Goal: Complete application form

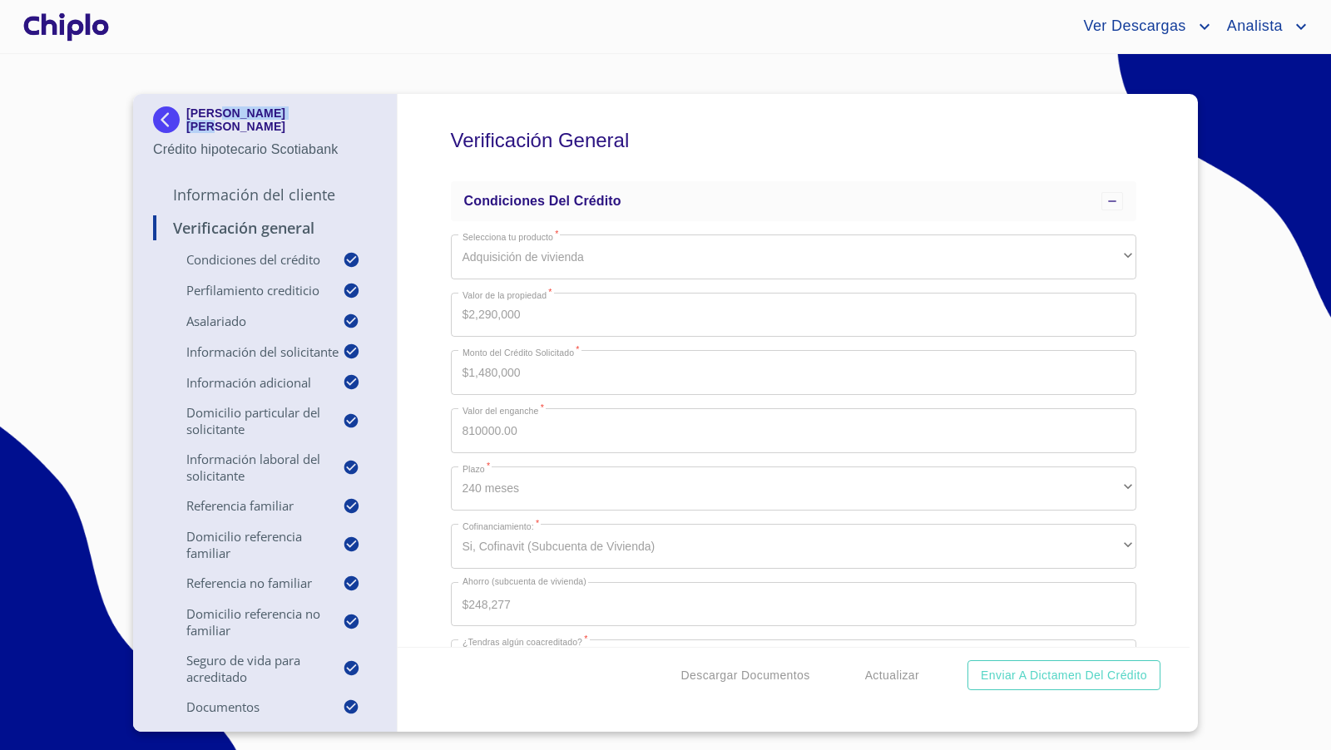
copy p "ACAYACAQUETZI"
copy div "MAYA ACAYACAQUETZI"
drag, startPoint x: 331, startPoint y: 111, endPoint x: 121, endPoint y: 182, distance: 221.4
click at [121, 181] on section "MAYA ACAYACAQUETZI BENITEZ LEYVA Crédito hipotecario Scotiabank Información del…" at bounding box center [665, 402] width 1331 height 696
click at [121, 182] on section "MAYA ACAYACAQUETZI BENITEZ LEYVA Crédito hipotecario Scotiabank Información del…" at bounding box center [665, 402] width 1331 height 696
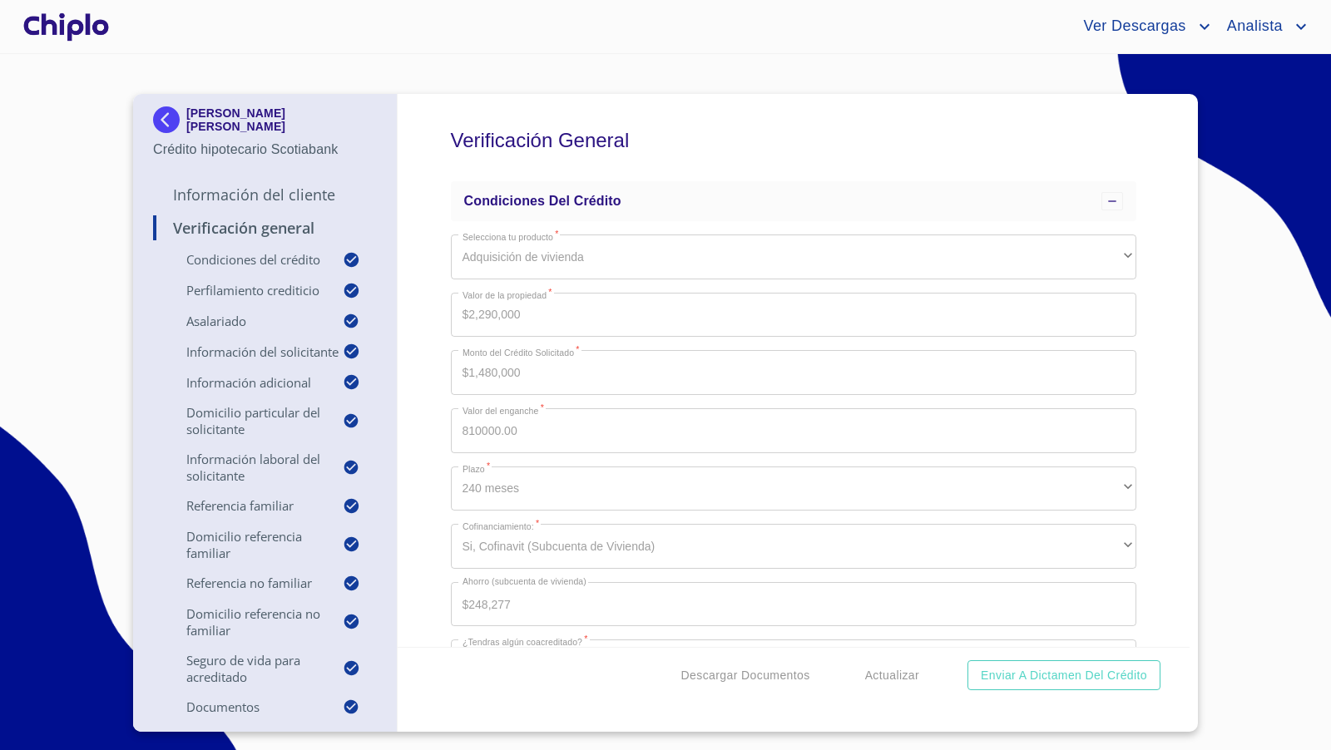
click at [58, 25] on div at bounding box center [66, 26] width 92 height 53
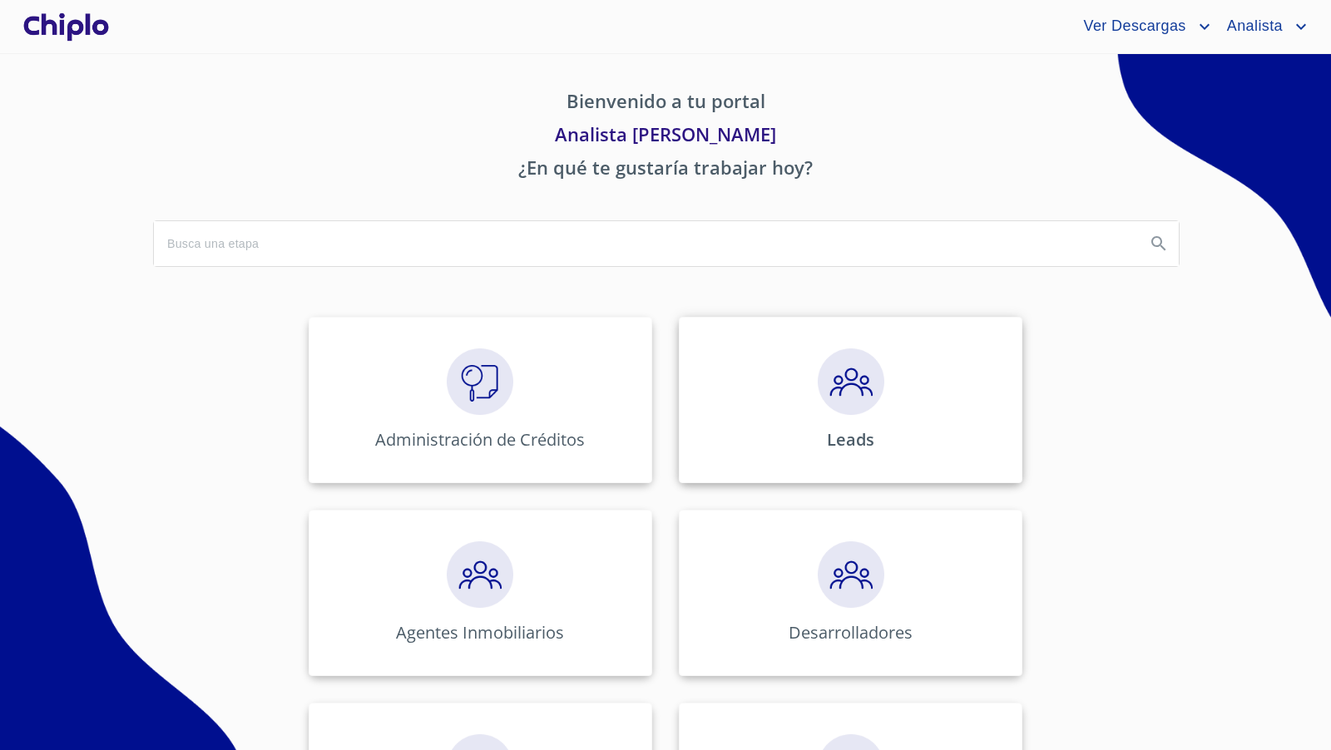
click at [872, 383] on img at bounding box center [851, 381] width 67 height 67
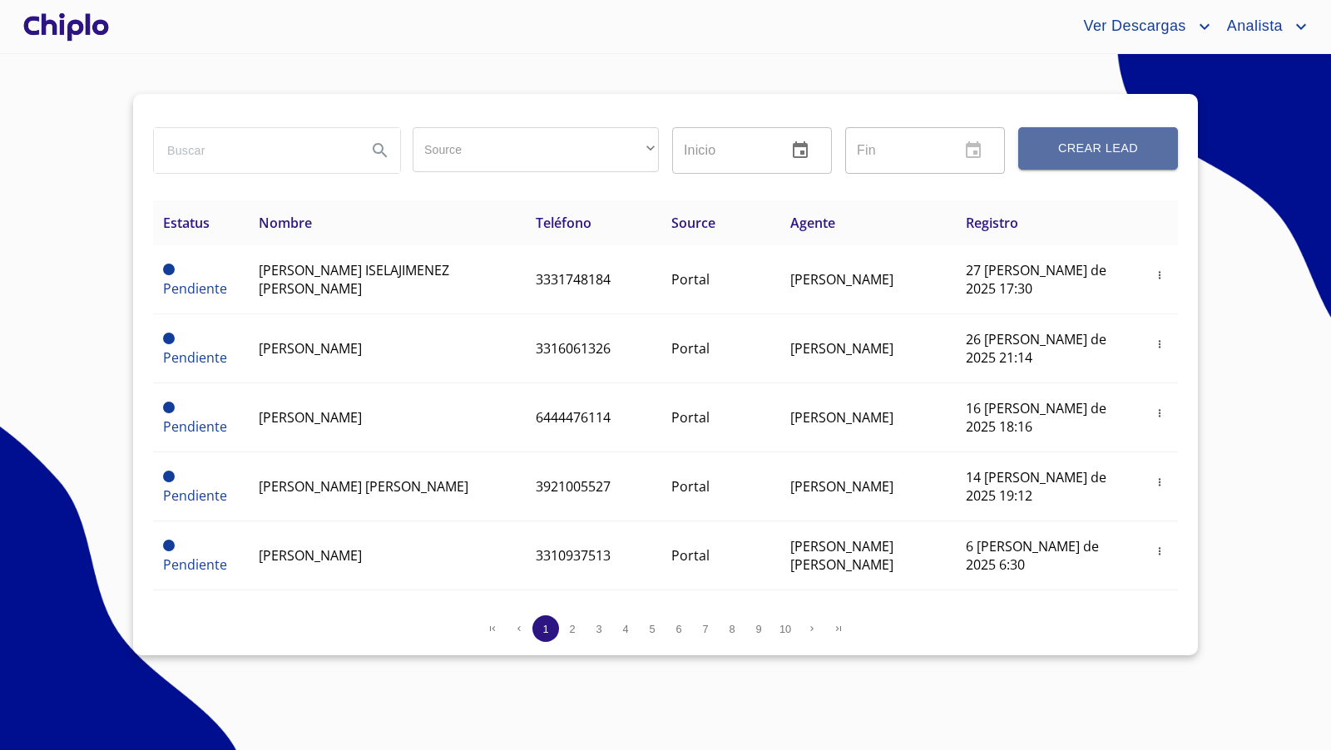
click at [1038, 156] on span "Crear Lead" at bounding box center [1098, 148] width 120 height 21
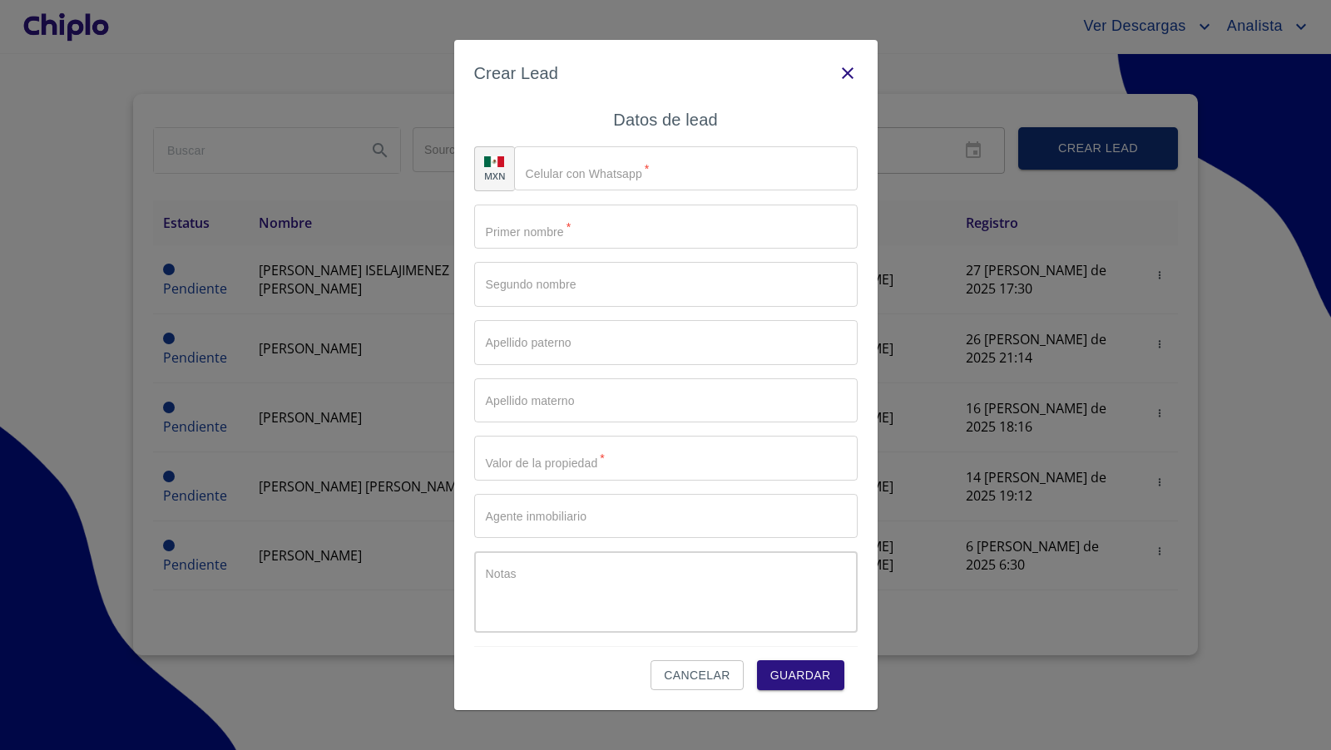
click at [848, 70] on icon "button" at bounding box center [847, 73] width 20 height 20
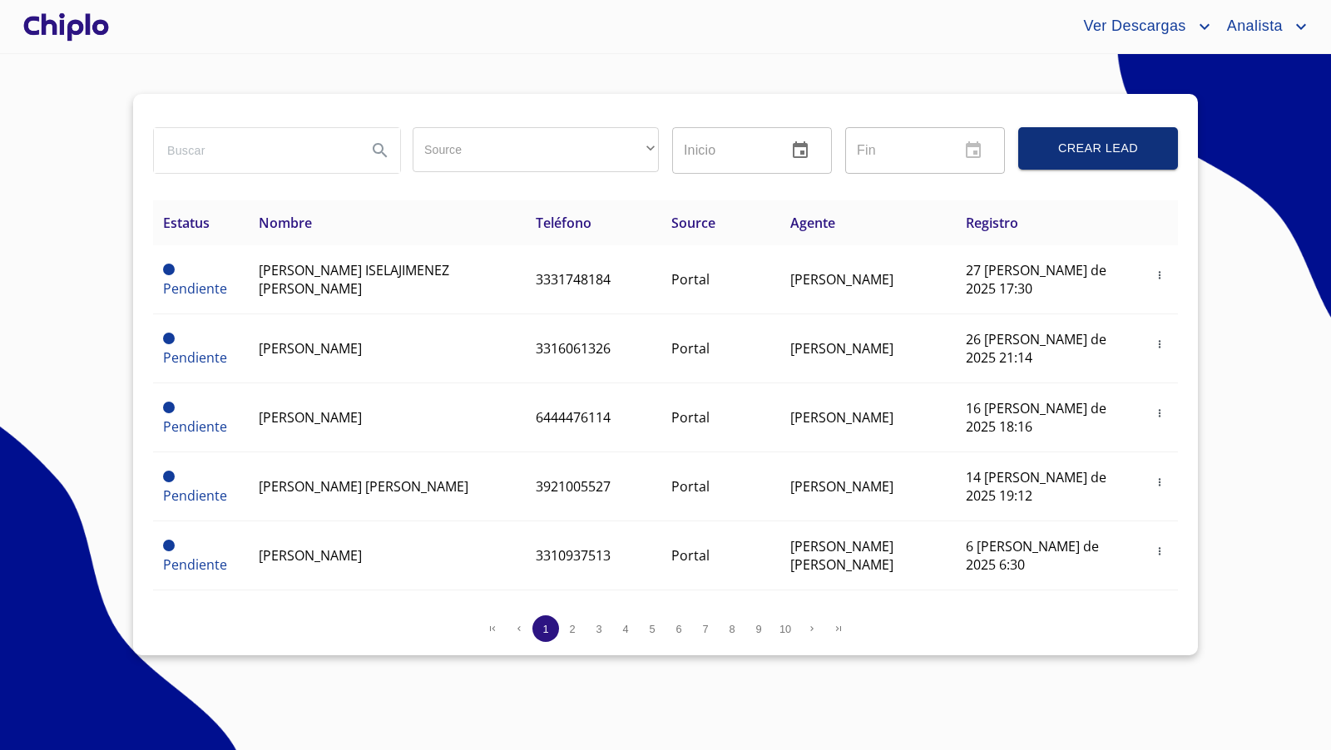
click at [77, 32] on div at bounding box center [66, 26] width 92 height 53
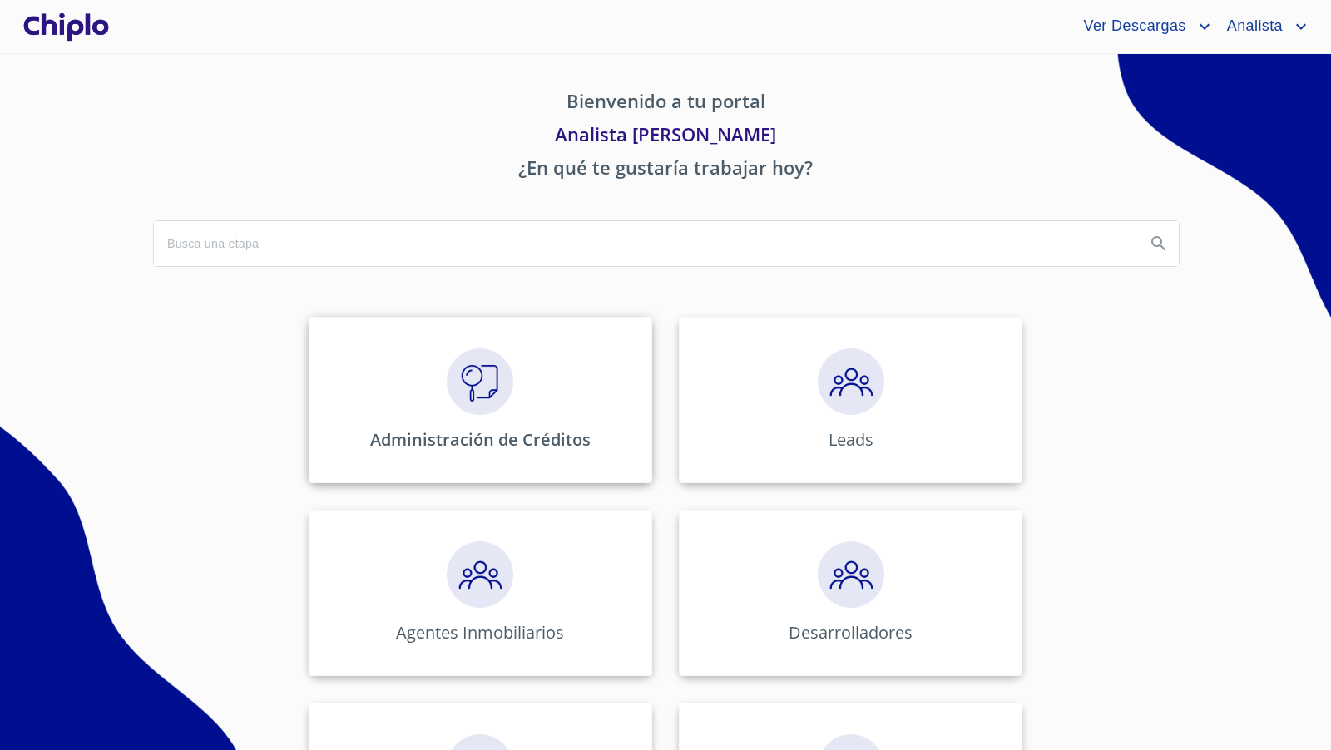
click at [472, 370] on img at bounding box center [480, 381] width 67 height 67
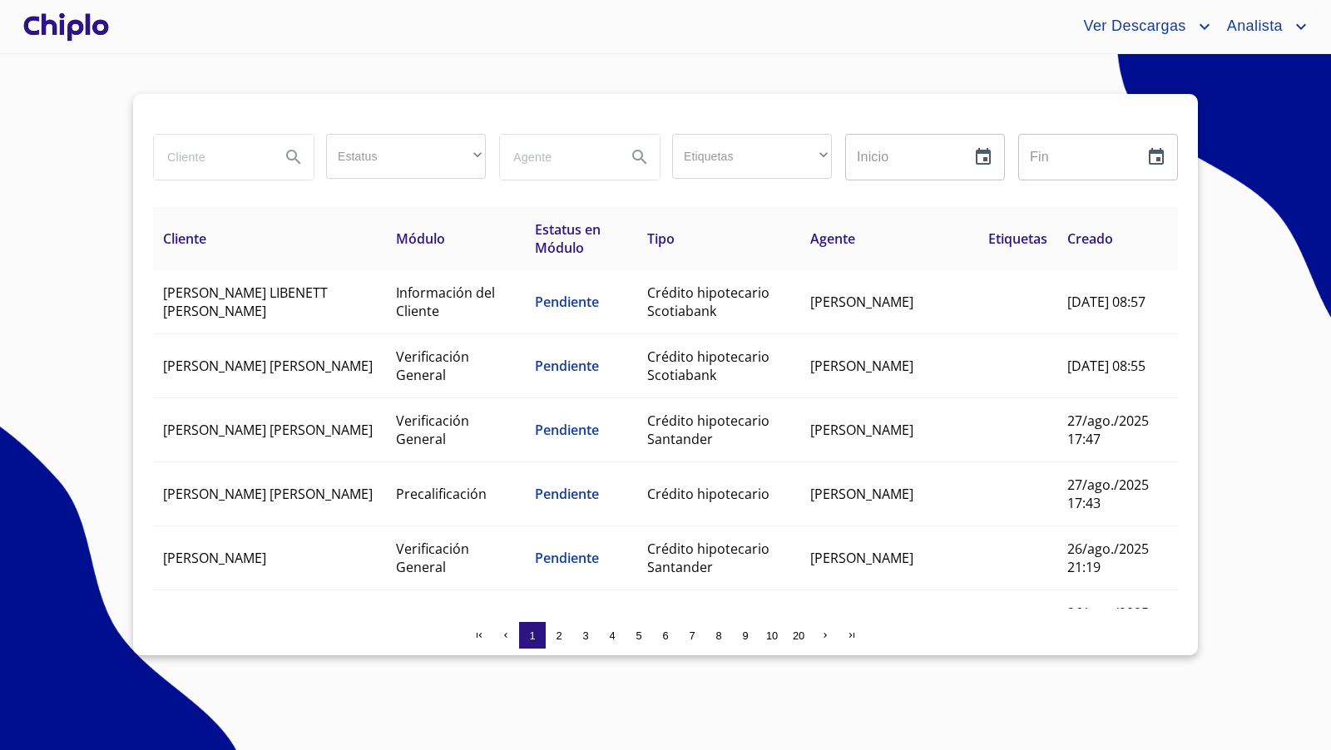
click at [210, 156] on input "search" at bounding box center [210, 157] width 113 height 45
type input "a"
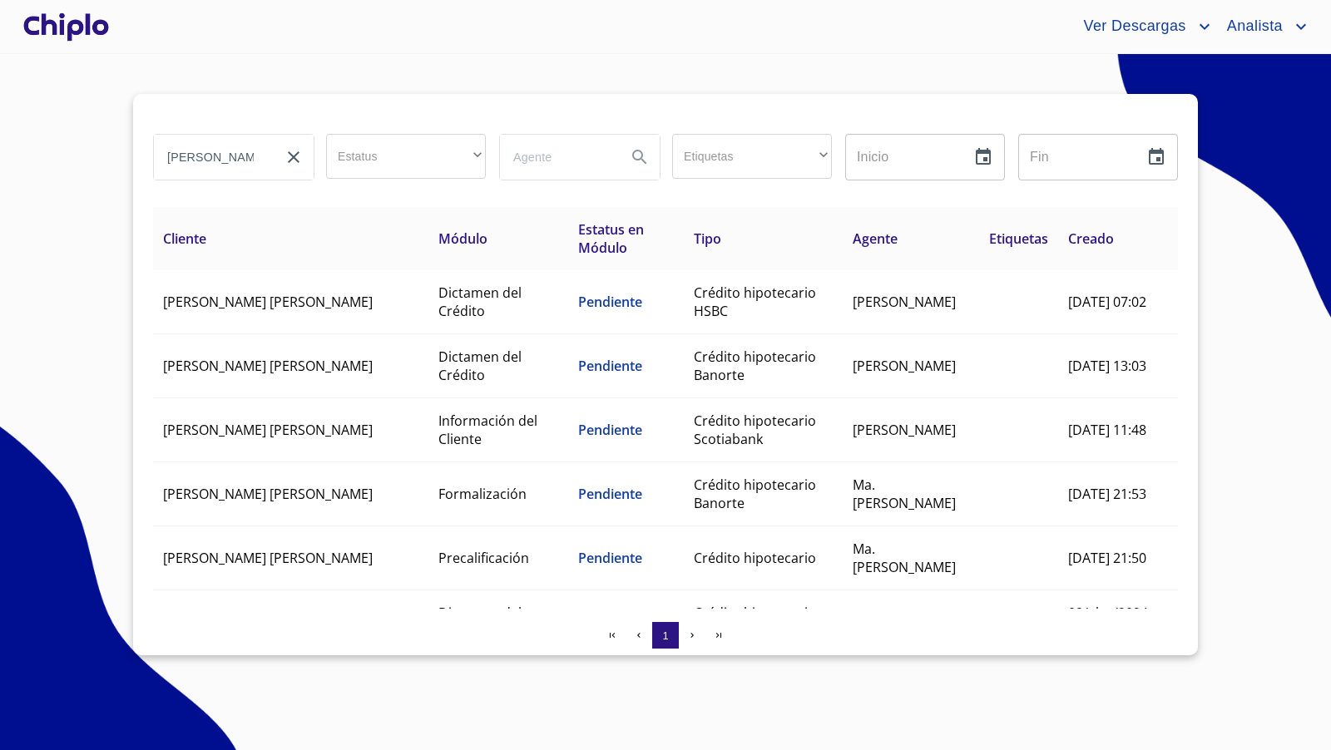
drag, startPoint x: 234, startPoint y: 156, endPoint x: 106, endPoint y: 156, distance: 127.2
click at [106, 156] on section "alejandra Estatus ​ ​ Etiquetas ​ ​ Inicio ​ Fin ​ Cliente Módulo Estatus en Mó…" at bounding box center [665, 402] width 1331 height 696
type input "piñe"
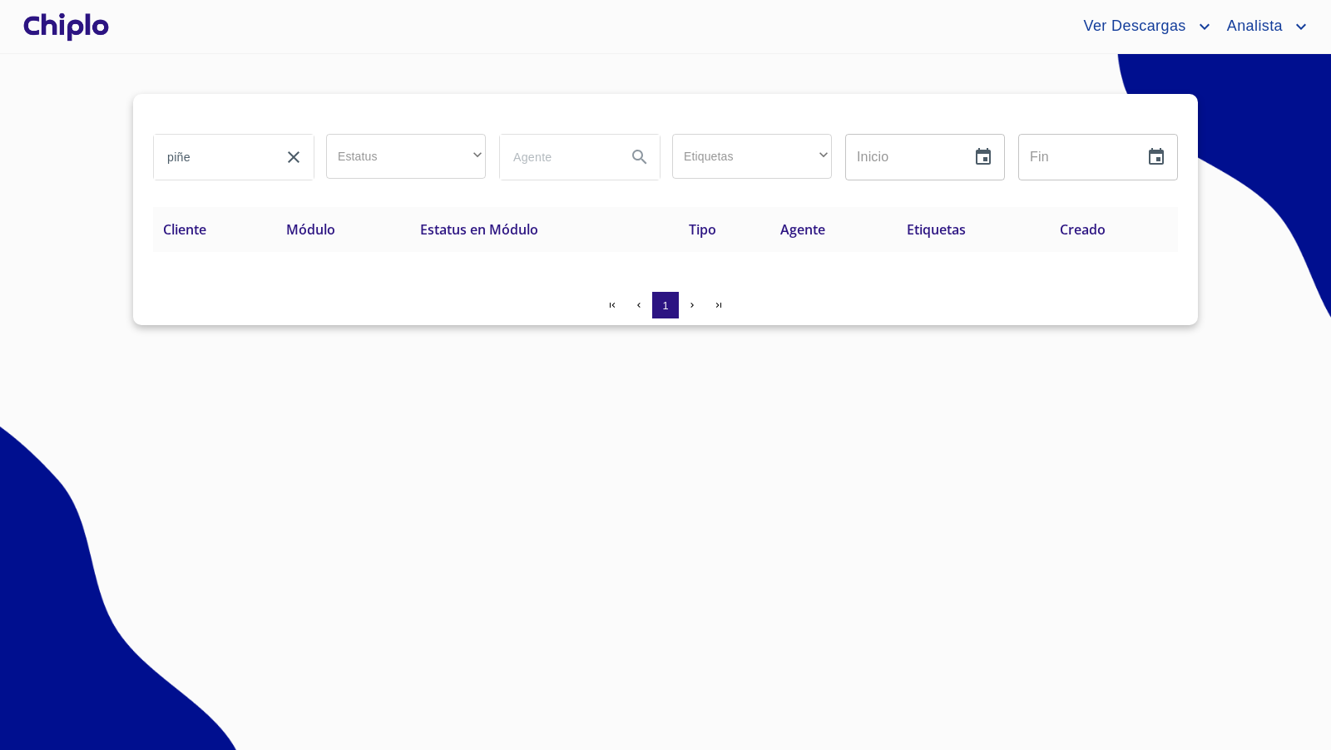
click at [88, 28] on div at bounding box center [66, 26] width 92 height 53
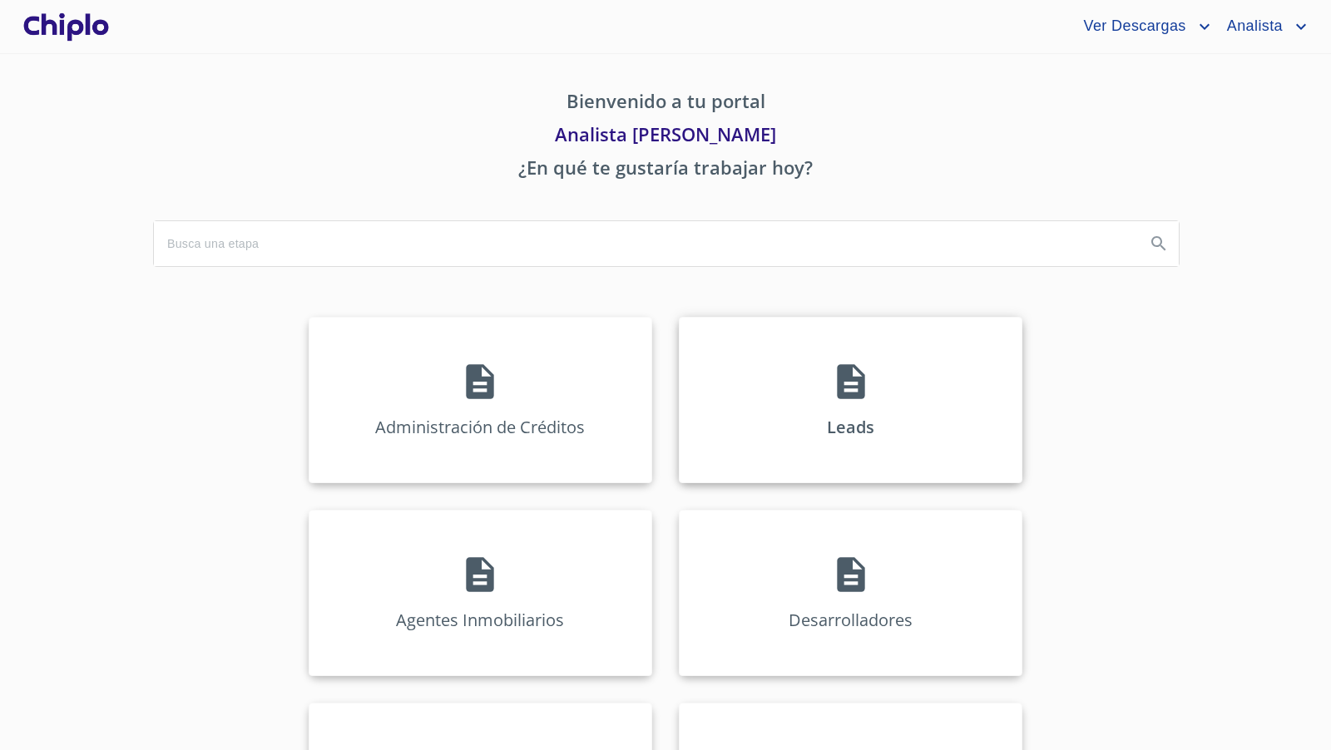
click at [837, 393] on icon at bounding box center [850, 381] width 27 height 35
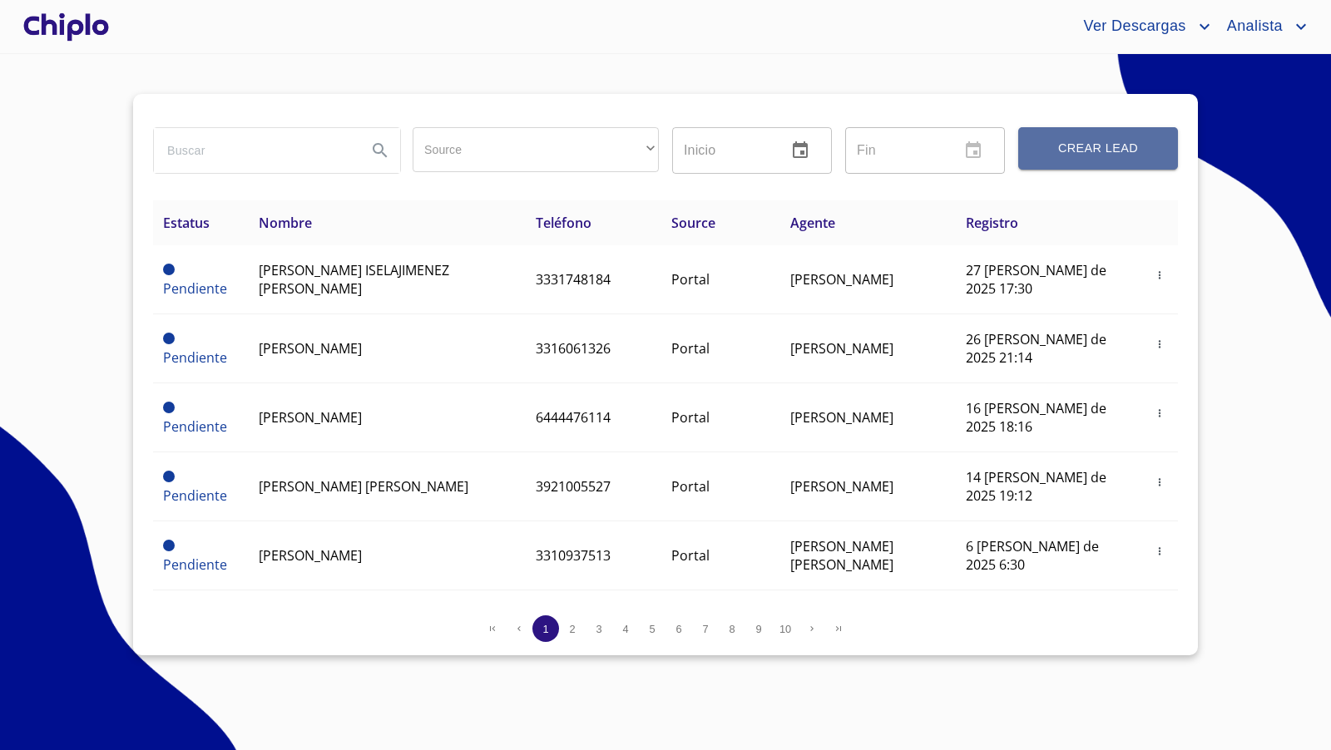
click at [1110, 151] on span "Crear Lead" at bounding box center [1098, 148] width 120 height 21
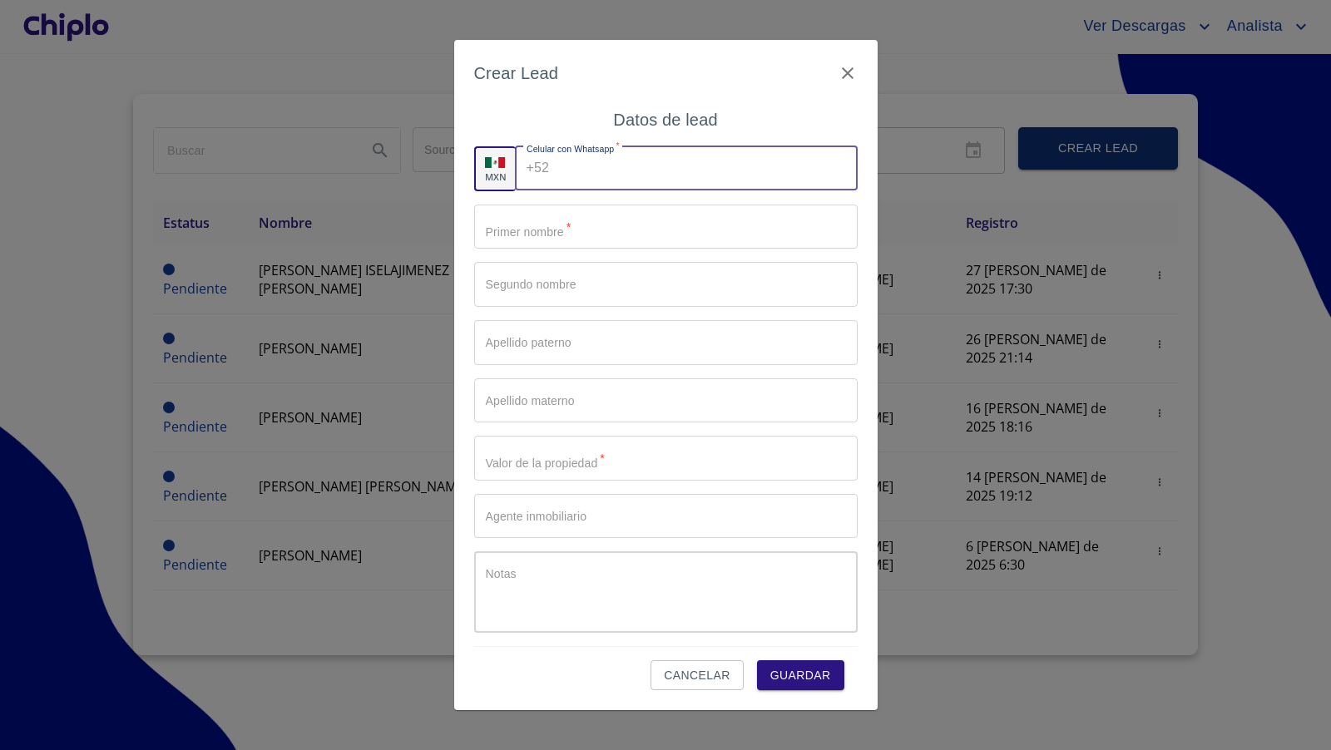
click at [569, 176] on input "Source" at bounding box center [706, 168] width 301 height 45
paste input "[PHONE_NUMBER]"
type input "[PHONE_NUMBER]"
click at [540, 234] on input "Source" at bounding box center [665, 227] width 383 height 45
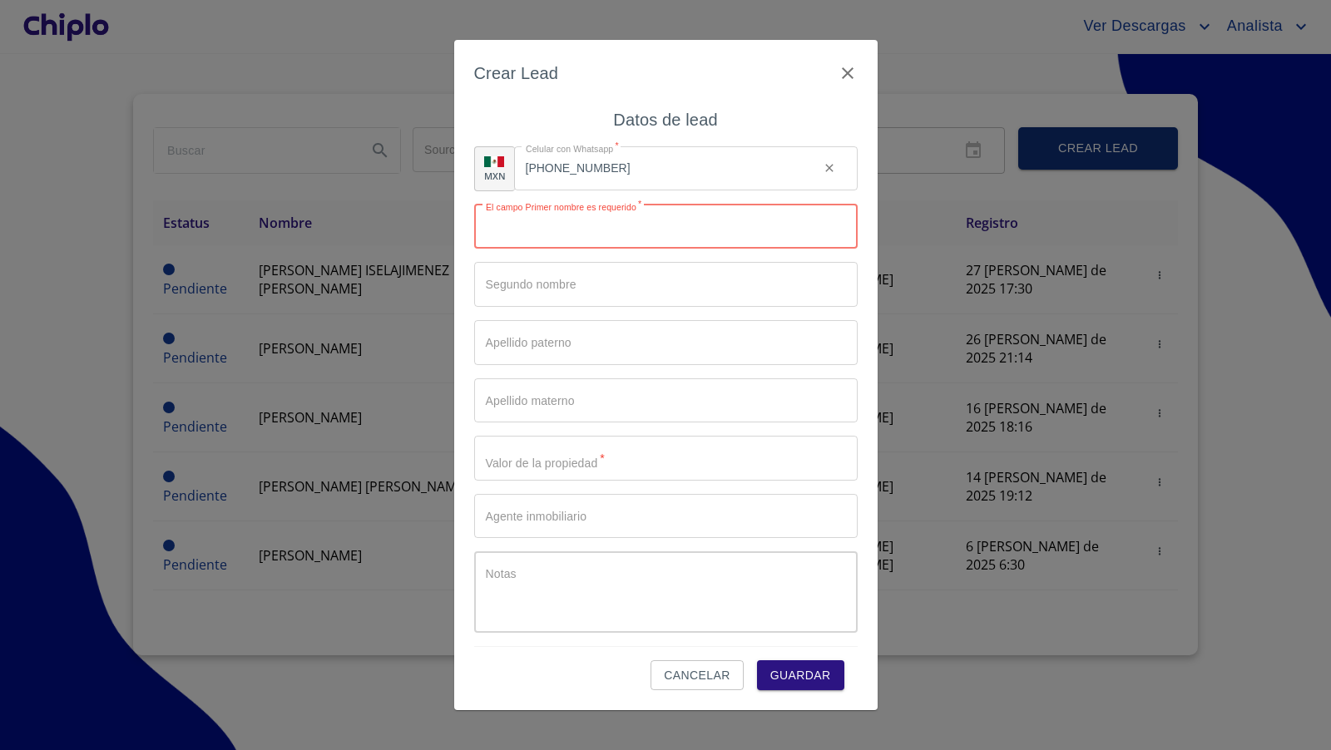
click at [526, 236] on input "Source" at bounding box center [665, 227] width 383 height 45
paste input "ALEJANDRA ABIGAIL"
type input "ALEJANDRA ABIGAIL"
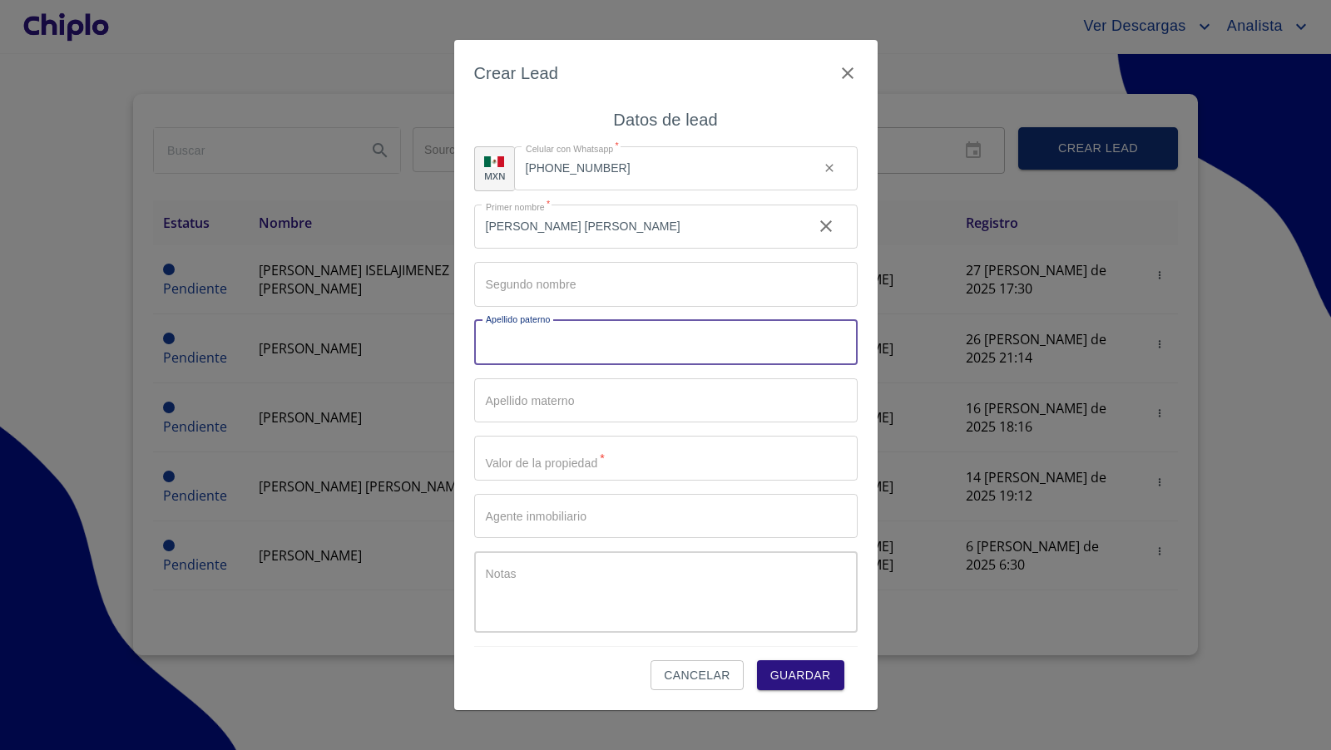
click at [554, 349] on input "Source" at bounding box center [665, 342] width 383 height 45
paste input "[PERSON_NAME]"
type input "[PERSON_NAME]"
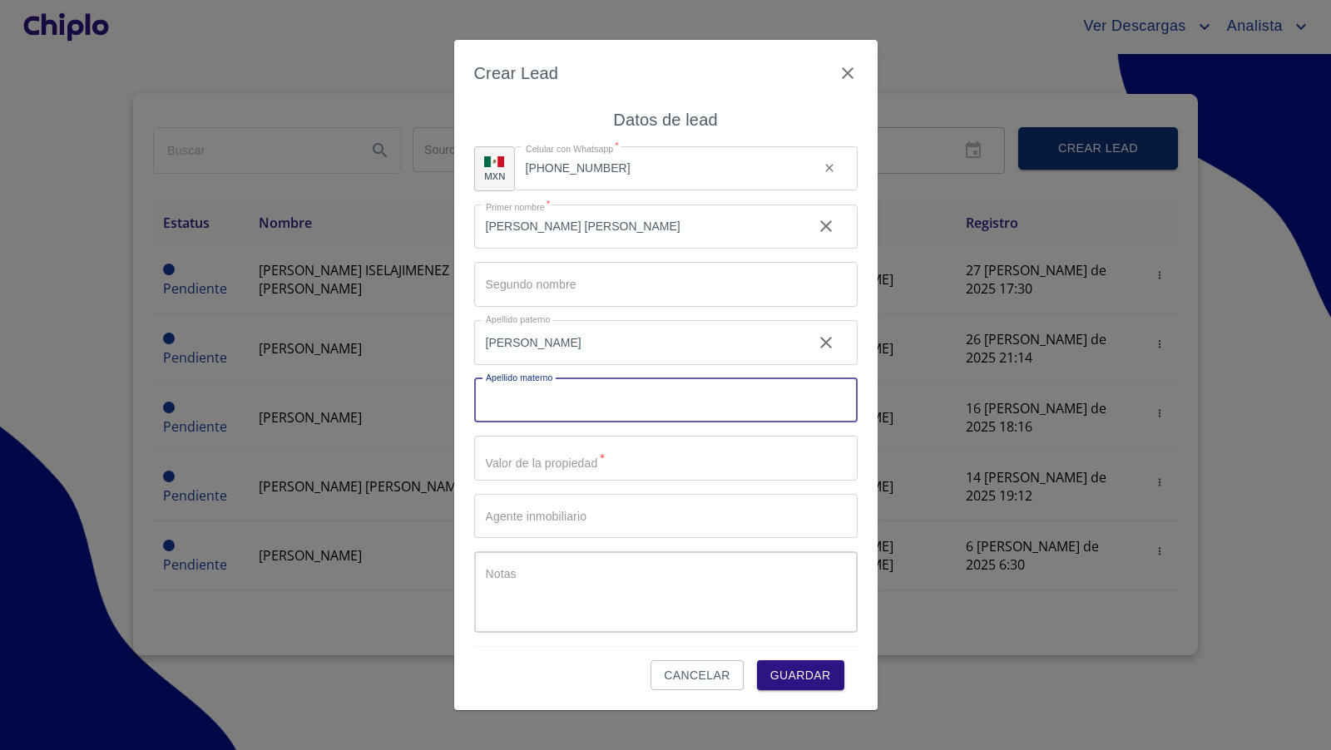
click at [540, 398] on input "Source" at bounding box center [665, 400] width 383 height 45
type input "CARDENAS"
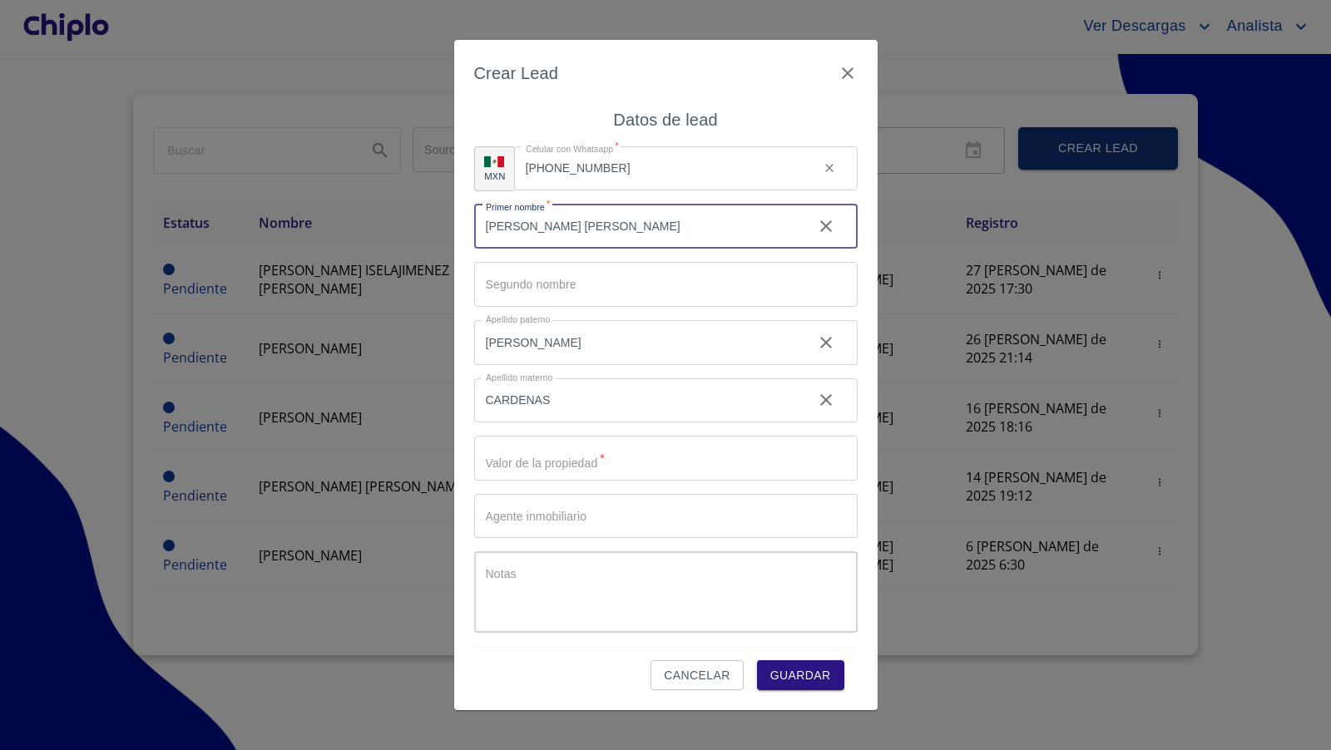
click at [625, 228] on input "ALEJANDRA ABIGAIL" at bounding box center [636, 227] width 325 height 45
type input "ALEJANDRA"
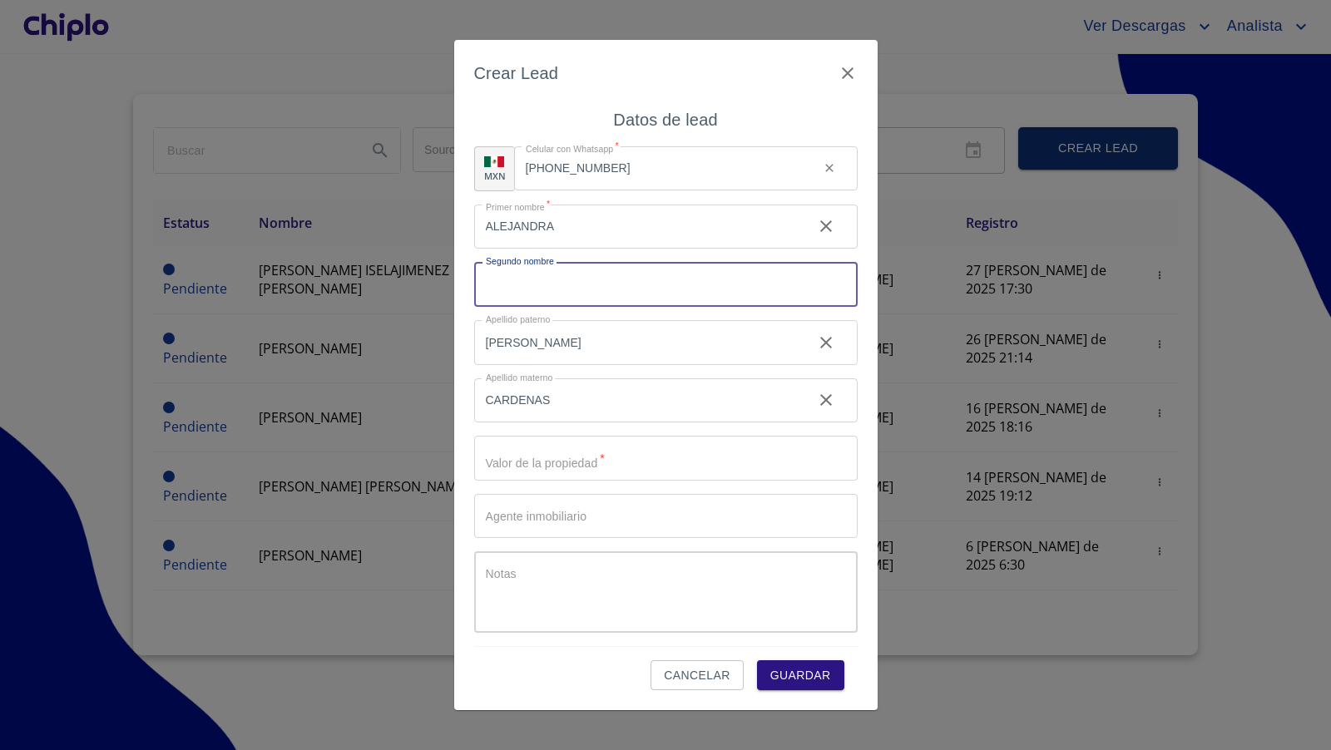
paste input "[PERSON_NAME]"
type input "[PERSON_NAME]"
click at [594, 462] on input "Source" at bounding box center [665, 458] width 383 height 45
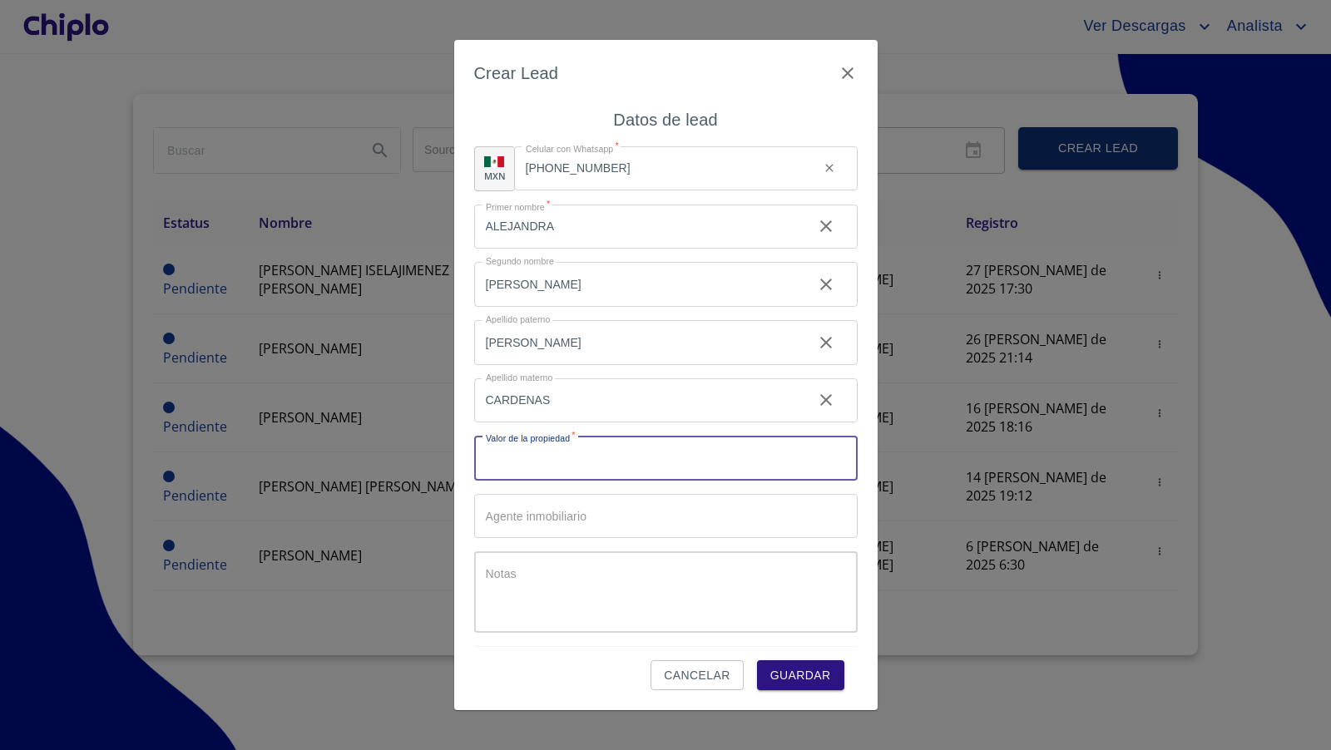
paste input "$3,515,248"
type input "$3,515,248"
click at [519, 517] on input "Source" at bounding box center [665, 516] width 383 height 45
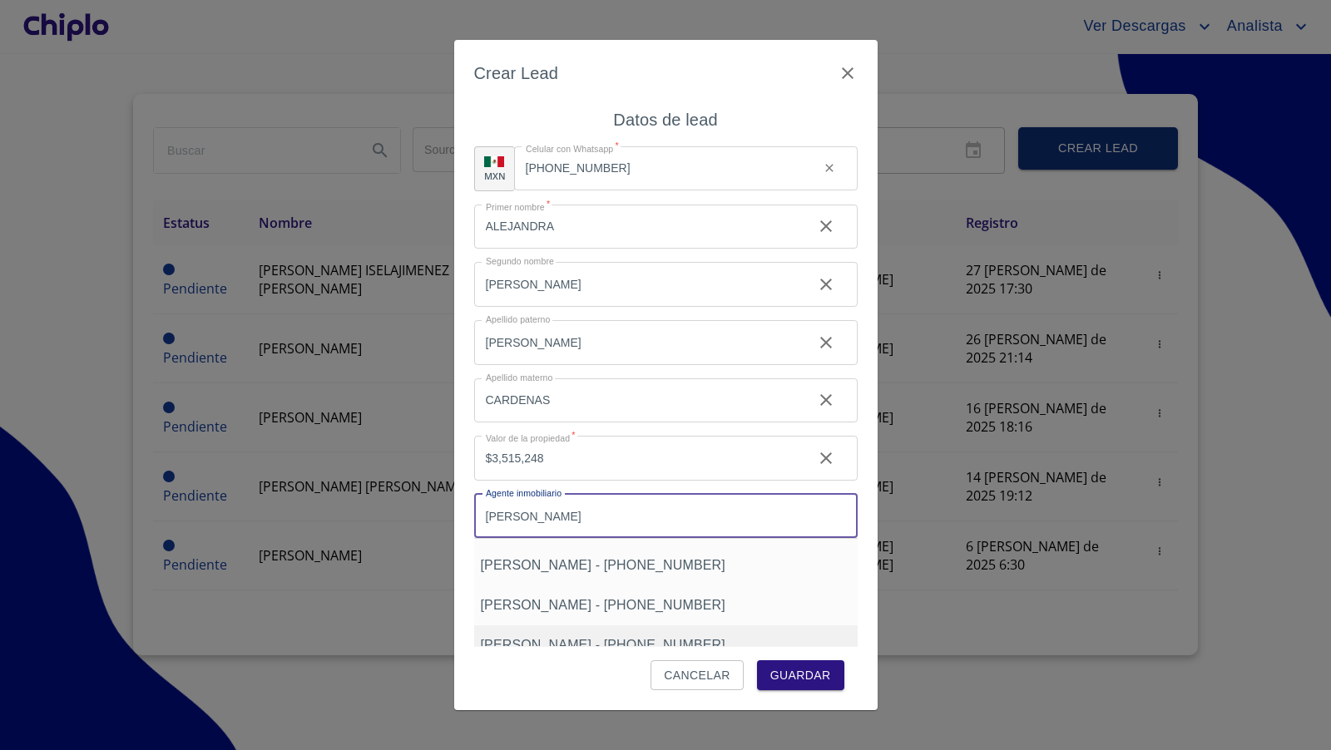
scroll to position [65, 0]
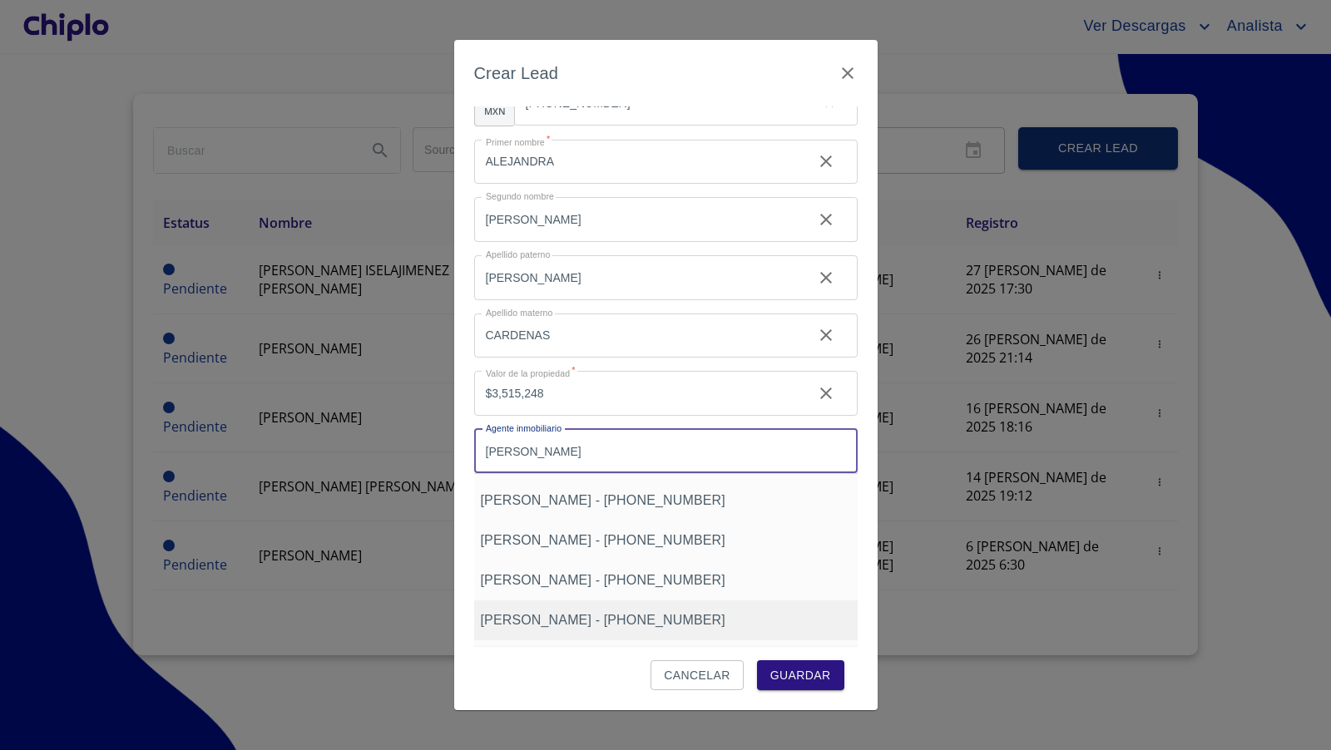
click at [578, 619] on span "enrique fernandez - +5213335063714" at bounding box center [603, 620] width 245 height 14
type input "enrique fernandez - +5213335063714"
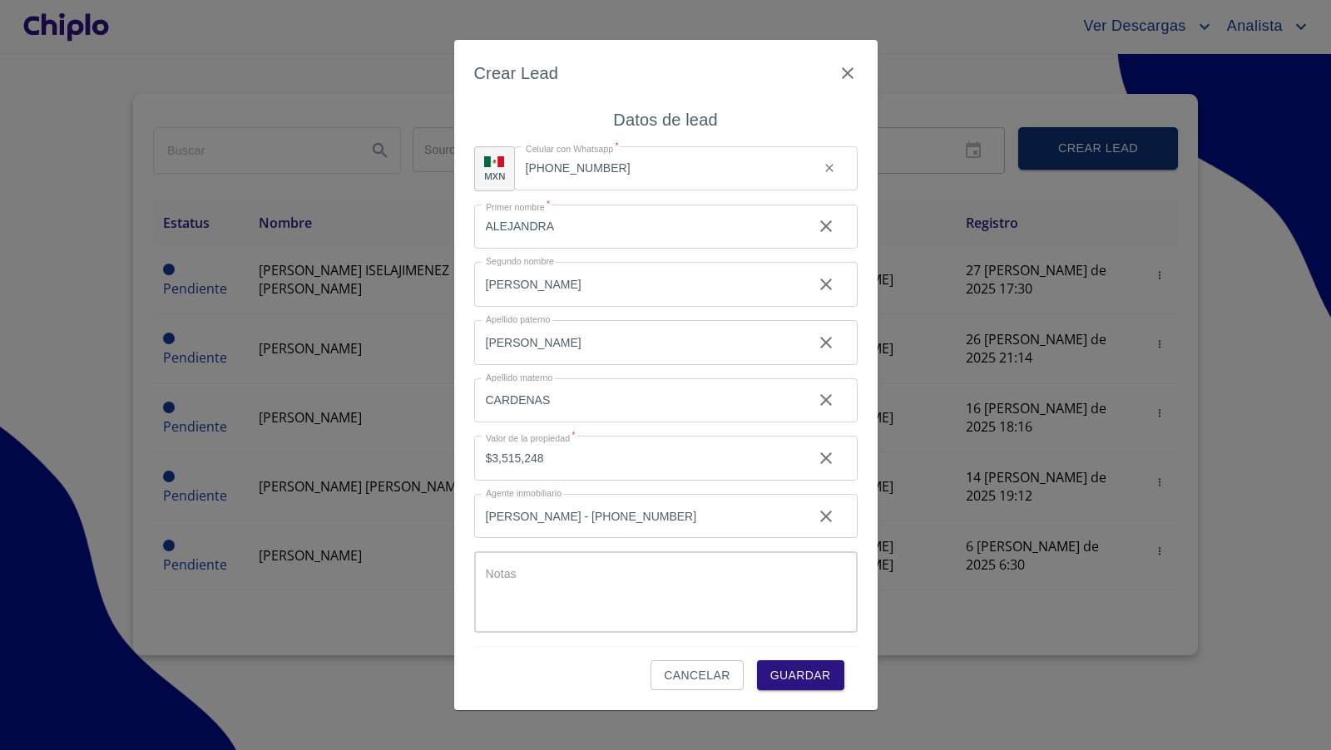
scroll to position [0, 0]
click at [576, 595] on textarea "Source" at bounding box center [671, 598] width 370 height 63
type textarea "ELLYSSIAN"
click at [792, 672] on span "Guardar" at bounding box center [800, 675] width 61 height 21
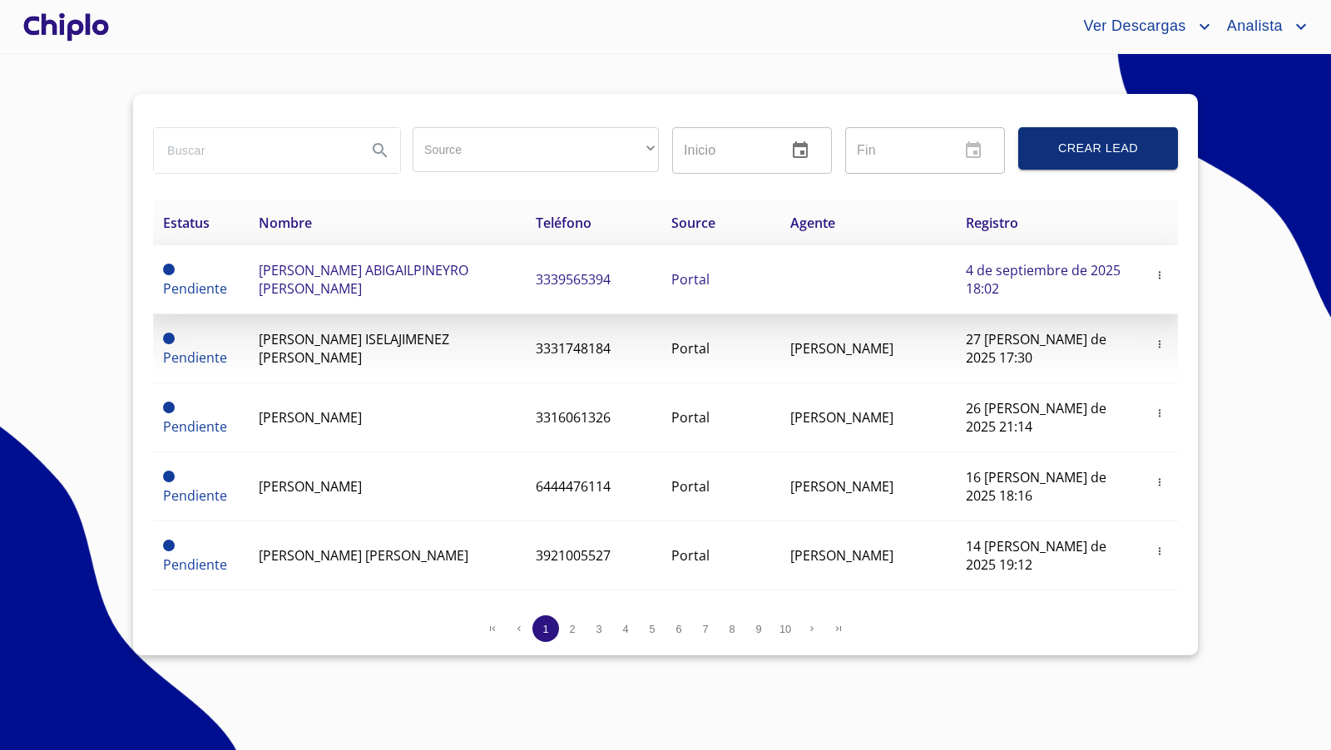
click at [427, 274] on span "ALEJANDRA ABIGAILPINEYRO CARDENAS" at bounding box center [364, 279] width 210 height 37
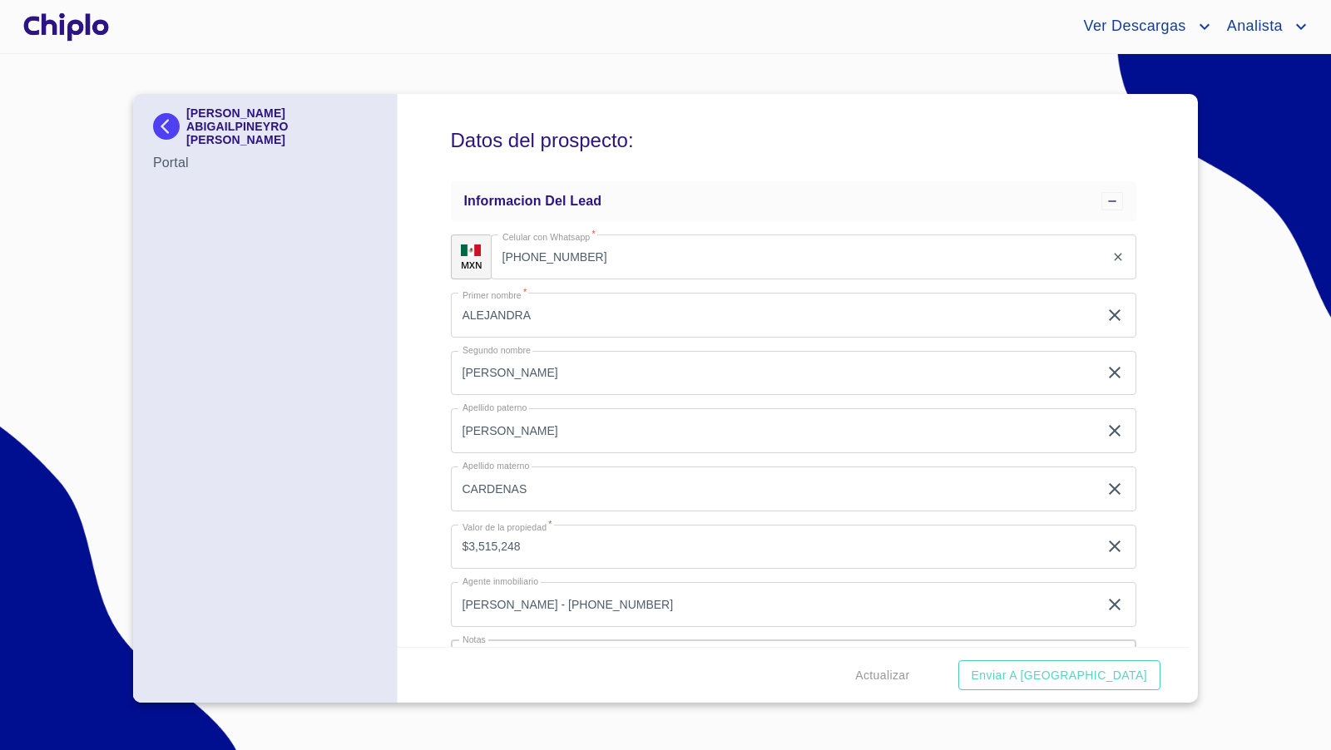
scroll to position [93, 0]
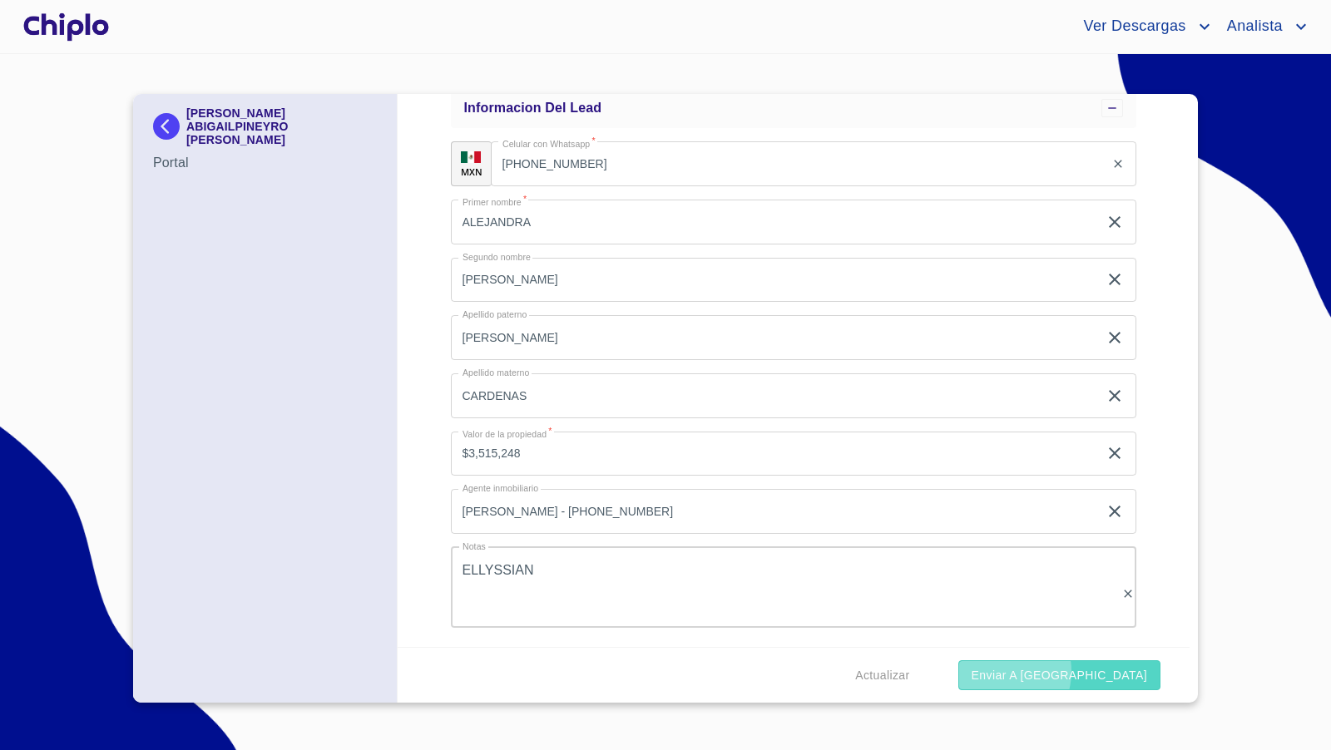
click at [1090, 672] on span "Enviar a Chiplo" at bounding box center [1058, 675] width 175 height 21
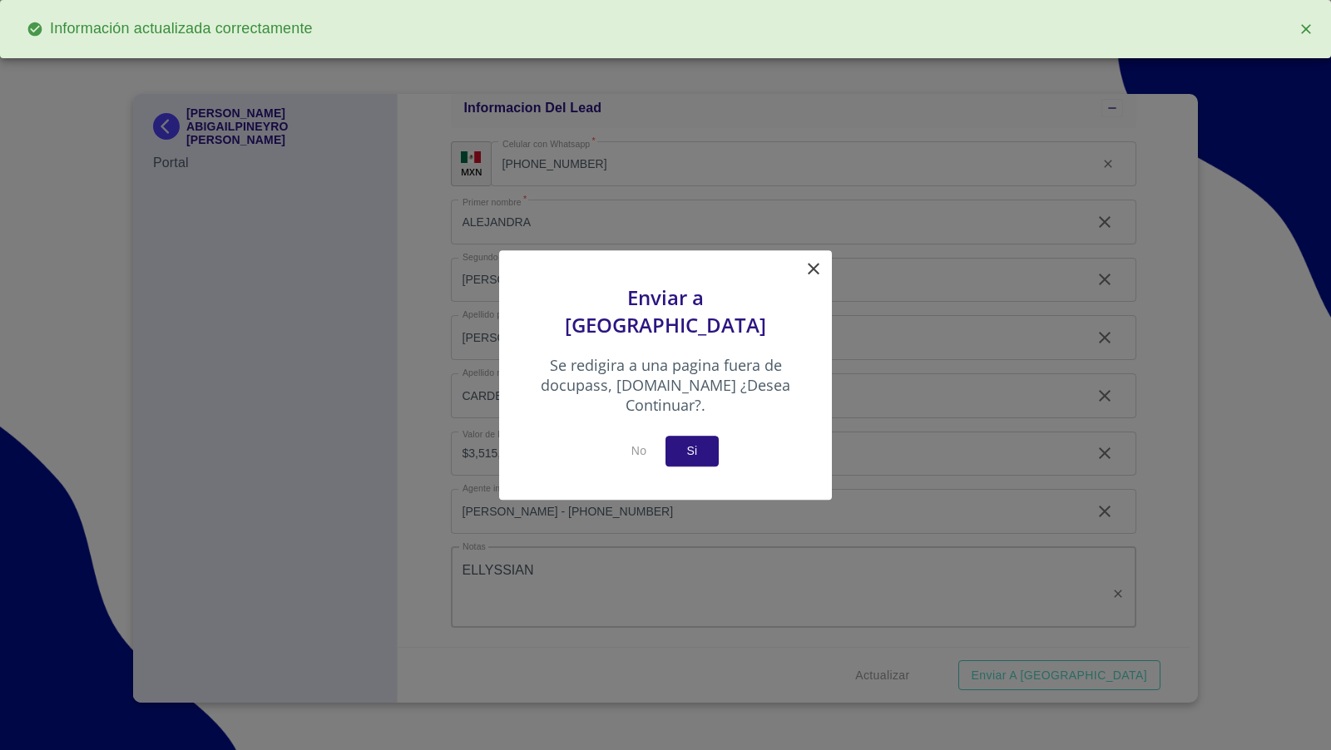
click at [694, 441] on span "Si" at bounding box center [692, 451] width 27 height 21
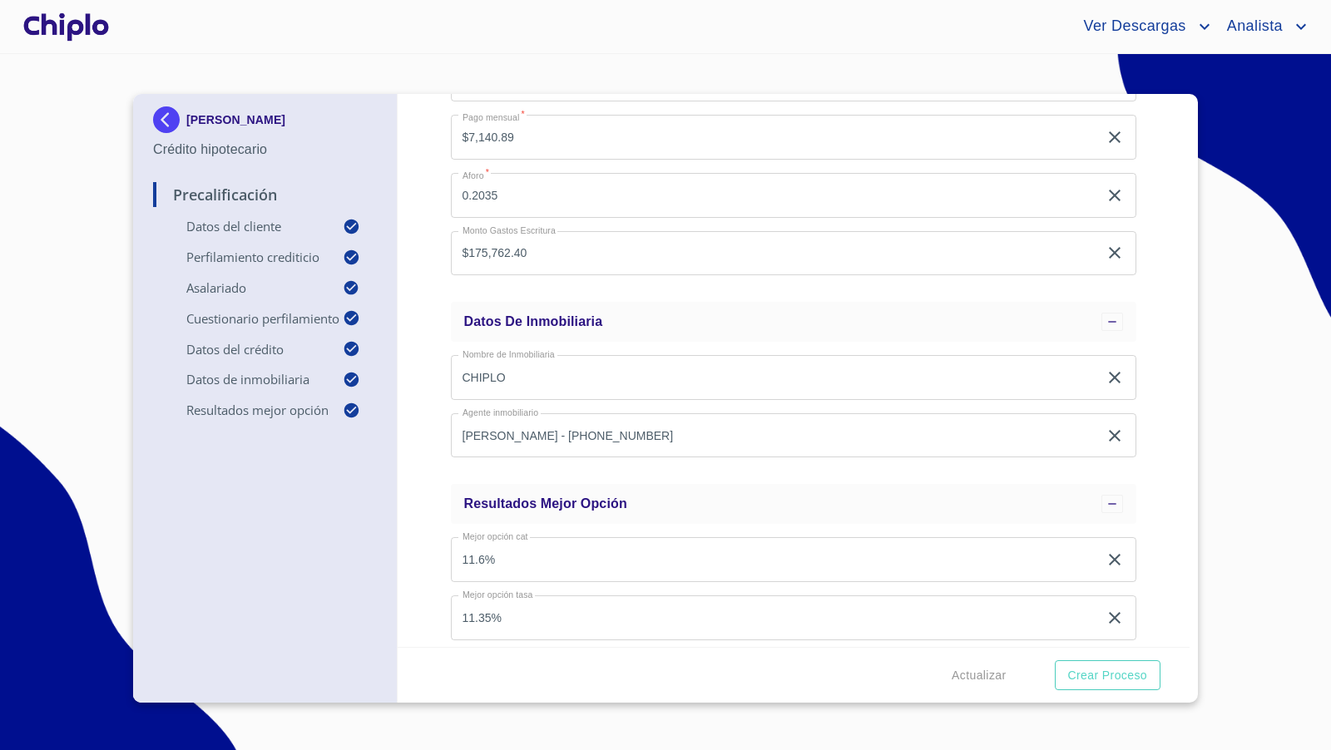
scroll to position [1701, 0]
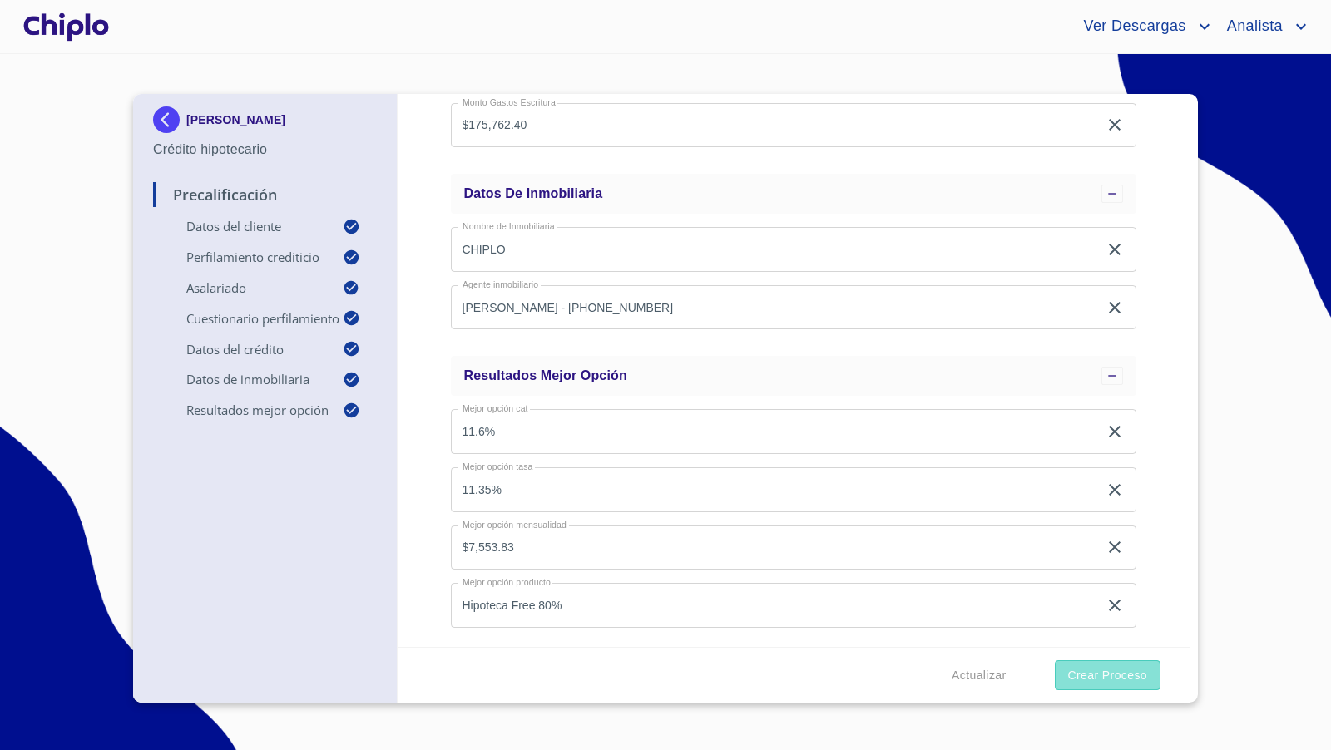
click at [1094, 681] on span "Crear Proceso" at bounding box center [1107, 675] width 79 height 21
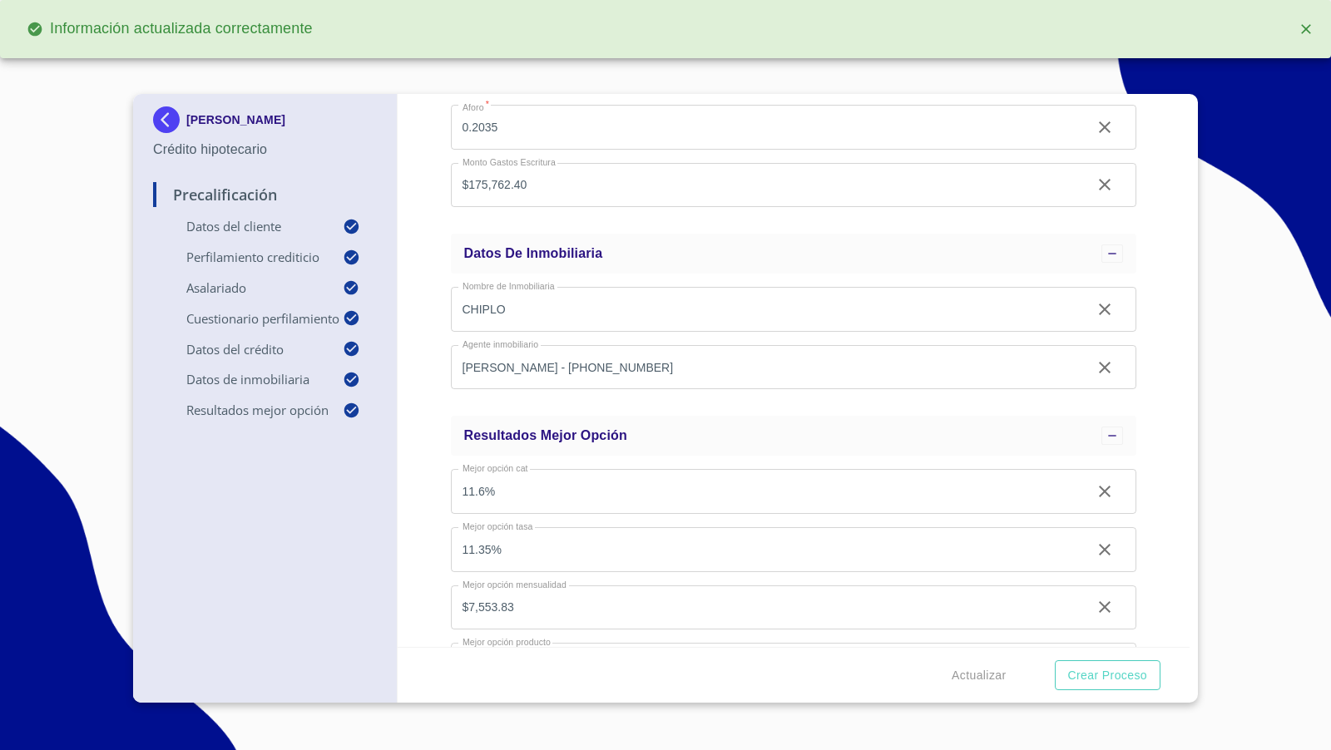
scroll to position [1761, 0]
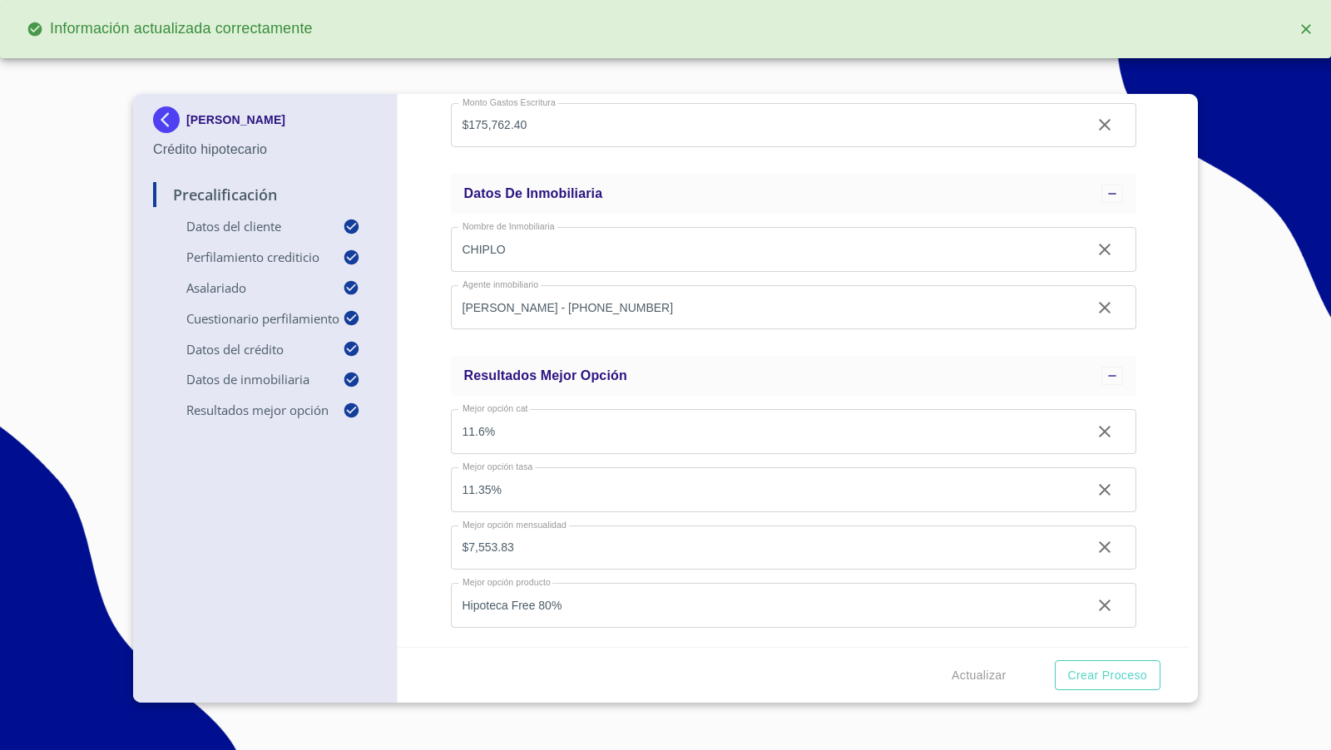
type input "0.2034701392334196"
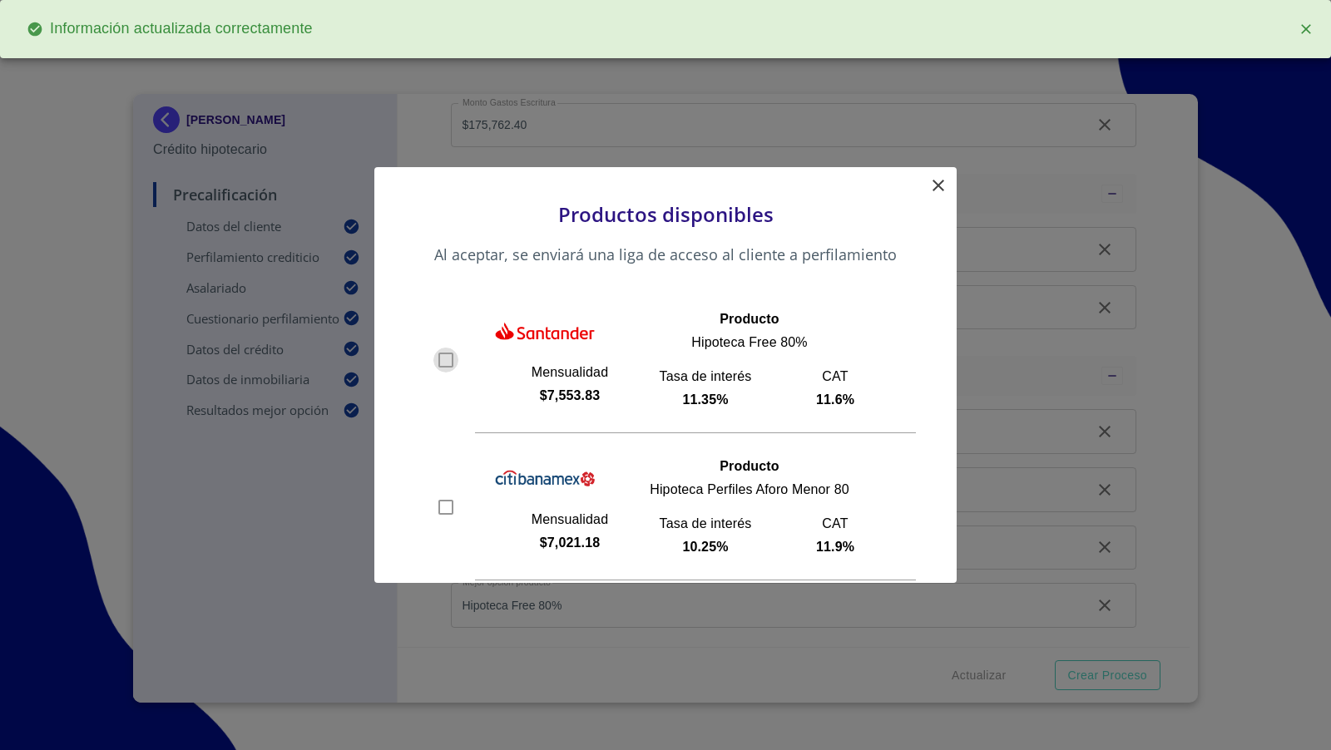
drag, startPoint x: 440, startPoint y: 363, endPoint x: 501, endPoint y: 380, distance: 64.0
click at [440, 363] on input "checkbox" at bounding box center [445, 360] width 25 height 25
checkbox input "true"
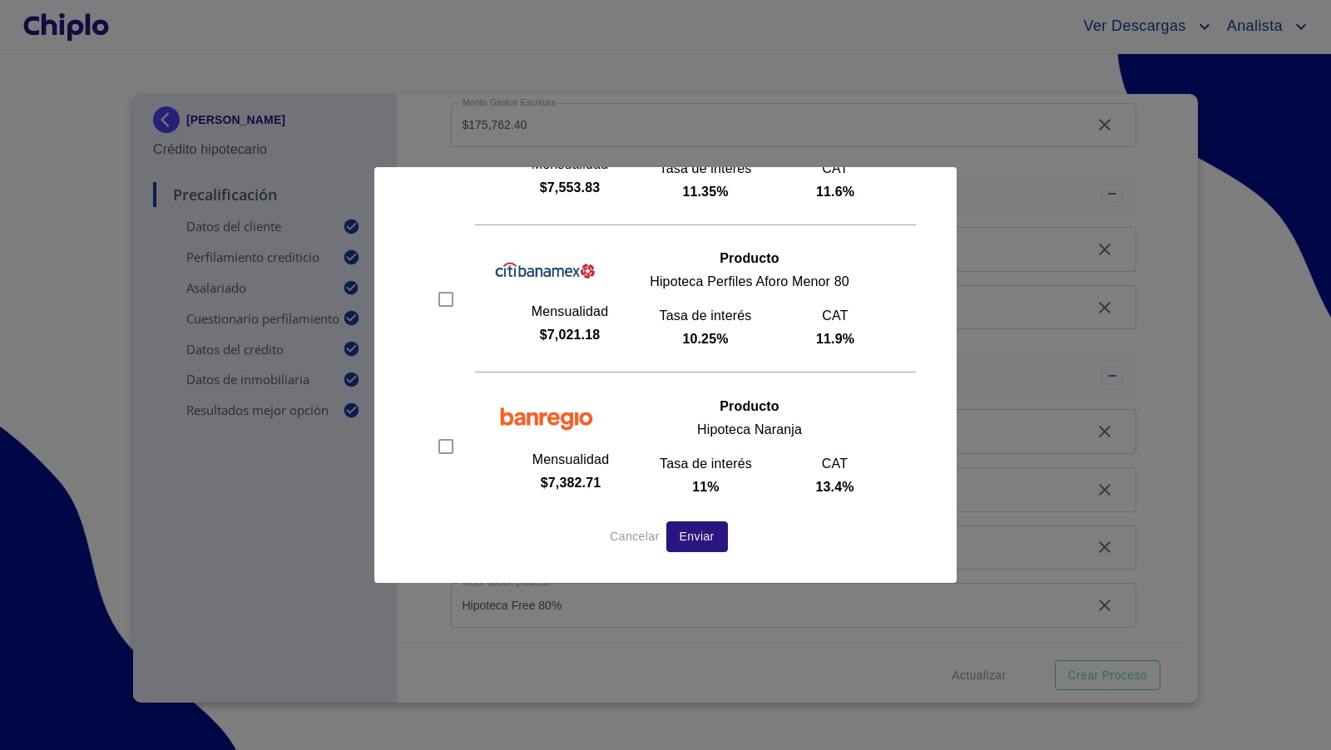
click at [708, 539] on span "Enviar" at bounding box center [696, 536] width 35 height 21
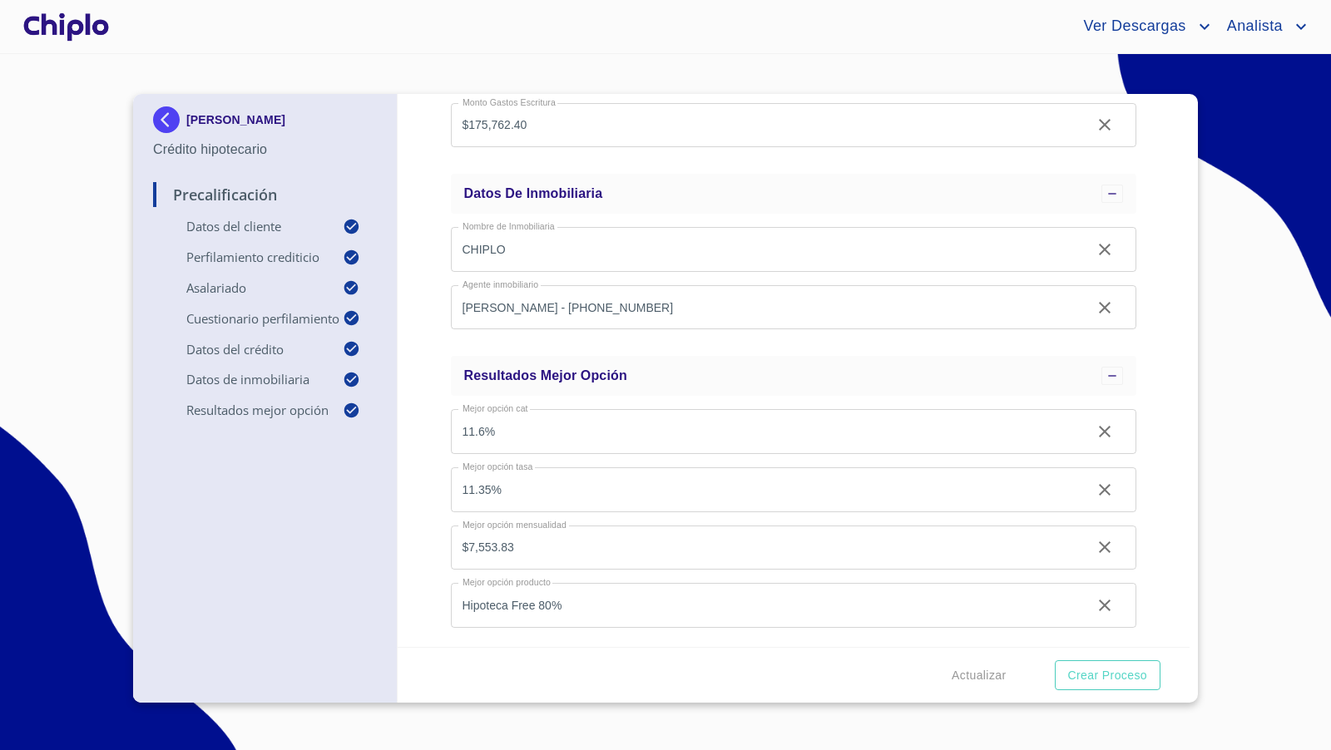
scroll to position [1701, 0]
click at [73, 26] on div at bounding box center [66, 26] width 92 height 53
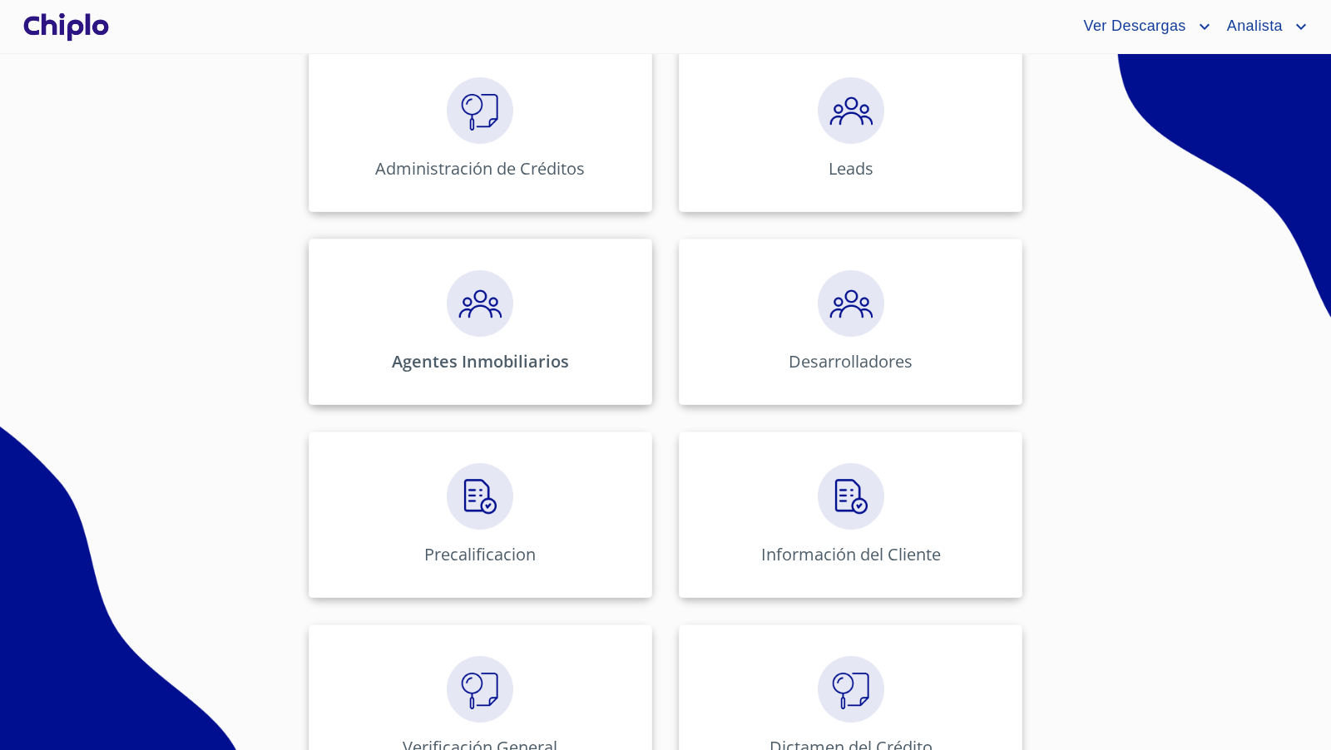
scroll to position [295, 0]
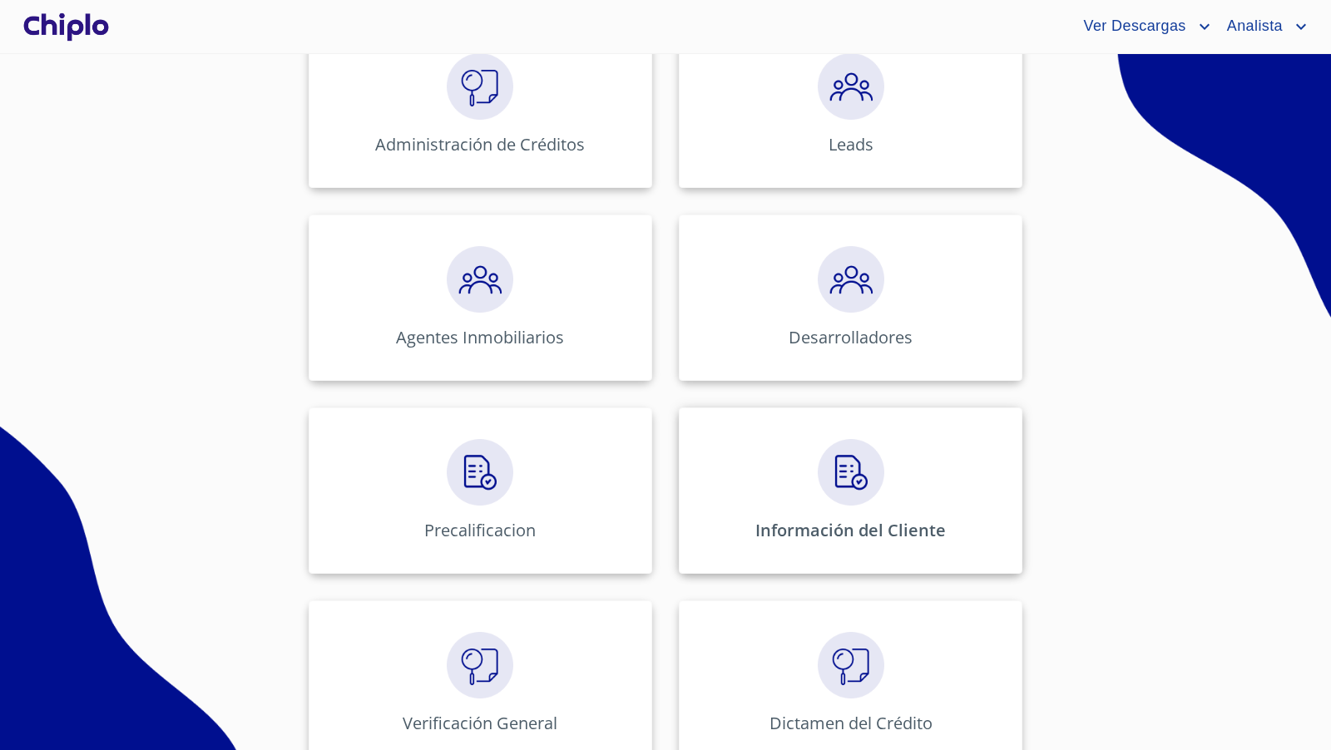
click at [847, 491] on img at bounding box center [851, 472] width 67 height 67
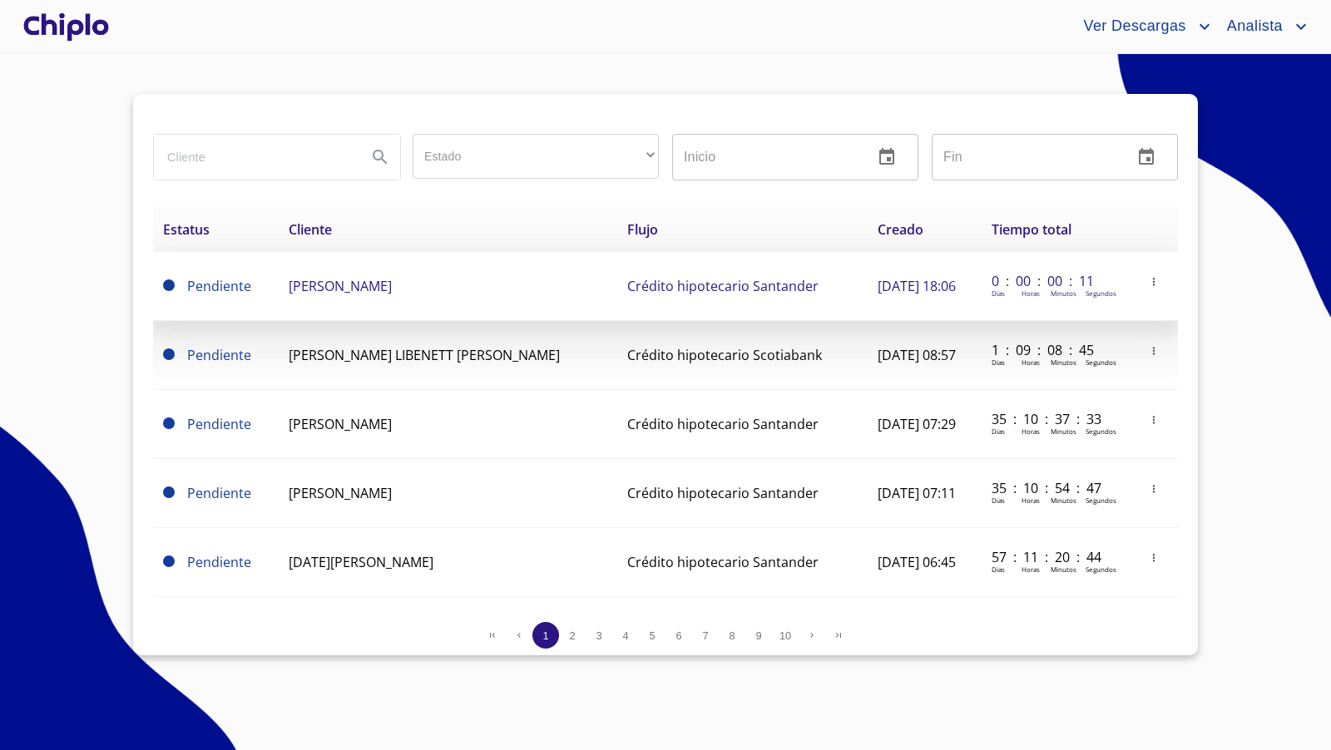
click at [315, 291] on span "[PERSON_NAME]" at bounding box center [340, 286] width 103 height 18
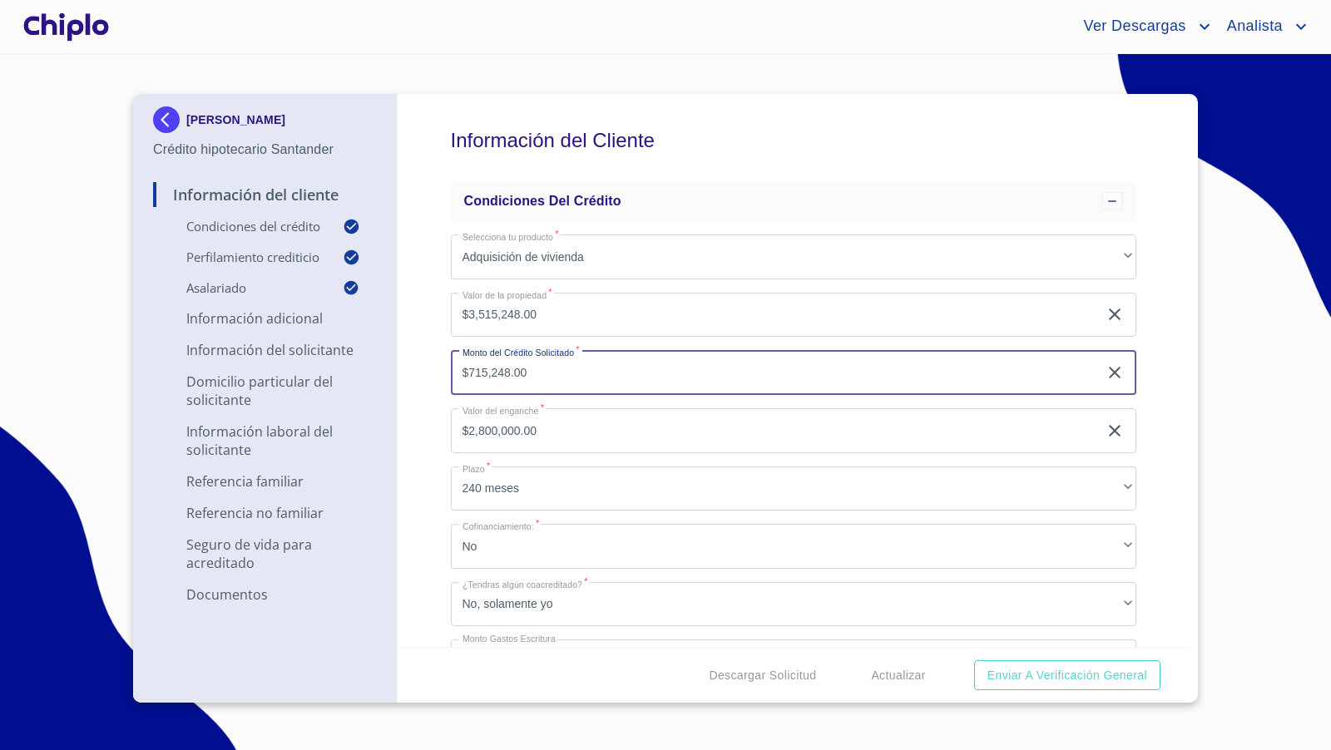
drag, startPoint x: 548, startPoint y: 373, endPoint x: 449, endPoint y: 373, distance: 99.0
click at [449, 373] on div "Información del Cliente Condiciones del Crédito Selecciona tu producto   * Adqu…" at bounding box center [794, 370] width 793 height 553
type input "$400,000"
type input "$3,115,248.00"
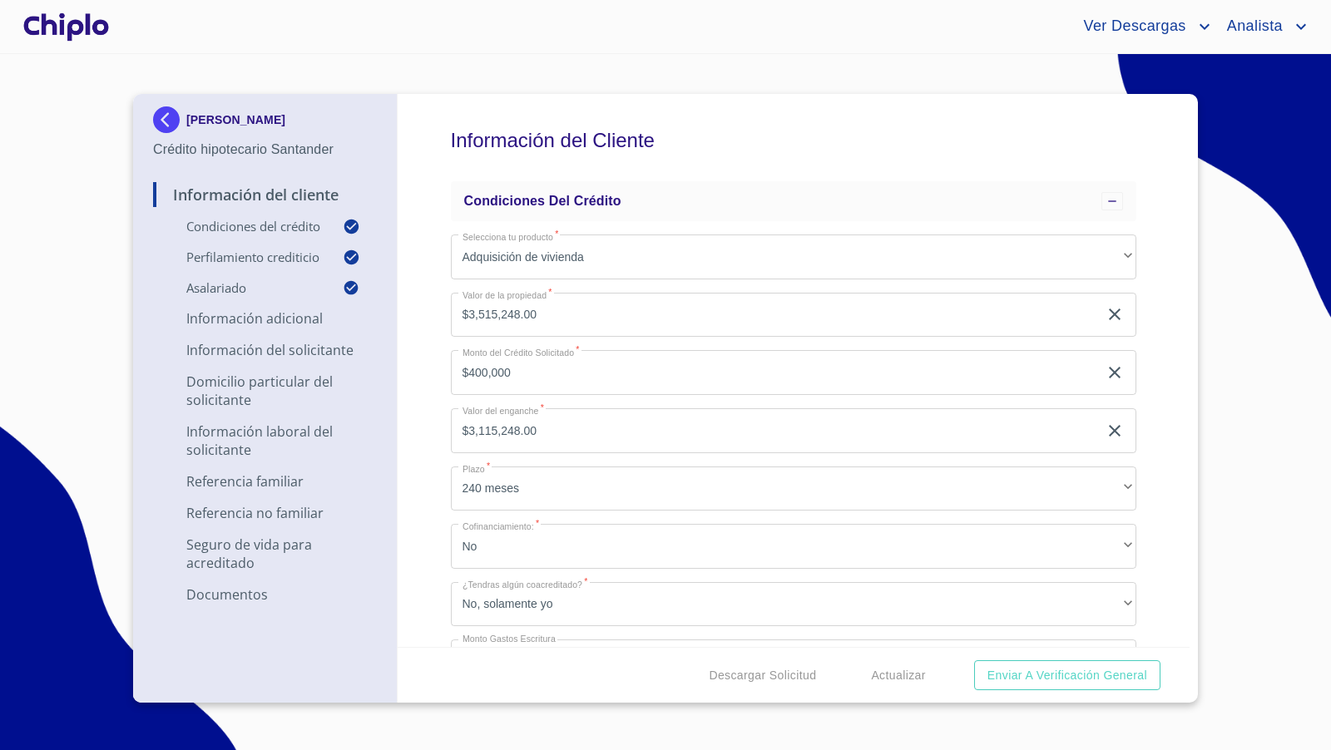
click at [418, 416] on div "Información del Cliente Condiciones del Crédito Selecciona tu producto   * Adqu…" at bounding box center [794, 370] width 793 height 553
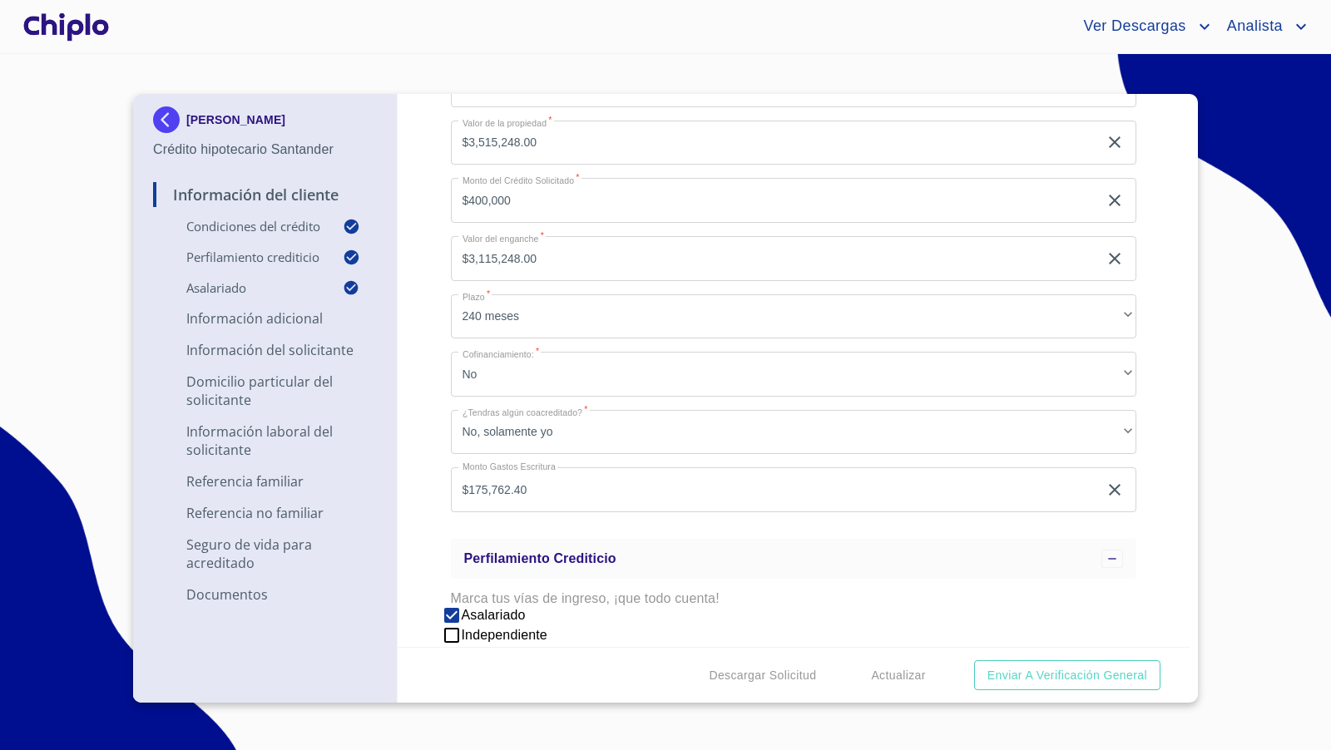
scroll to position [195, 0]
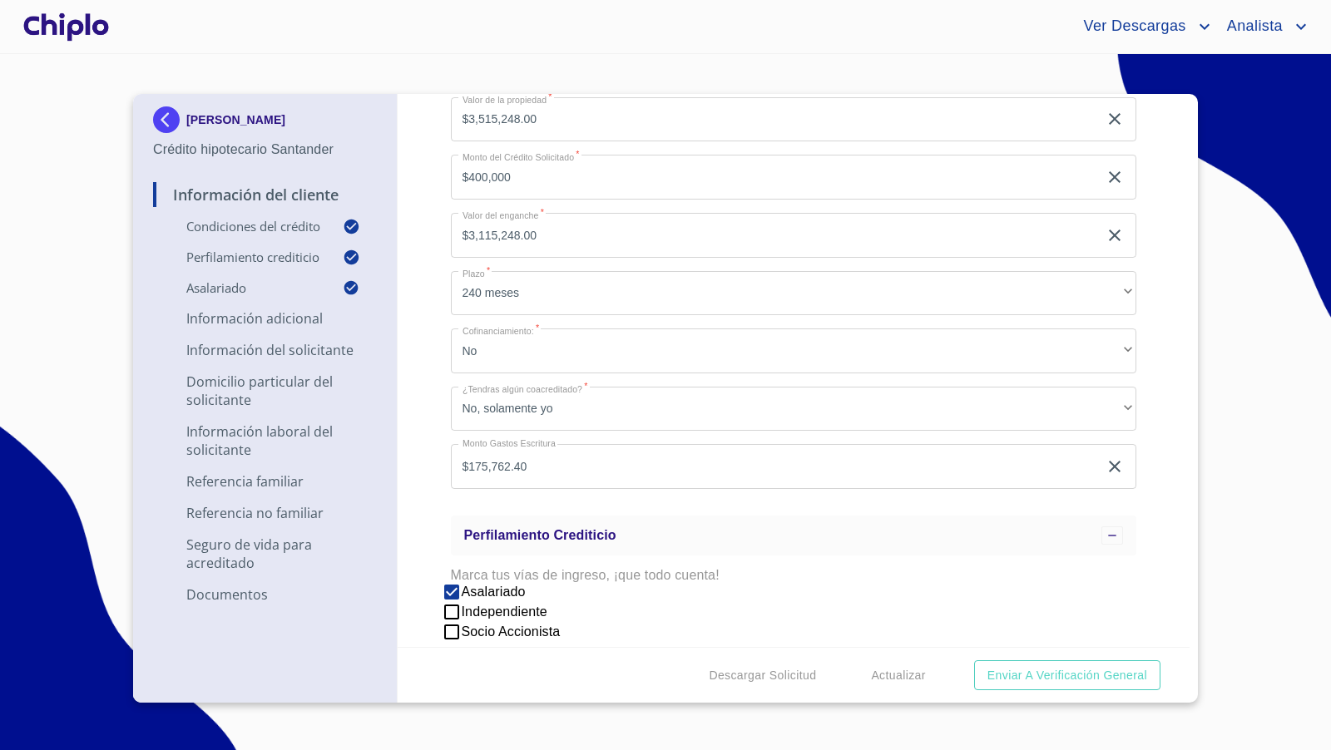
click at [438, 454] on div "Información del Cliente Condiciones del Crédito Selecciona tu producto   * Adqu…" at bounding box center [794, 370] width 793 height 553
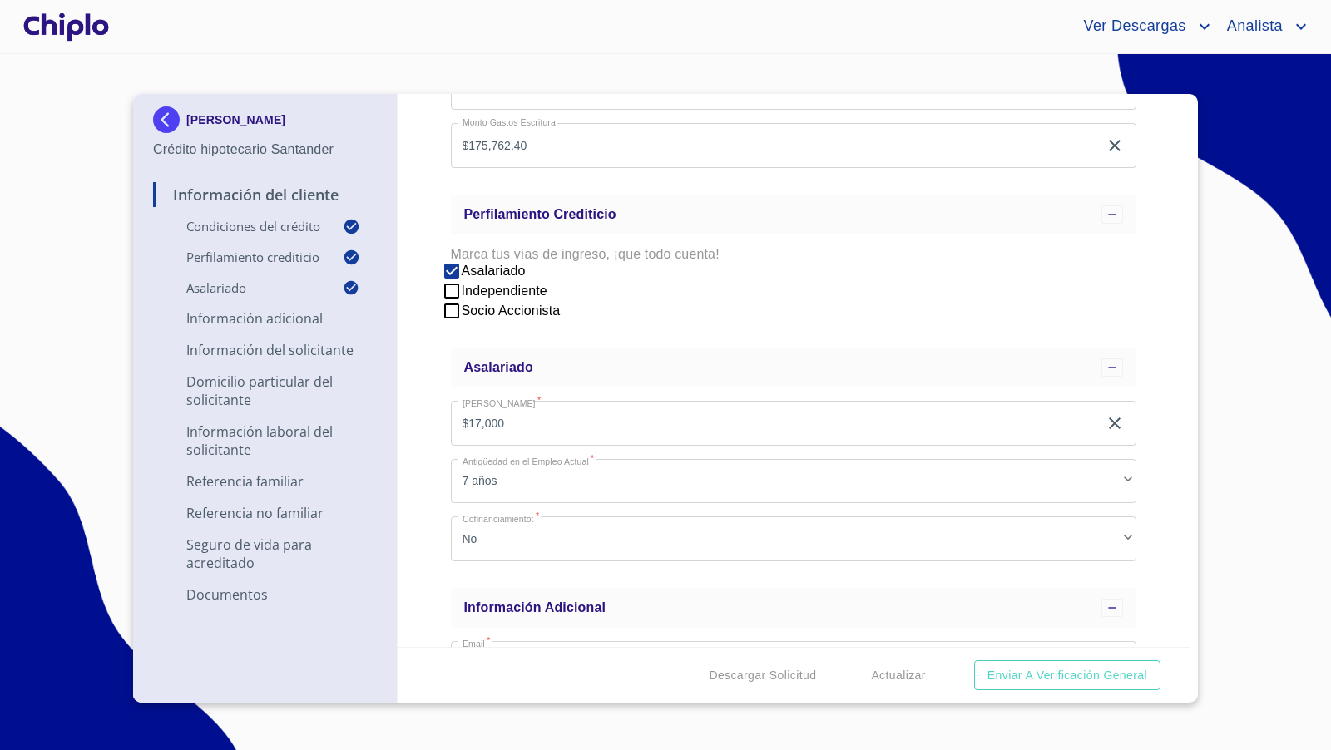
scroll to position [520, 0]
click at [413, 473] on div "Información del Cliente Condiciones del Crédito Selecciona tu producto   * Adqu…" at bounding box center [794, 370] width 793 height 553
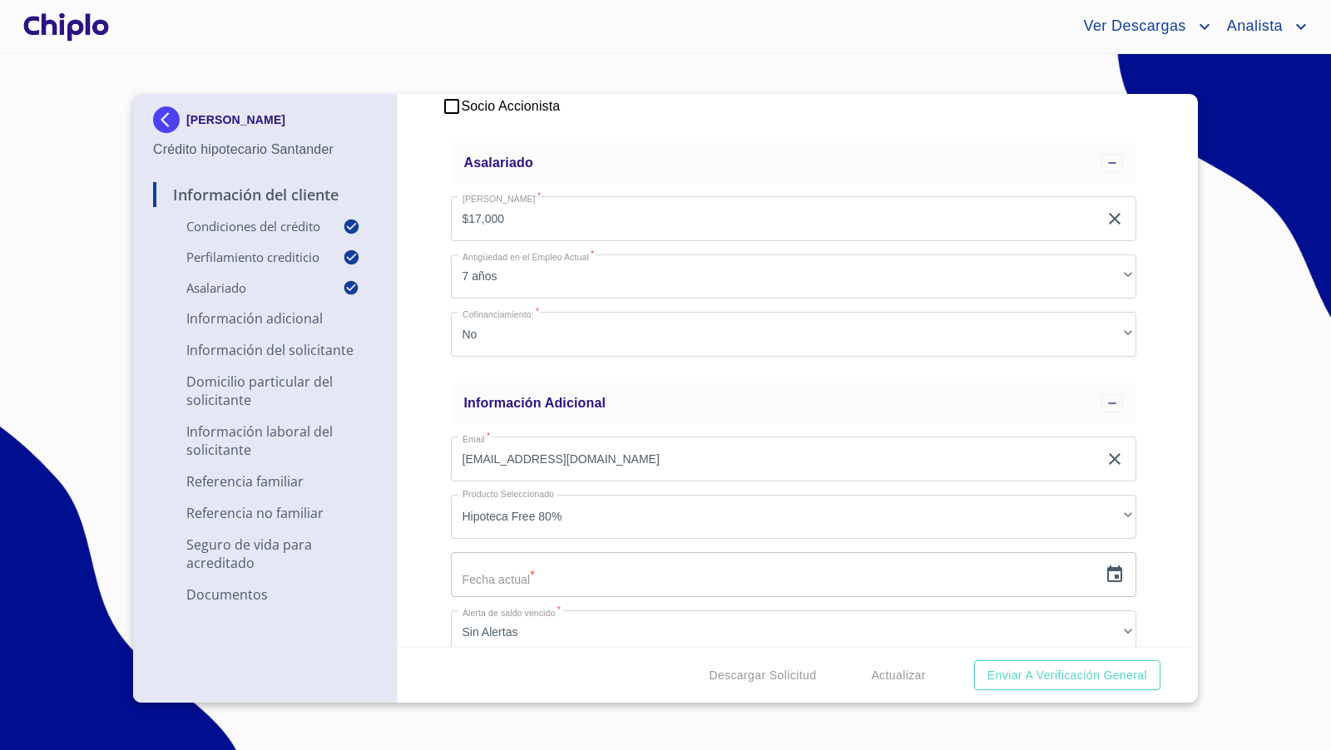
scroll to position [722, 0]
click at [1104, 573] on icon "button" at bounding box center [1114, 574] width 20 height 20
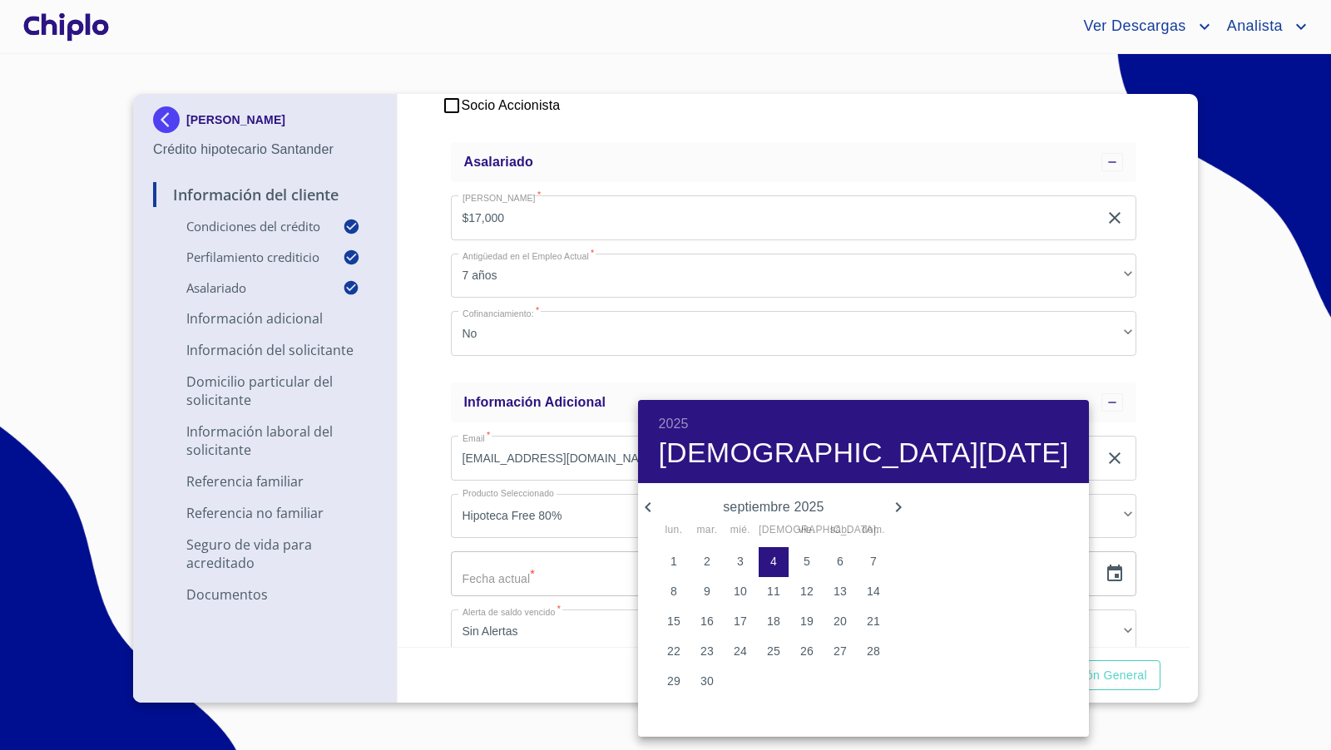
click at [738, 562] on span "3" at bounding box center [740, 561] width 30 height 17
type input "3 de sep. de 2025"
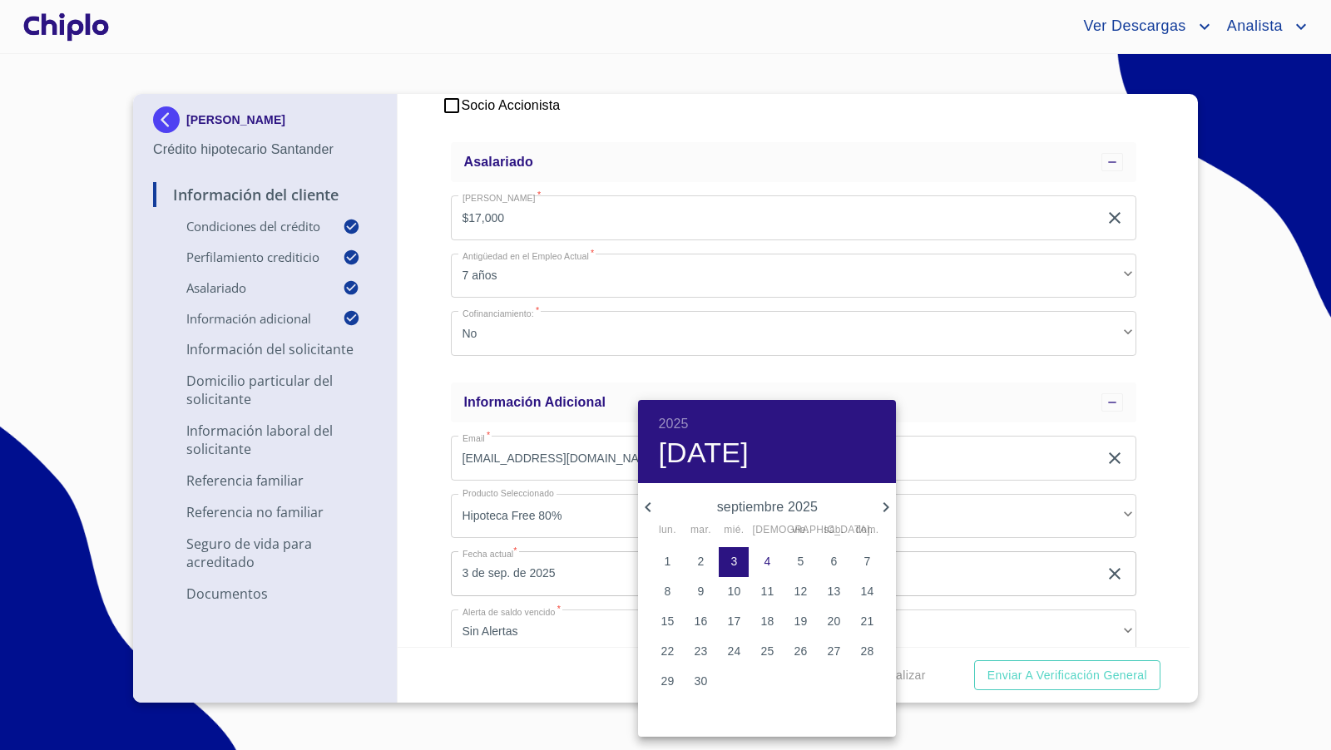
click at [425, 555] on div at bounding box center [665, 375] width 1331 height 750
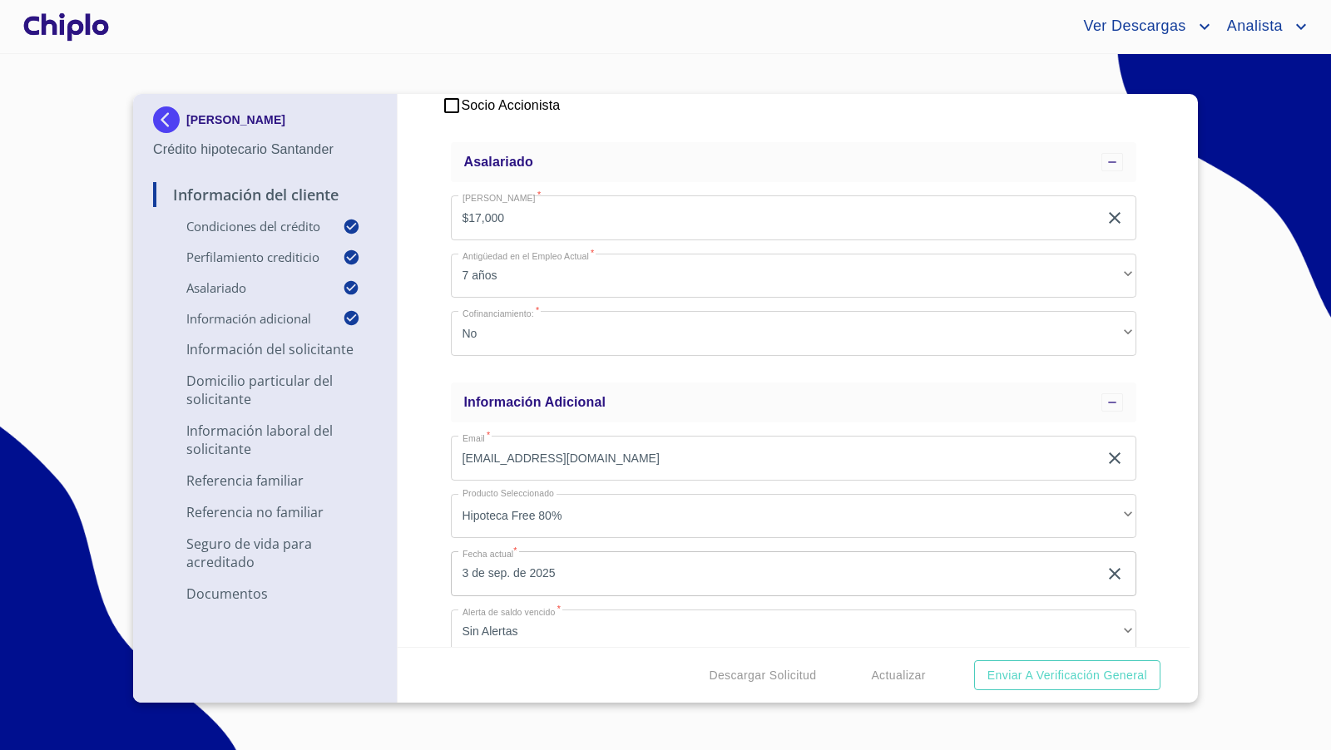
click at [1148, 396] on div "Información del Cliente Condiciones del Crédito Selecciona tu producto   * Adqu…" at bounding box center [794, 370] width 793 height 553
click at [1163, 453] on div "Información del Cliente Condiciones del Crédito Selecciona tu producto   * Adqu…" at bounding box center [794, 370] width 793 height 553
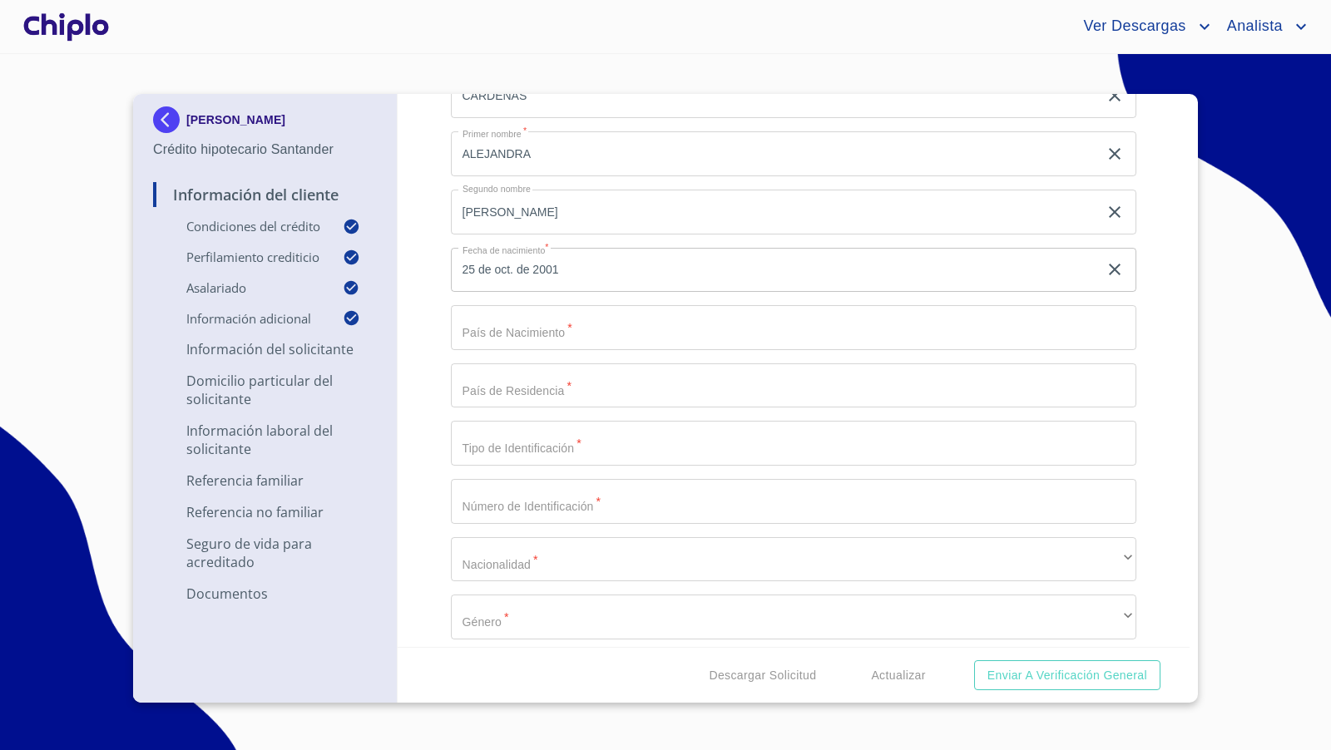
scroll to position [1587, 0]
click at [603, 329] on input "Selecciona tu producto   *" at bounding box center [794, 325] width 686 height 45
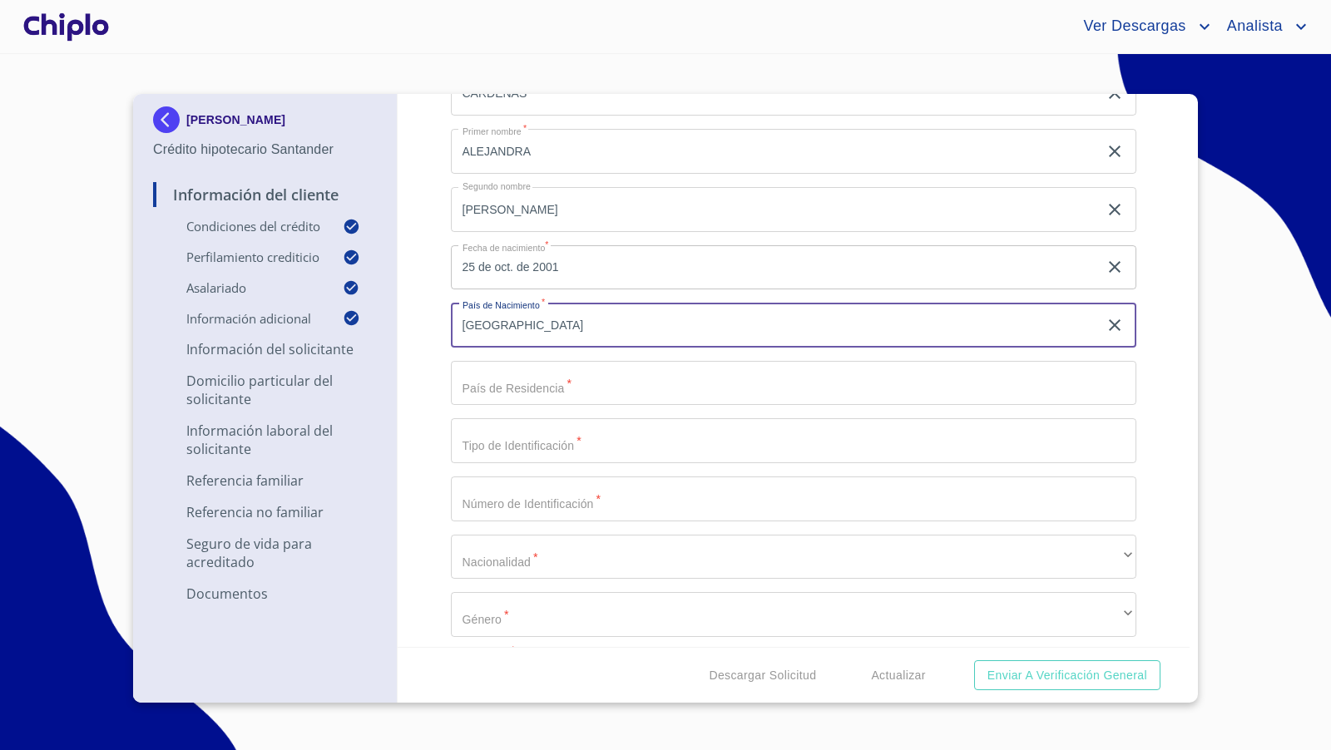
type input "[GEOGRAPHIC_DATA]"
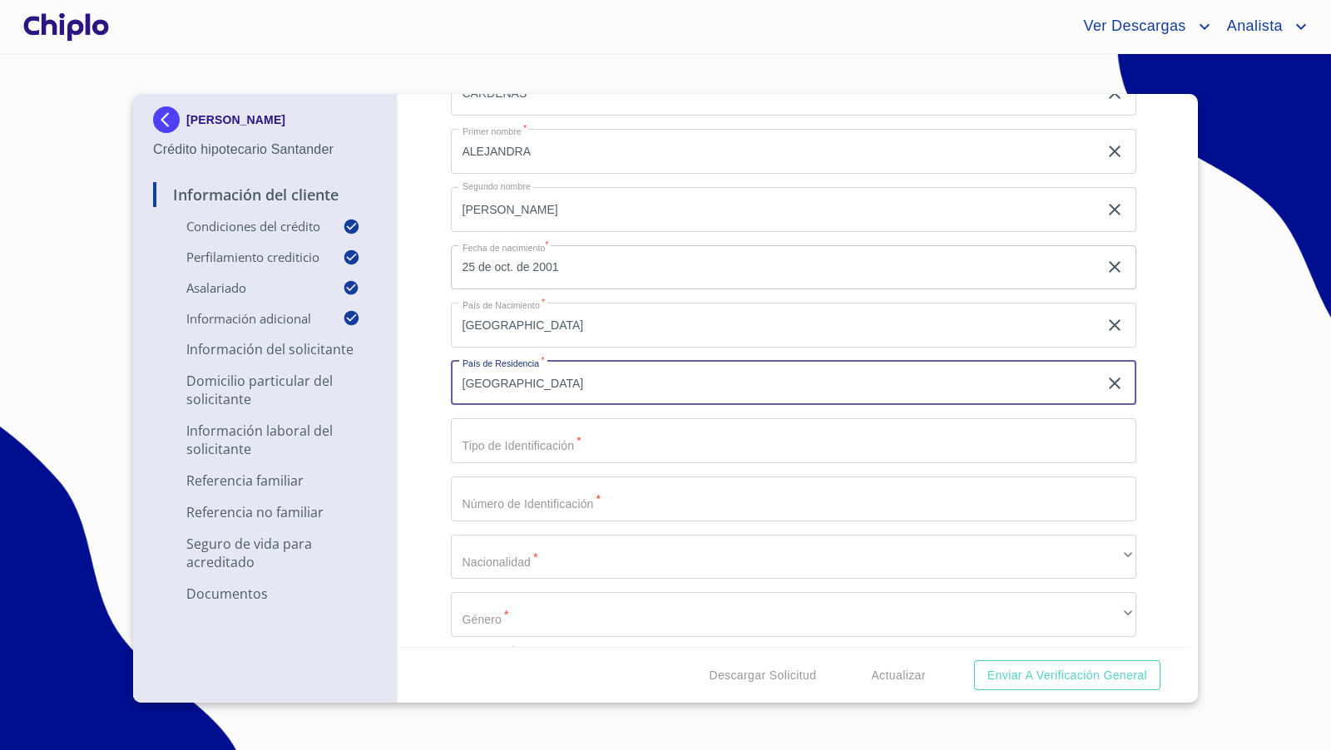
type input "[GEOGRAPHIC_DATA]"
click at [557, 453] on input "Selecciona tu producto   *" at bounding box center [794, 440] width 686 height 45
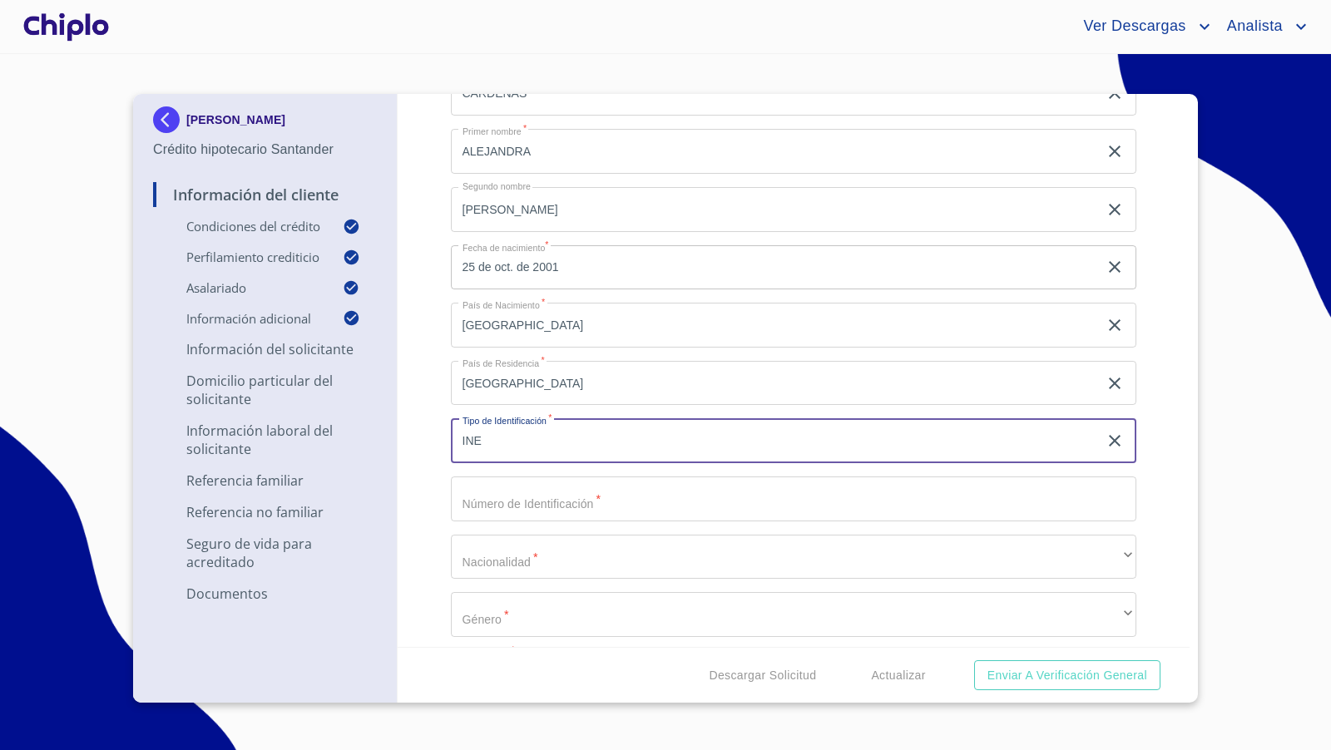
type input "INE"
click at [711, 508] on input "Selecciona tu producto   *" at bounding box center [794, 499] width 686 height 45
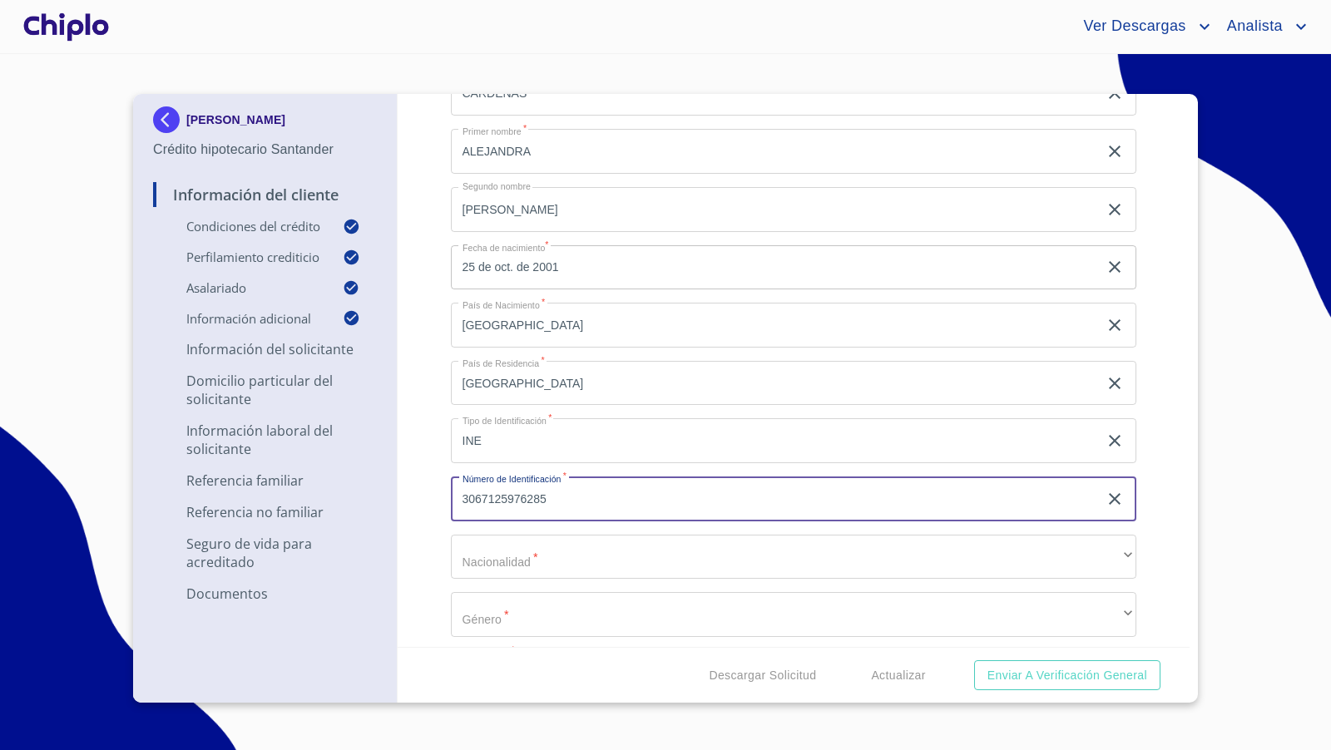
type input "3067125976285"
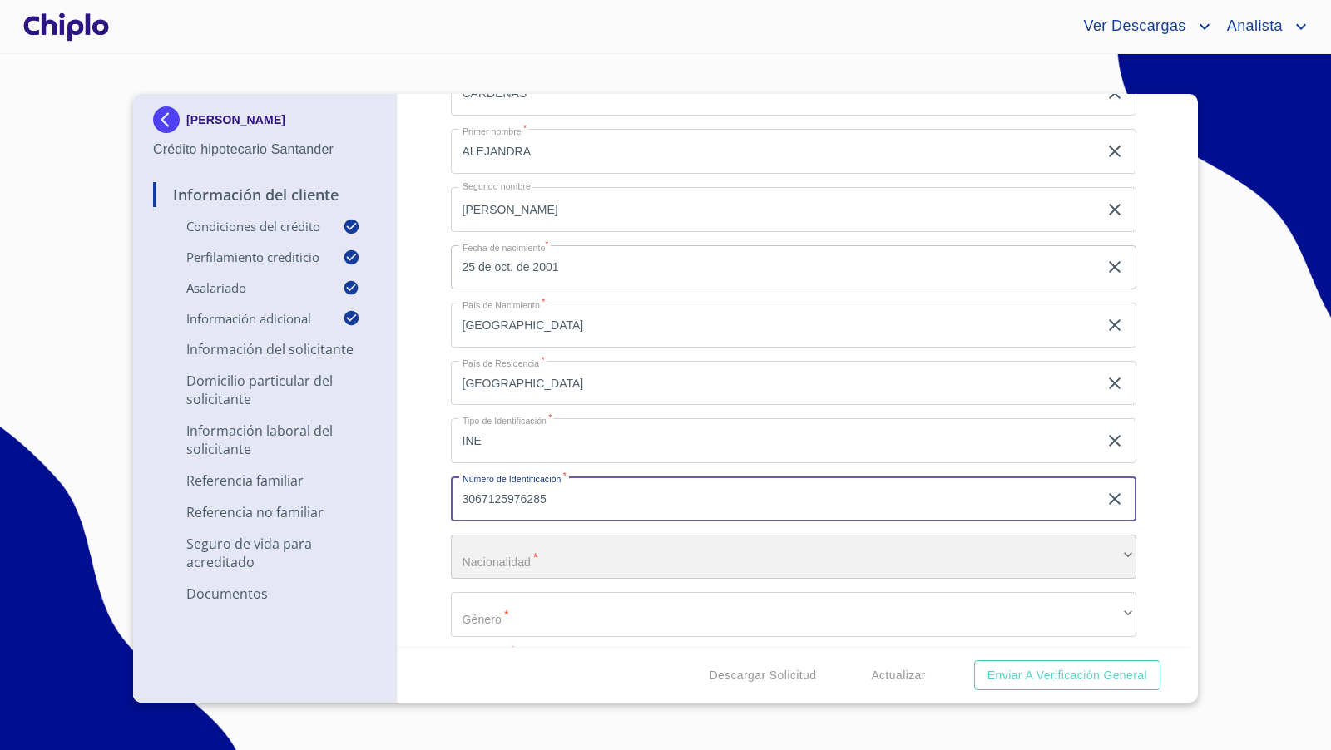
click at [632, 553] on div "​" at bounding box center [794, 557] width 686 height 45
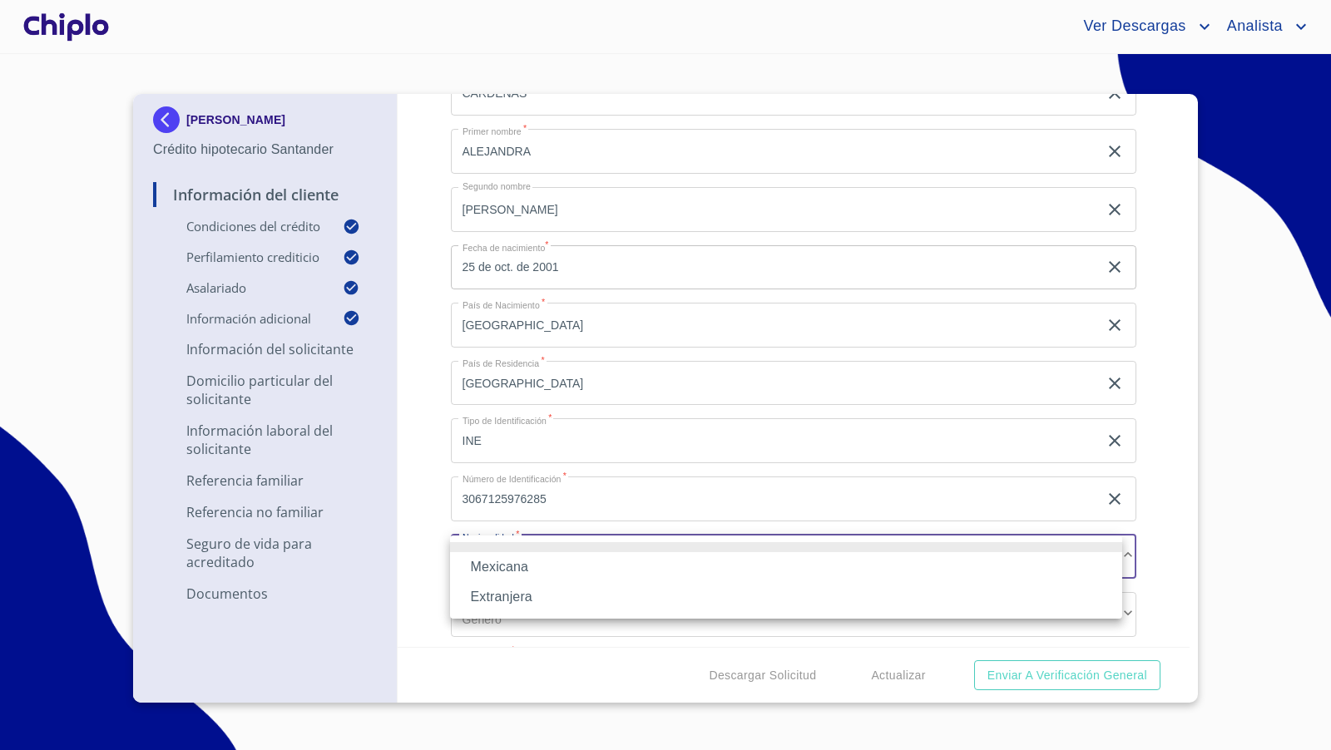
click at [510, 567] on li "Mexicana" at bounding box center [786, 567] width 672 height 30
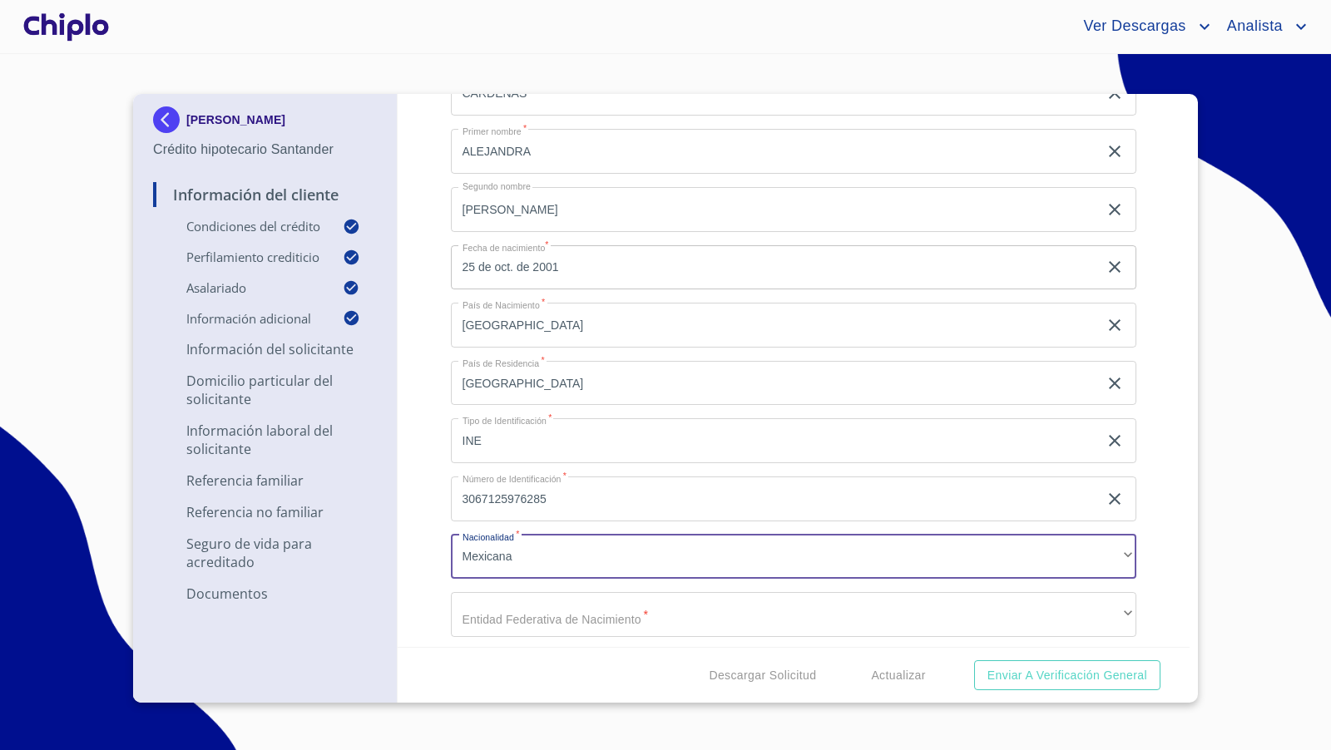
click at [430, 578] on div "Información del Cliente Condiciones del Crédito Selecciona tu producto   * Adqu…" at bounding box center [794, 370] width 793 height 553
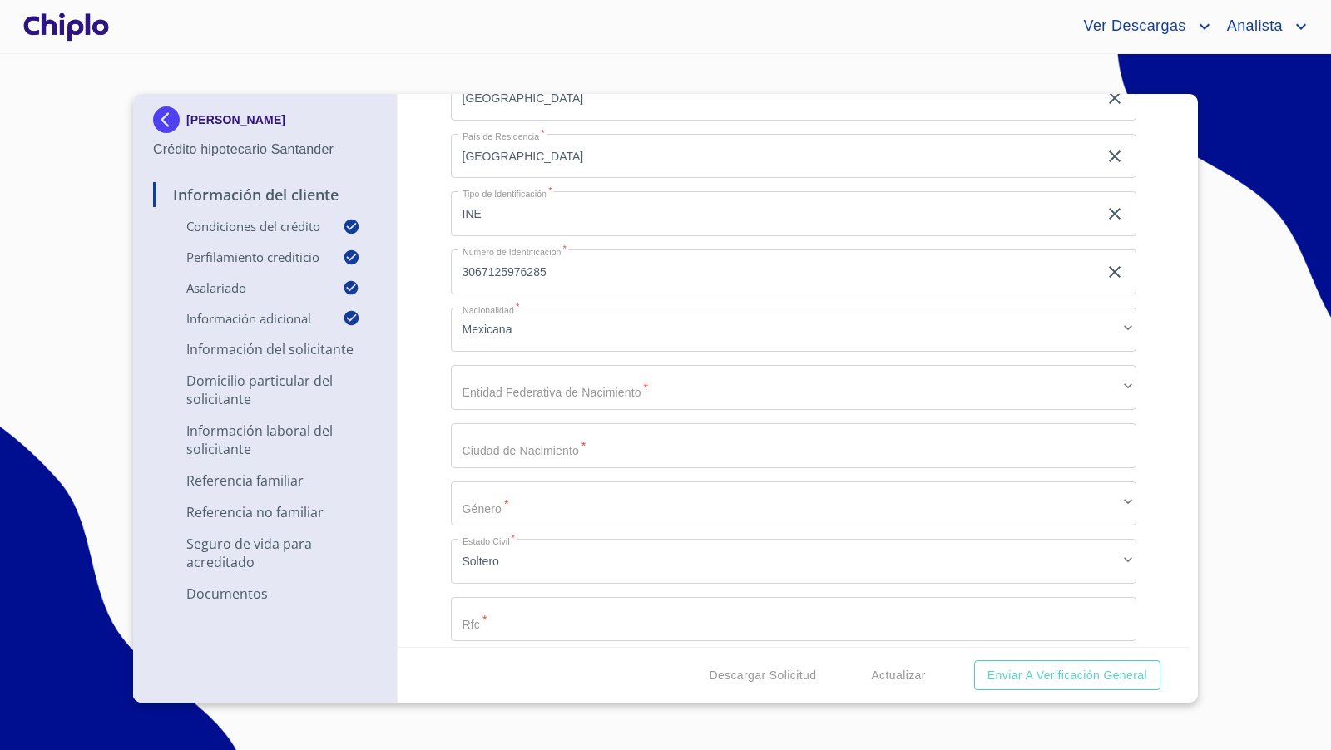
scroll to position [1815, 0]
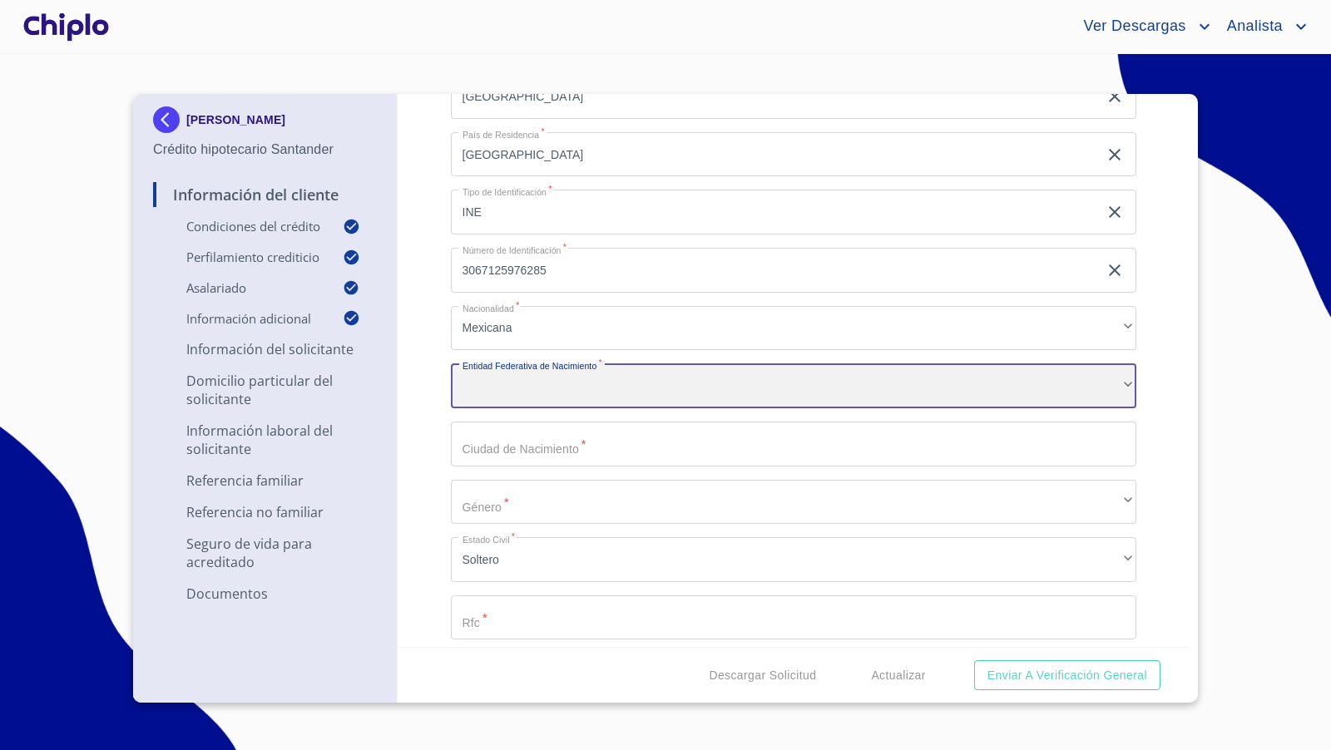
click at [518, 383] on div "​" at bounding box center [794, 385] width 686 height 45
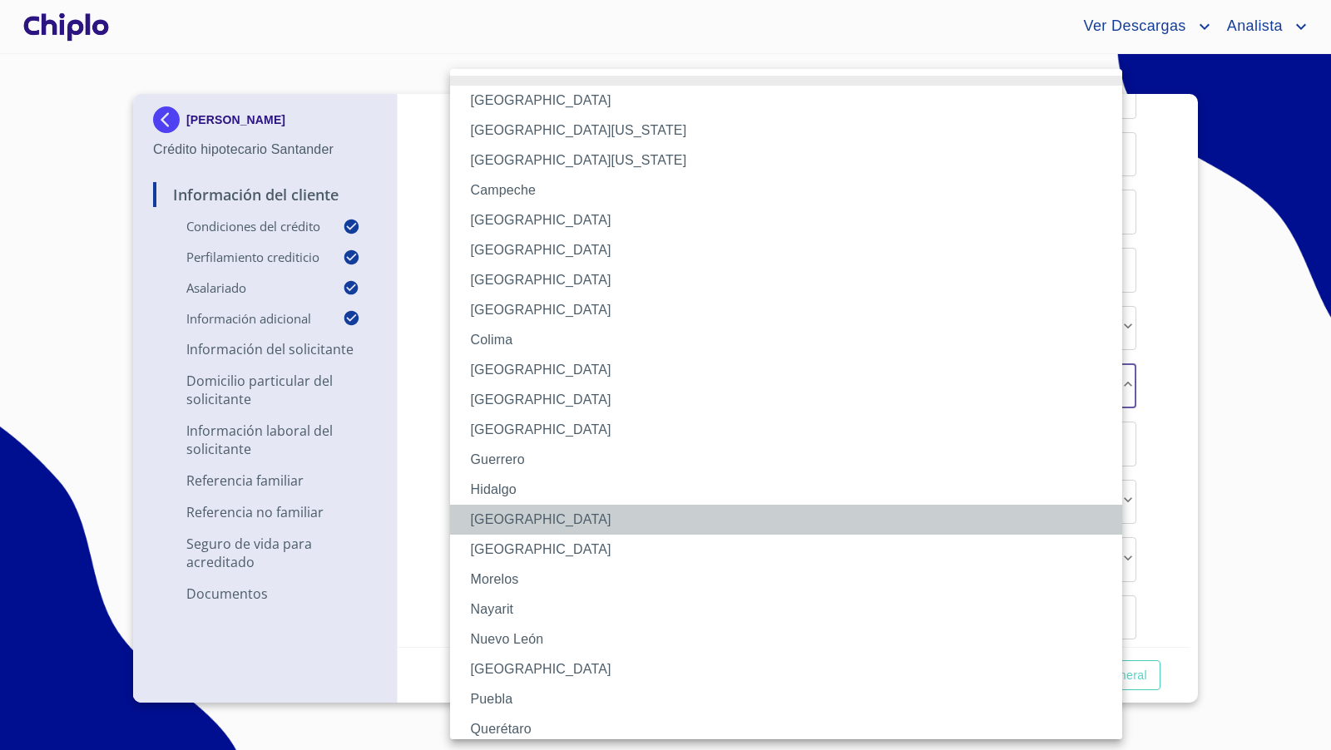
click at [510, 519] on li "[GEOGRAPHIC_DATA]" at bounding box center [793, 520] width 686 height 30
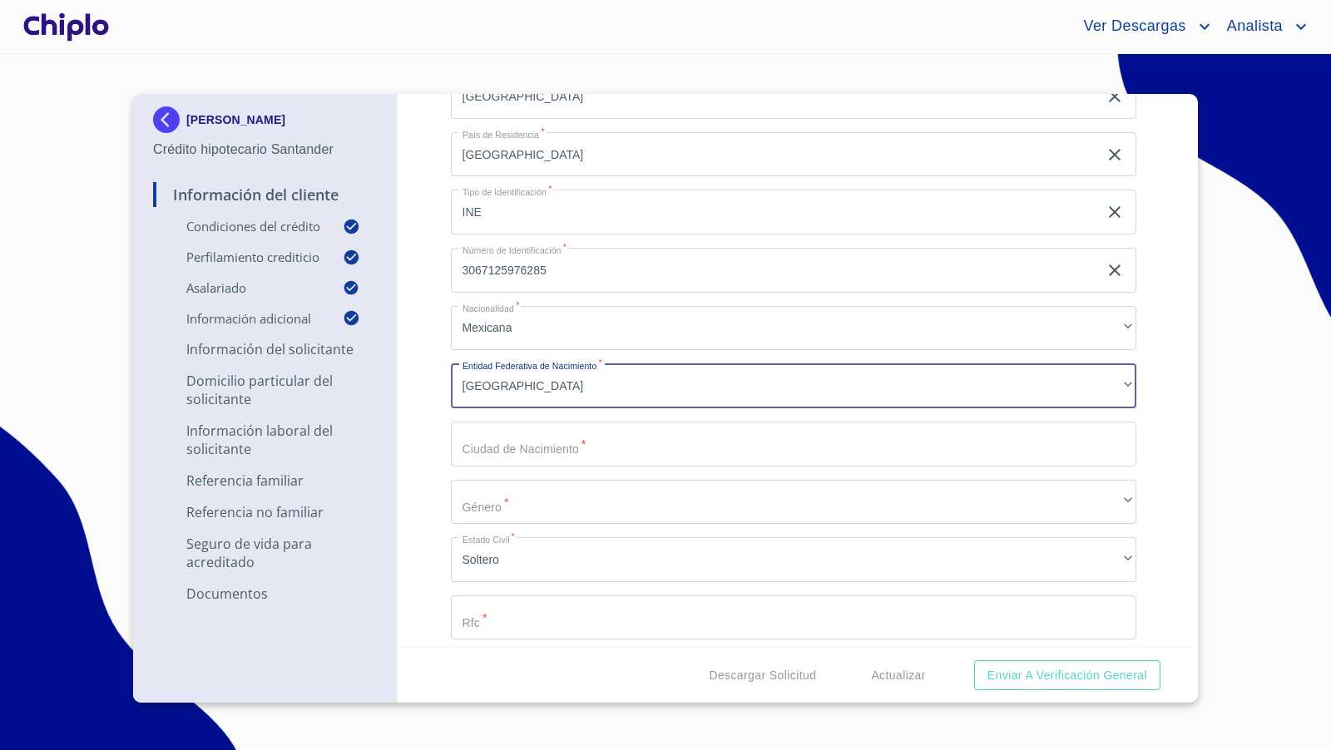
click at [424, 492] on div "Información del Cliente Condiciones del Crédito Selecciona tu producto   * Adqu…" at bounding box center [794, 370] width 793 height 553
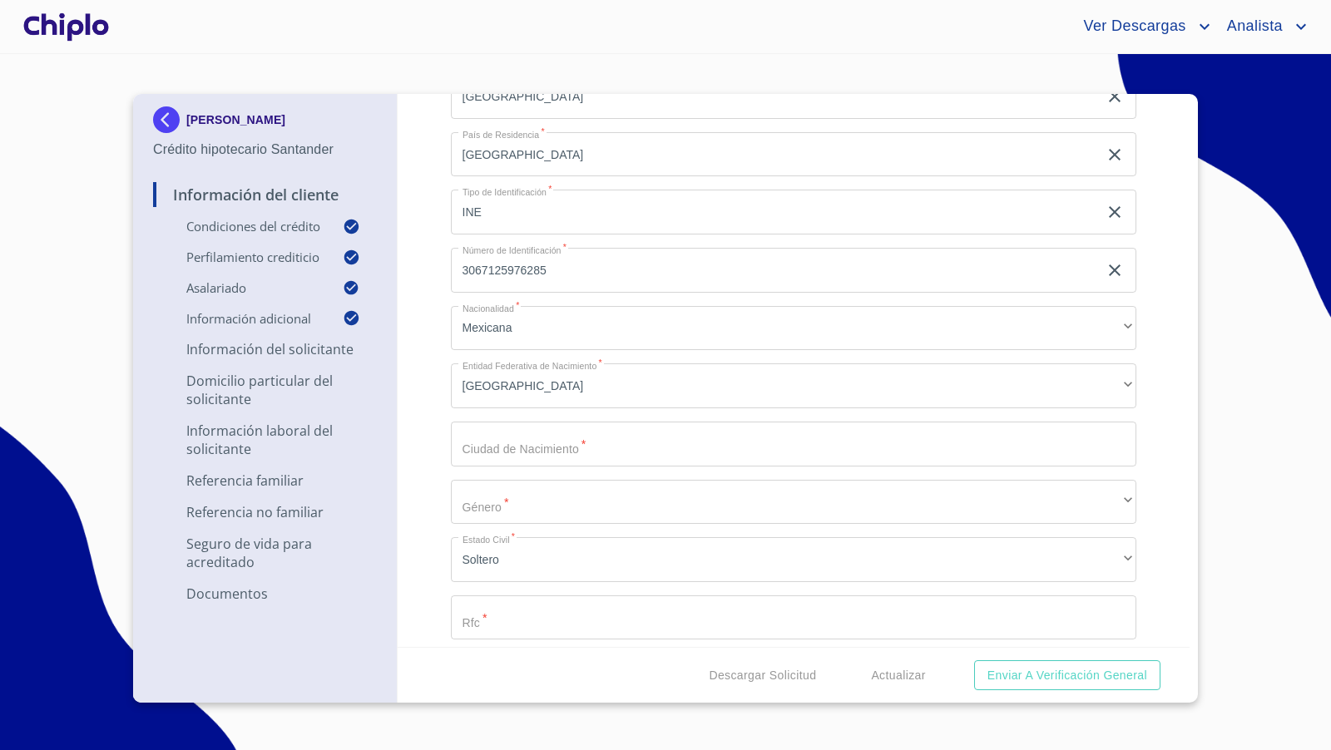
click at [516, 448] on input "Selecciona tu producto   *" at bounding box center [794, 444] width 686 height 45
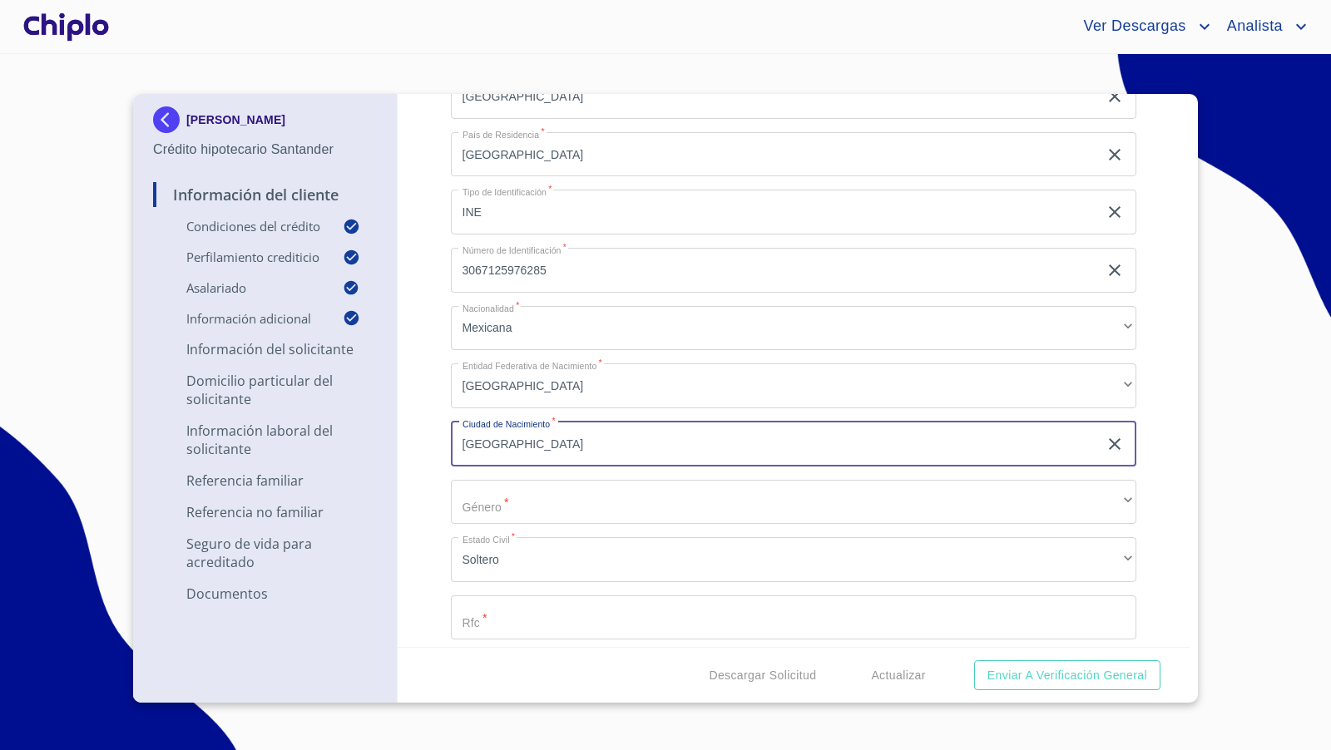
type input "[GEOGRAPHIC_DATA]"
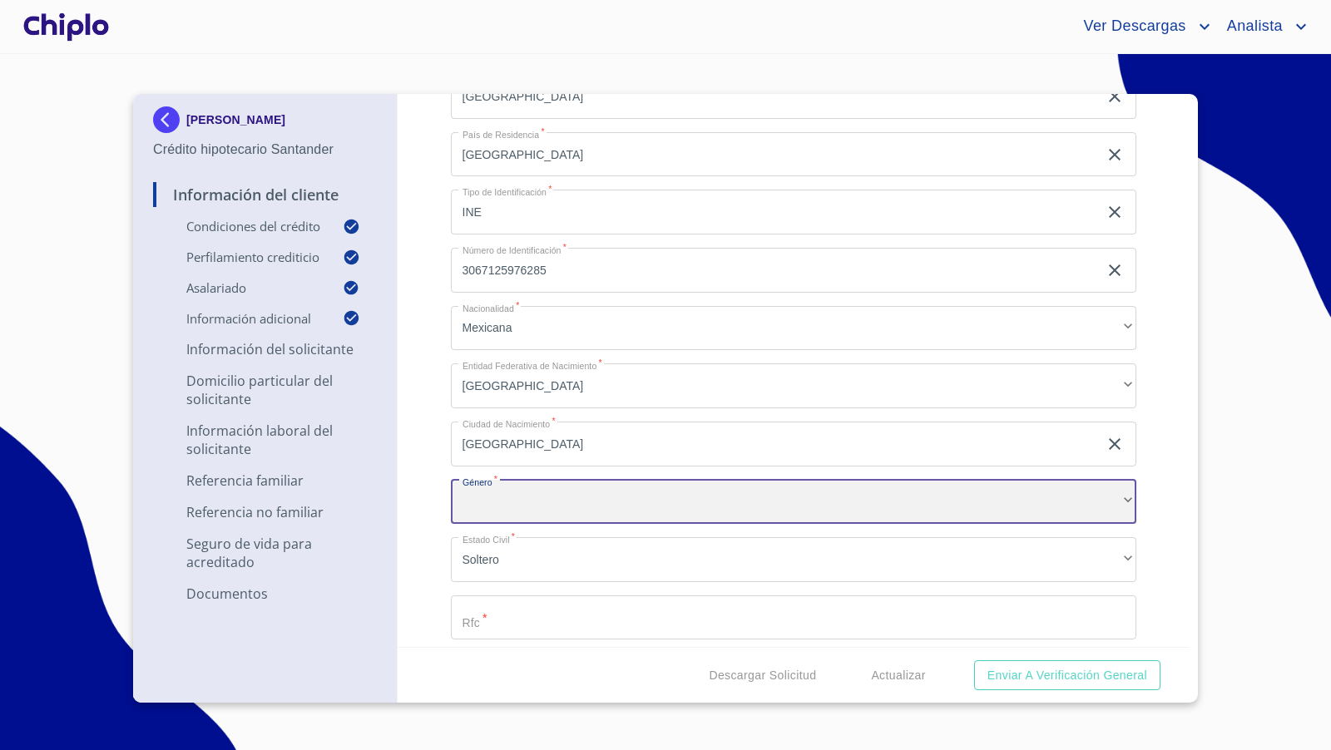
click at [546, 499] on div "​" at bounding box center [794, 502] width 686 height 45
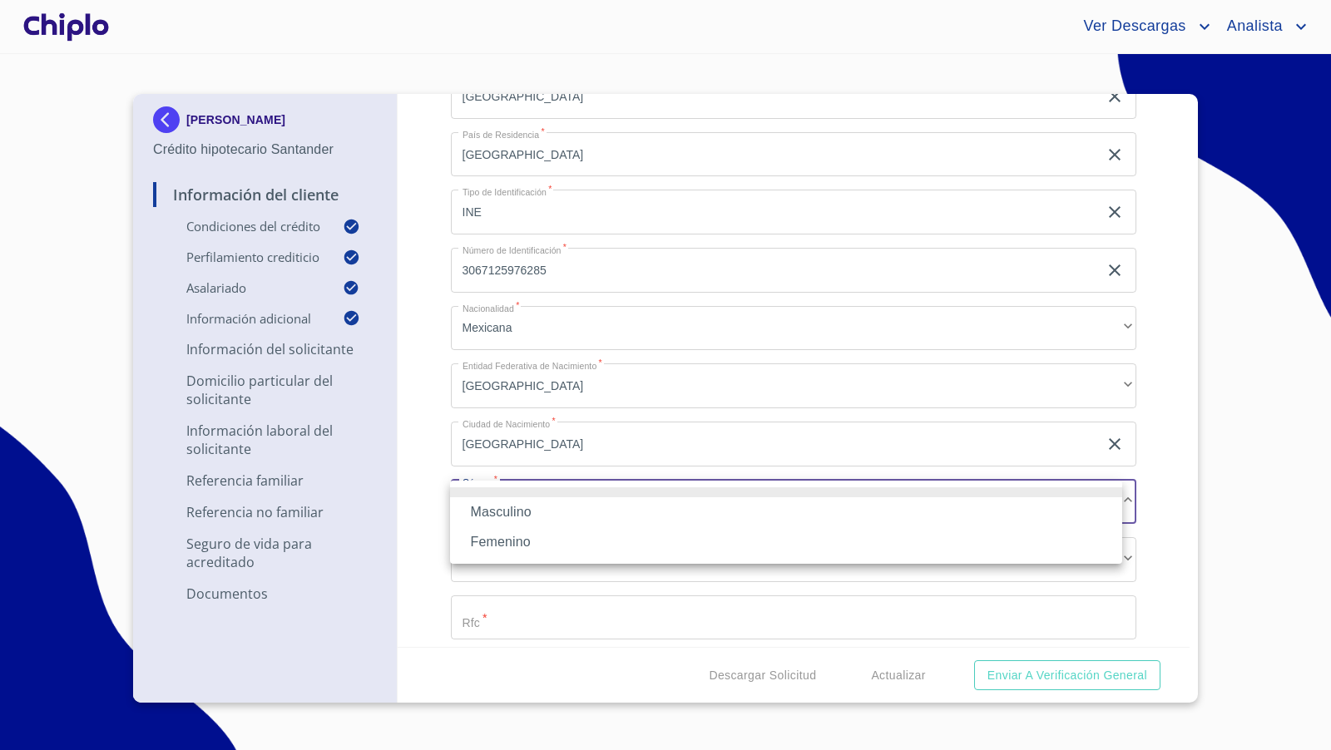
drag, startPoint x: 496, startPoint y: 542, endPoint x: 484, endPoint y: 531, distance: 17.1
click at [497, 542] on li "Femenino" at bounding box center [786, 542] width 672 height 30
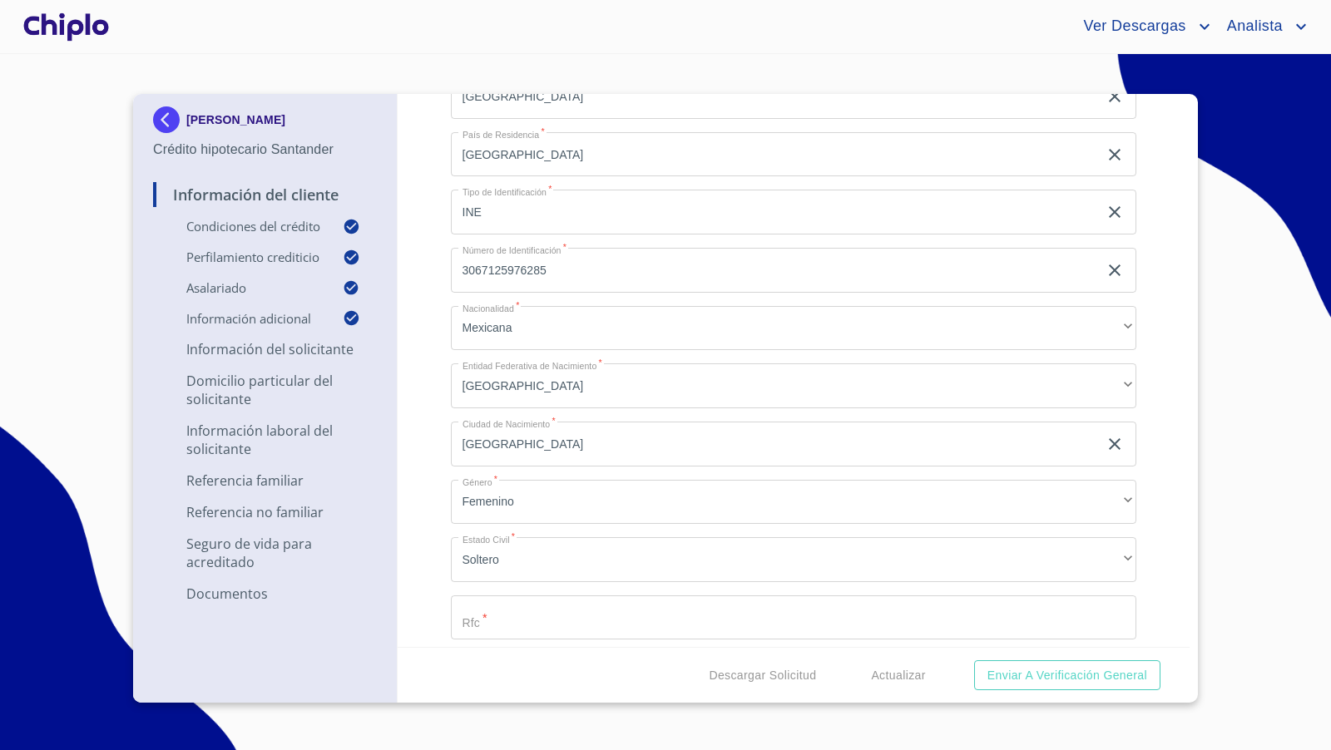
click at [429, 475] on div "Información del Cliente Condiciones del Crédito Selecciona tu producto   * Adqu…" at bounding box center [794, 370] width 793 height 553
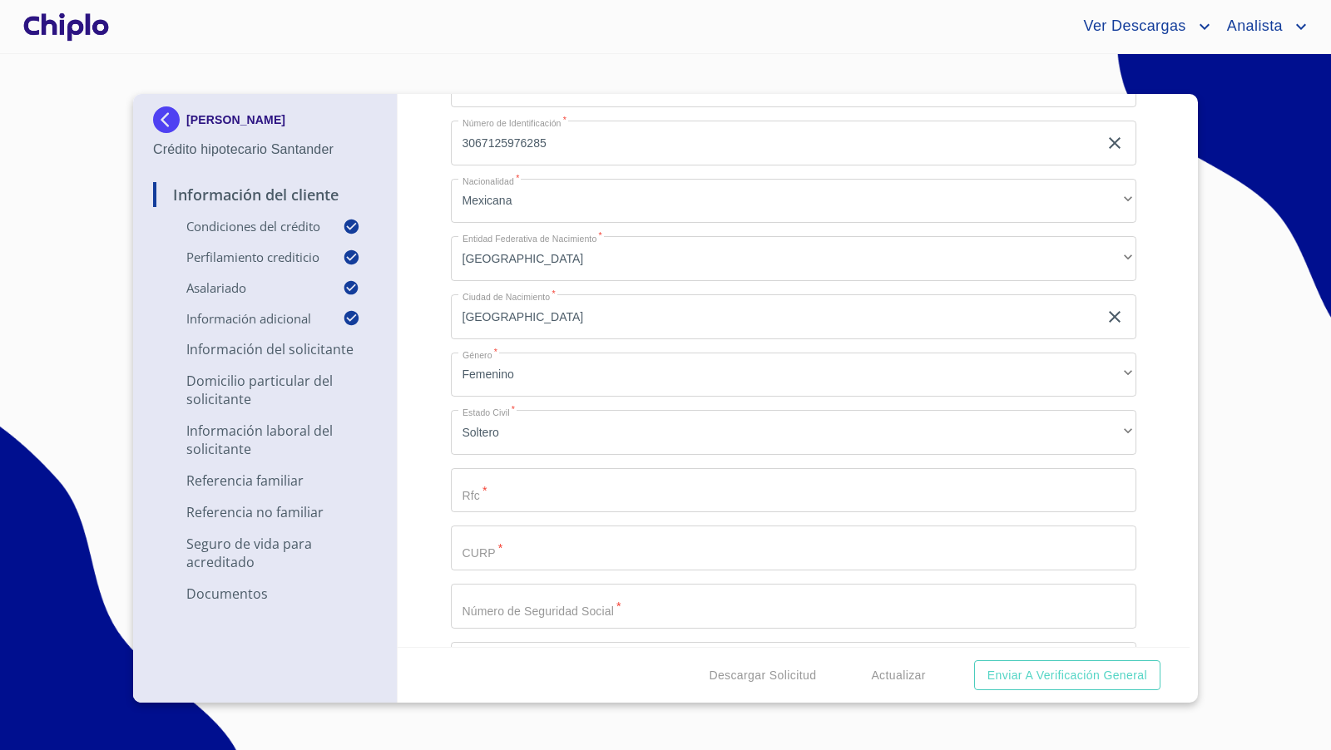
scroll to position [2010, 0]
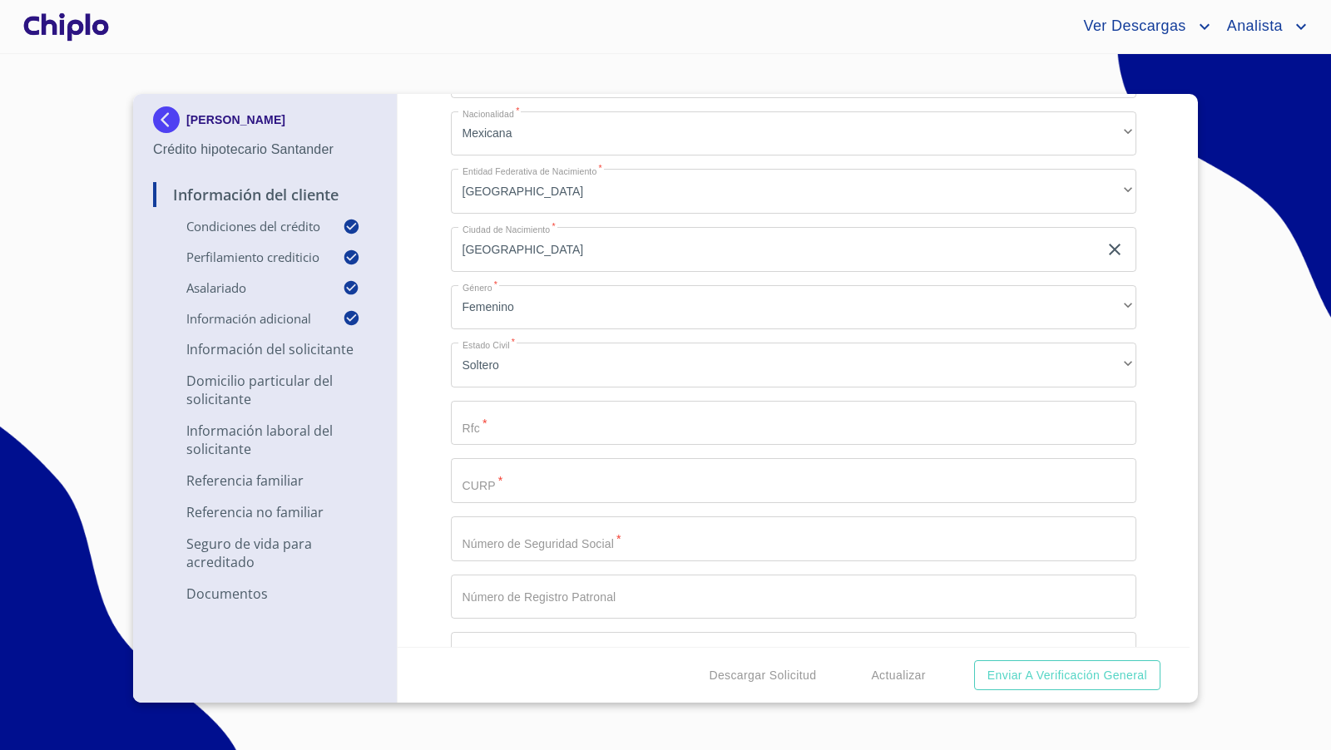
click at [485, 427] on input "Selecciona tu producto   *" at bounding box center [794, 423] width 686 height 45
paste input "PICA0110255W1"
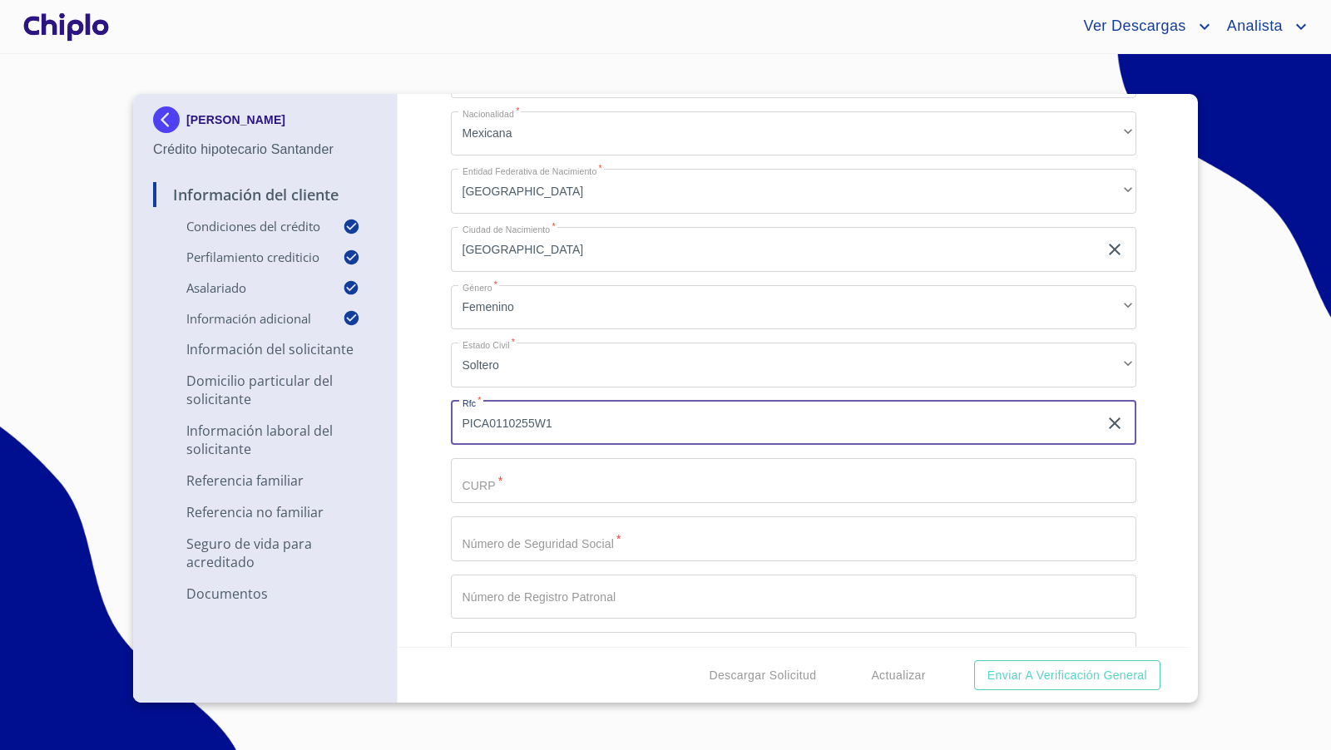
type input "PICA0110255W1"
click at [507, 482] on input "Selecciona tu producto   *" at bounding box center [794, 480] width 686 height 45
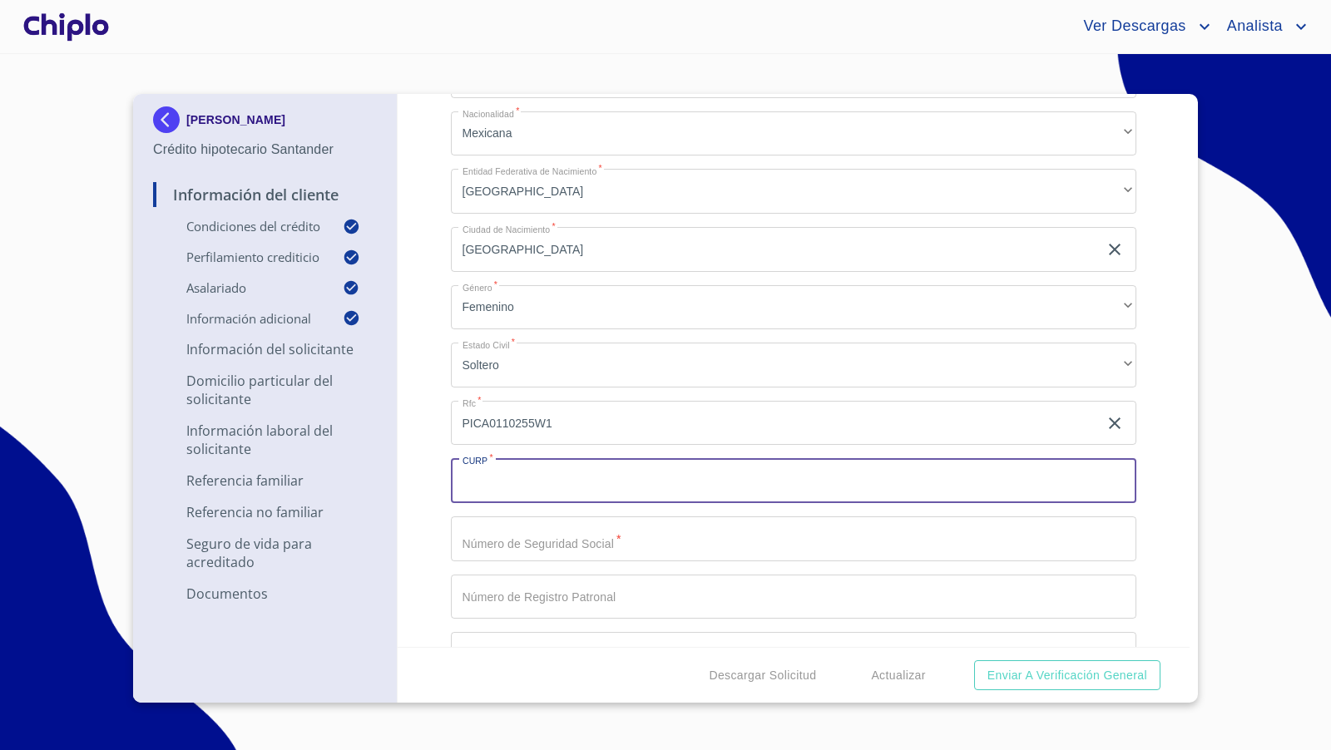
paste input "PICA011025MJCXRLA8"
type input "PICA011025MJCXRLA8"
drag, startPoint x: 420, startPoint y: 499, endPoint x: 434, endPoint y: 501, distance: 14.4
click at [421, 499] on div "Información del Cliente Condiciones del Crédito Selecciona tu producto   * Adqu…" at bounding box center [794, 370] width 793 height 553
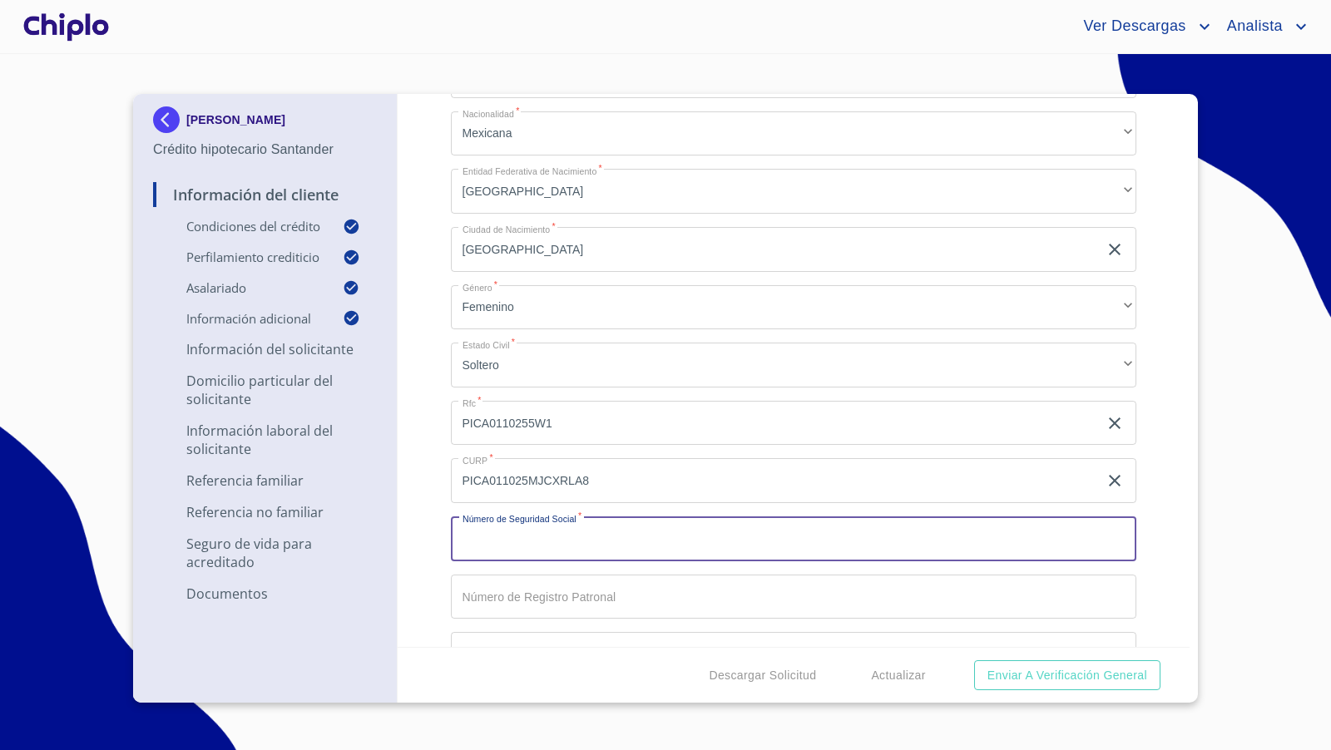
click at [510, 546] on input "Selecciona tu producto   *" at bounding box center [794, 538] width 686 height 45
paste input "30200101753"
type input "30200101753"
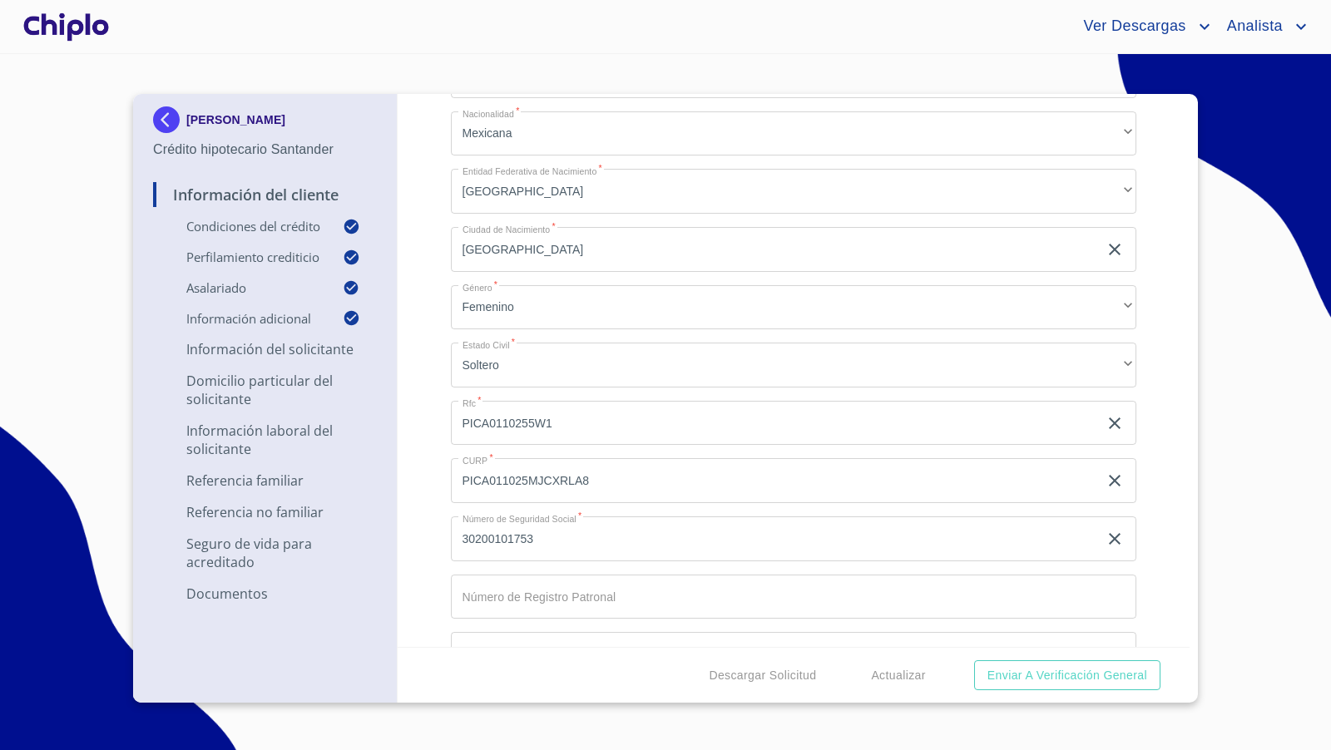
click at [429, 536] on div "Información del Cliente Condiciones del Crédito Selecciona tu producto   * Adqu…" at bounding box center [794, 370] width 793 height 553
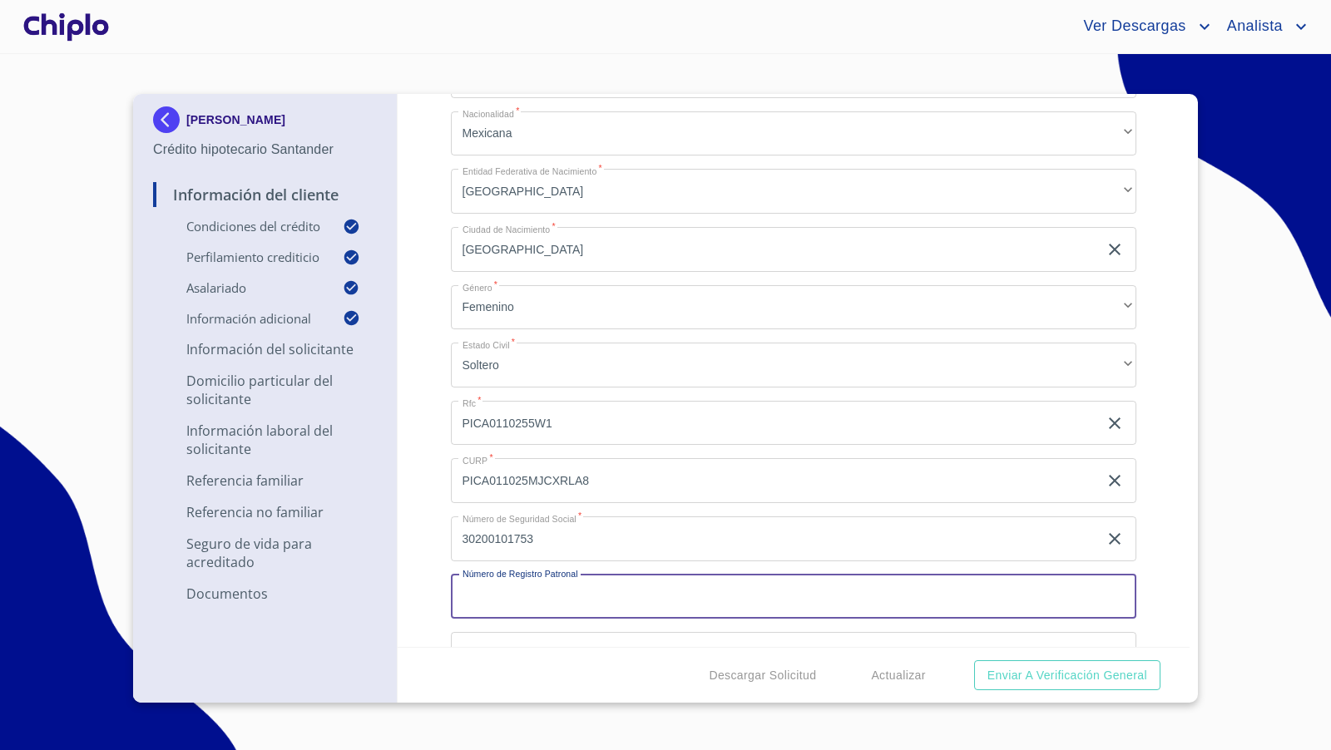
click at [536, 597] on input "Selecciona tu producto   *" at bounding box center [794, 597] width 686 height 45
paste input "C1650789104"
type input "C1650789104"
click at [437, 546] on div "Información del Cliente Condiciones del Crédito Selecciona tu producto   * Adqu…" at bounding box center [794, 370] width 793 height 553
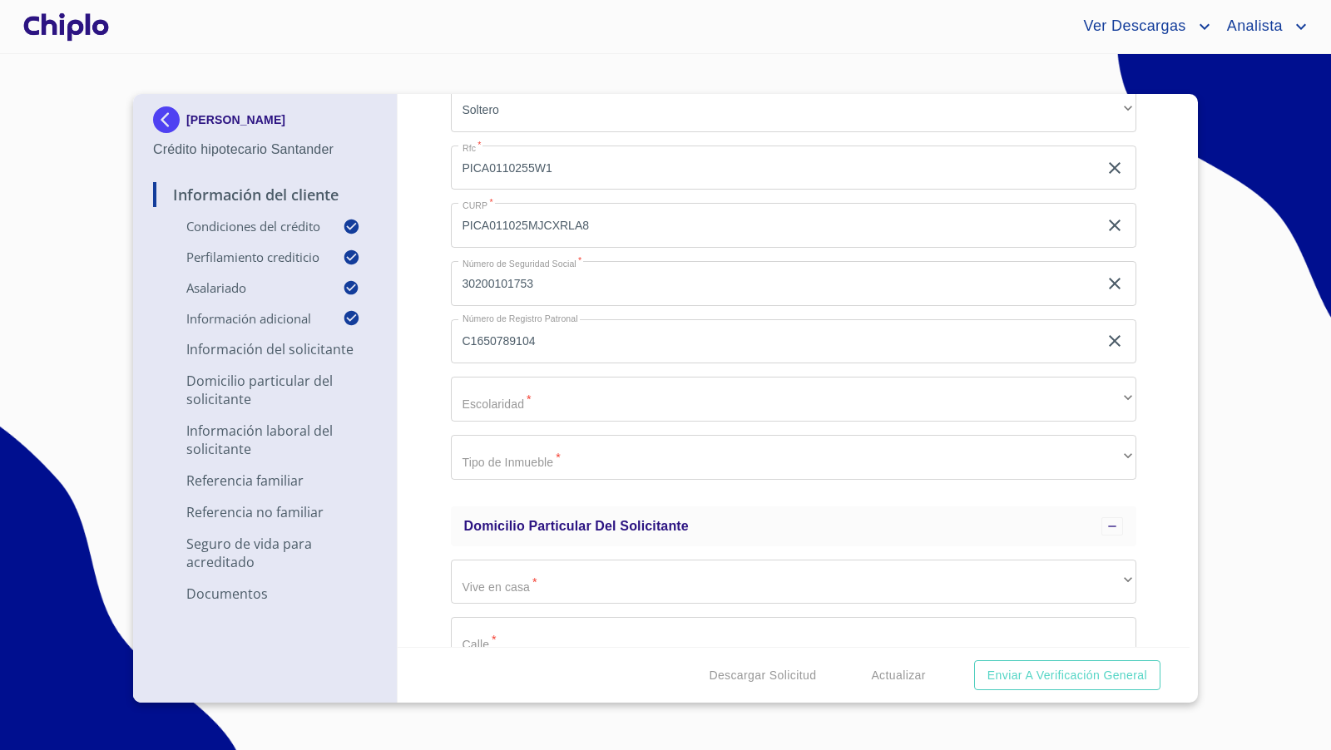
scroll to position [2276, 0]
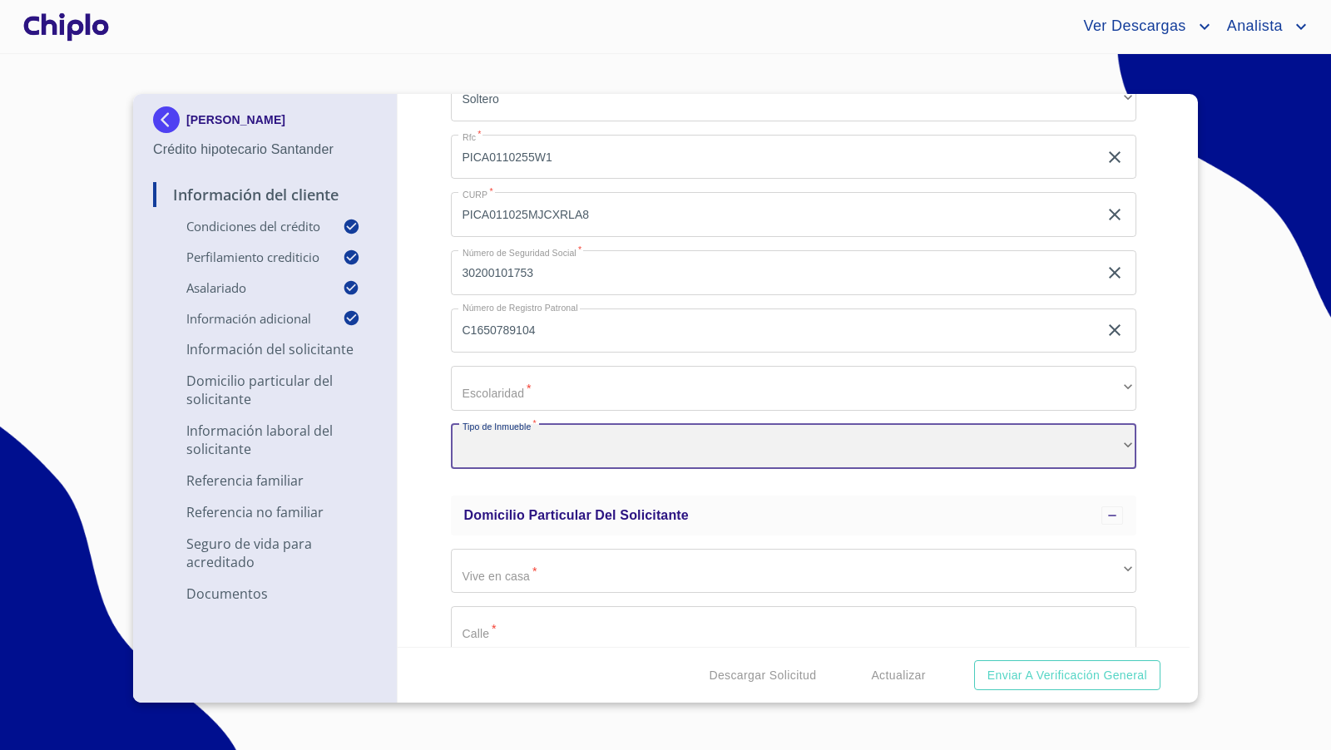
click at [522, 459] on div "​" at bounding box center [794, 446] width 686 height 45
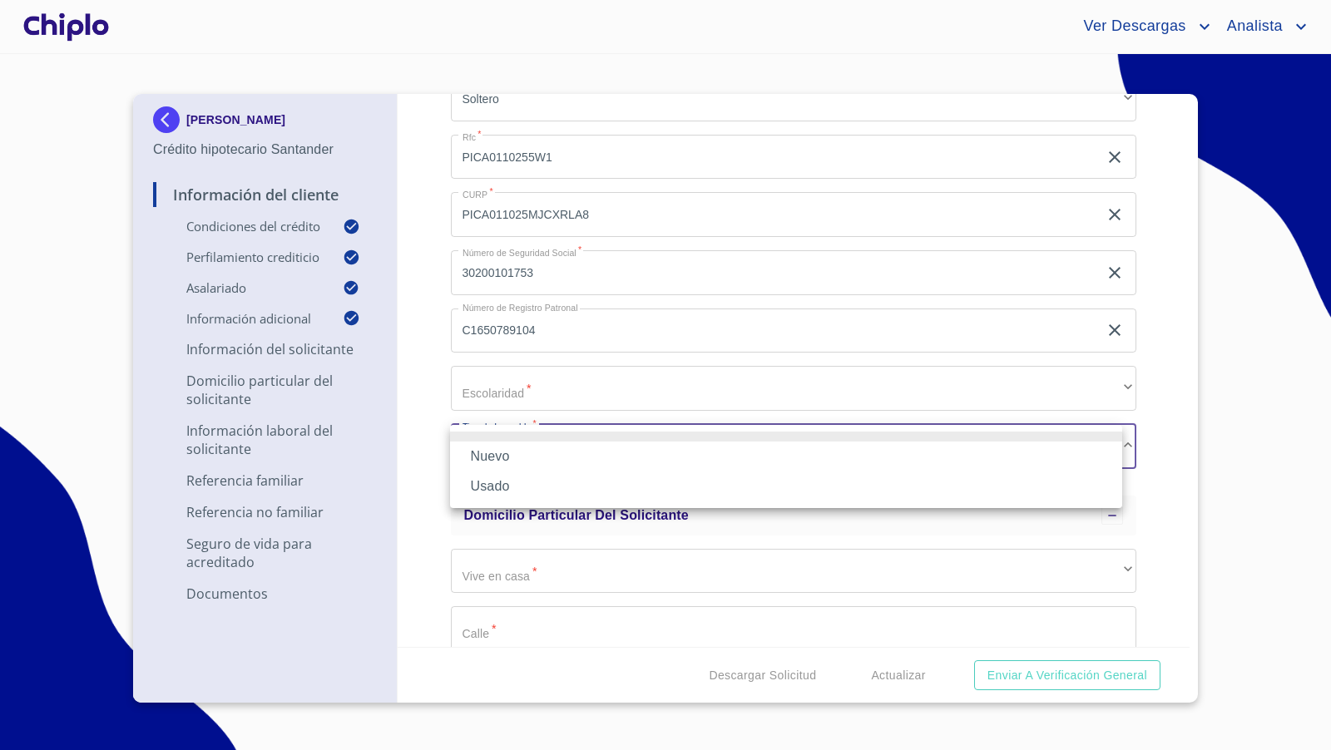
click at [513, 460] on li "Nuevo" at bounding box center [786, 457] width 672 height 30
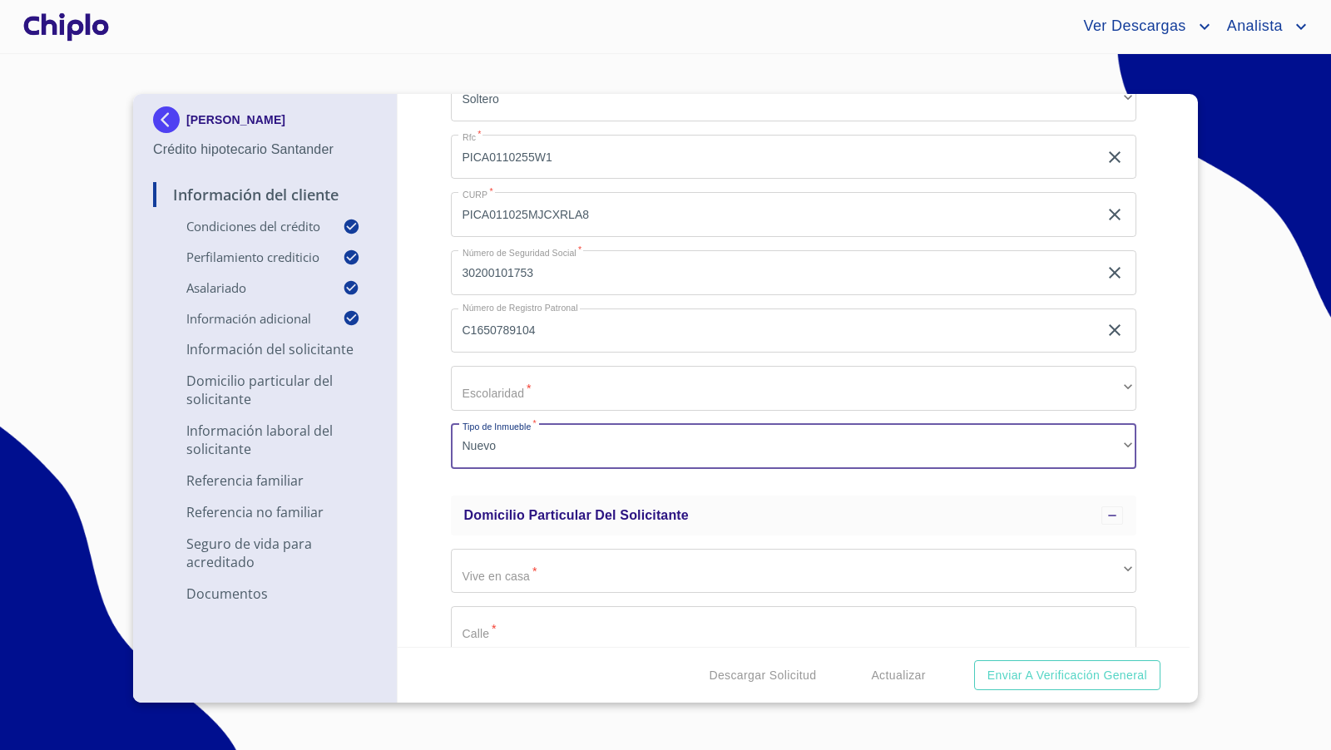
click at [421, 426] on div "Información del Cliente Condiciones del Crédito Selecciona tu producto   * Adqu…" at bounding box center [794, 370] width 793 height 553
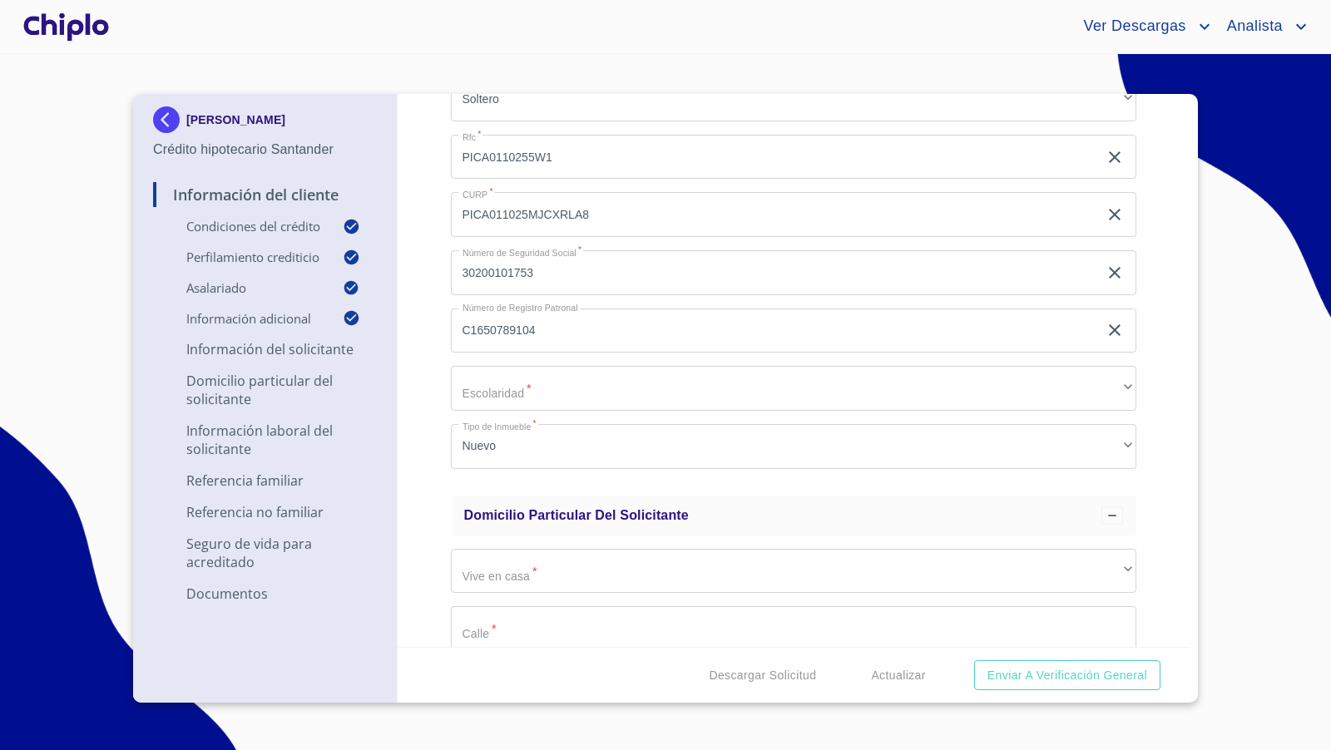
click at [1163, 401] on div "Información del Cliente Condiciones del Crédito Selecciona tu producto   * Adqu…" at bounding box center [794, 370] width 793 height 553
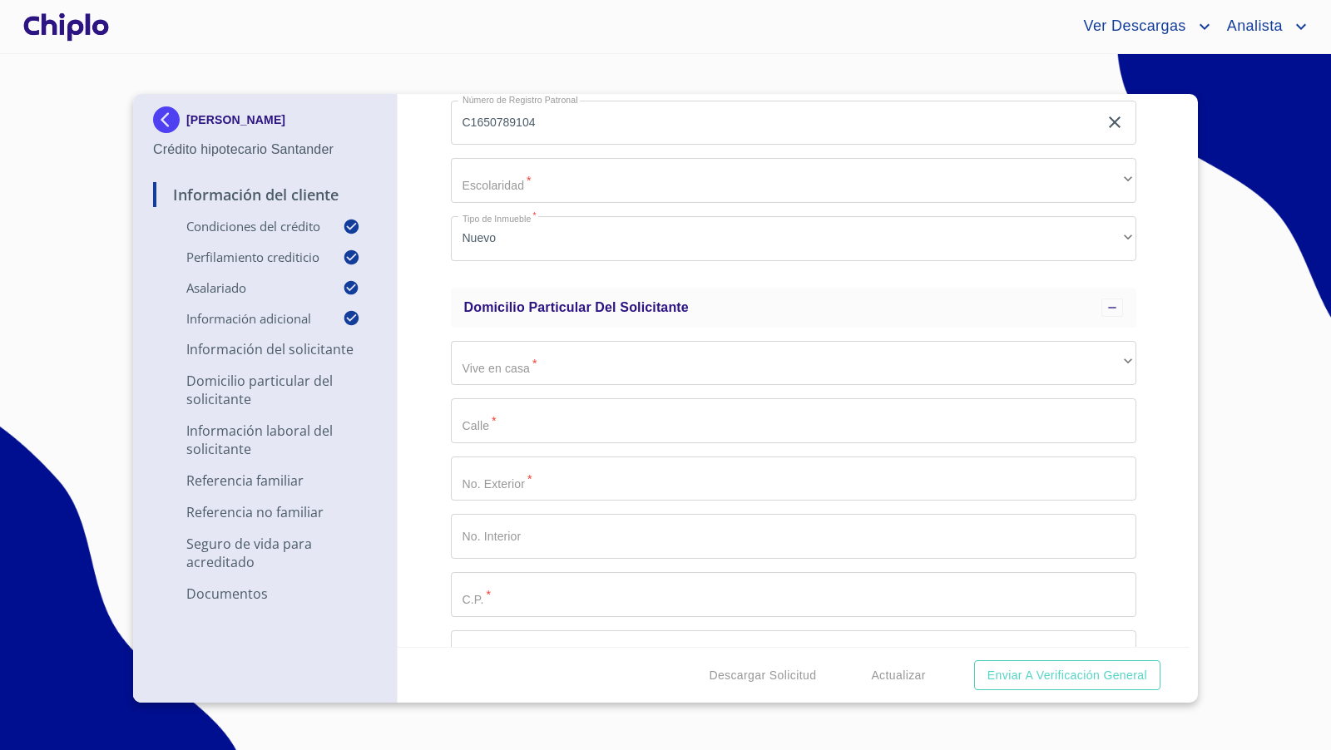
scroll to position [2487, 0]
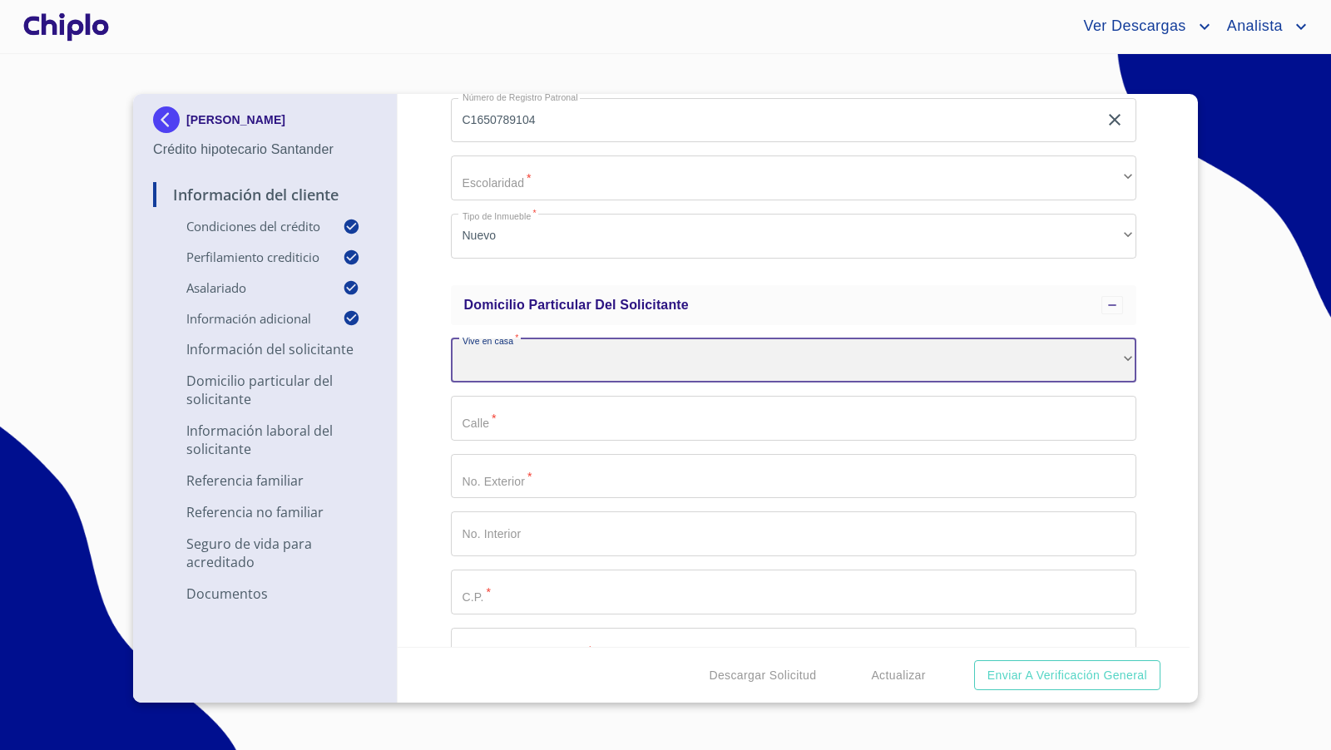
click at [580, 358] on div "​" at bounding box center [794, 360] width 686 height 45
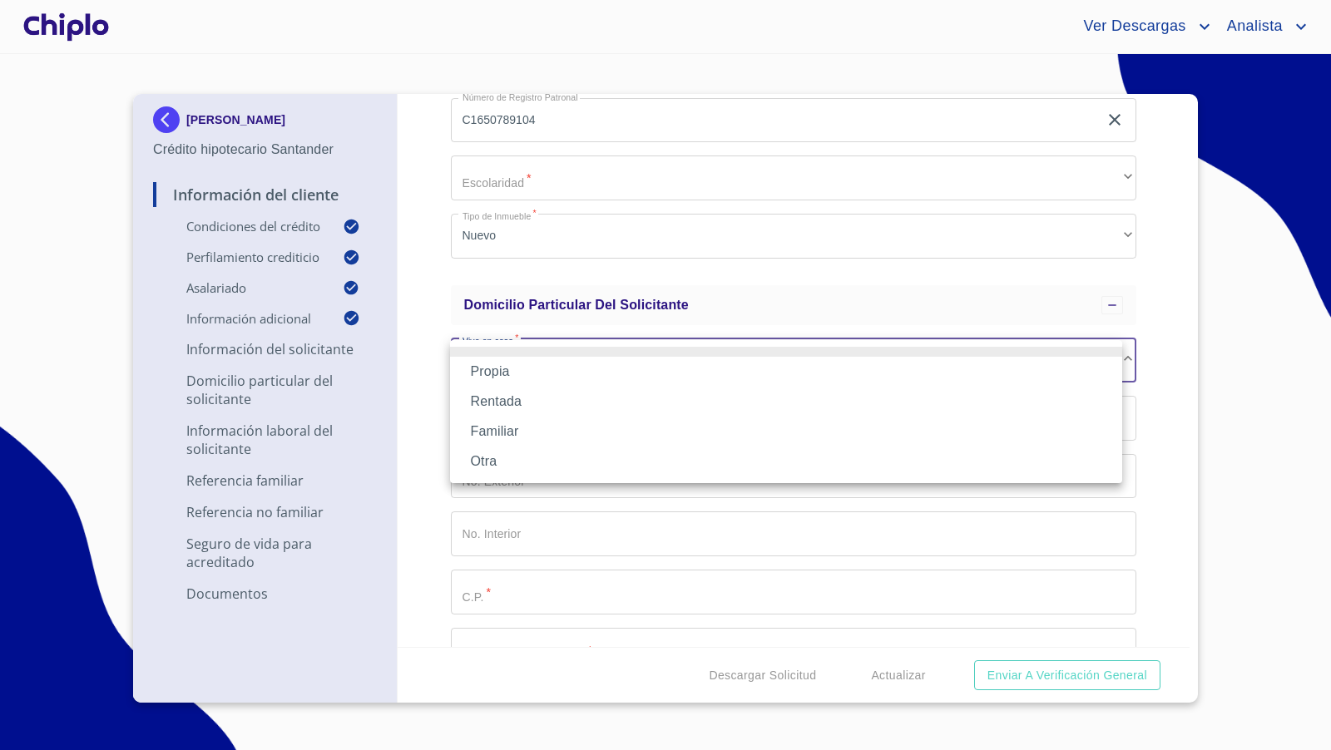
click at [516, 433] on li "Familiar" at bounding box center [786, 432] width 672 height 30
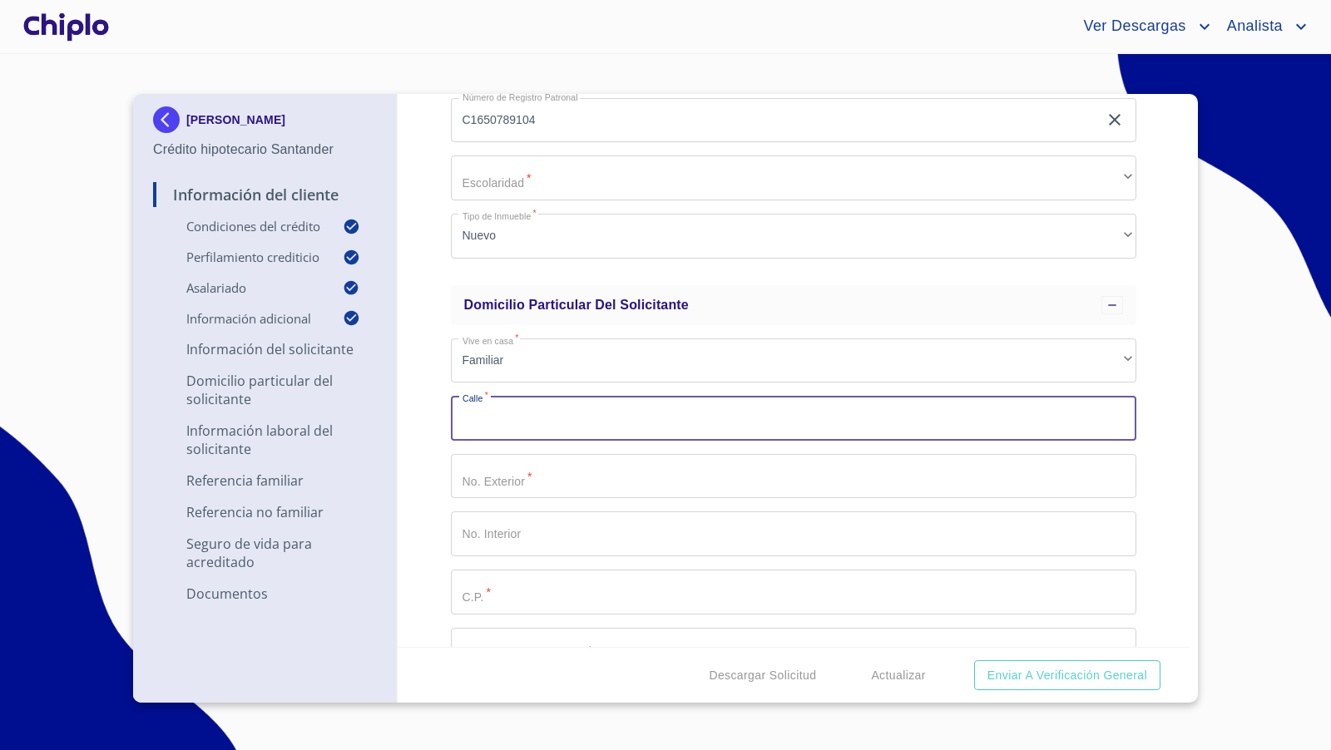
click at [509, 425] on input "Selecciona tu producto   *" at bounding box center [794, 418] width 686 height 45
paste input "PRIV CIRC [PERSON_NAME]"
type input "PRIV CIRC [PERSON_NAME]"
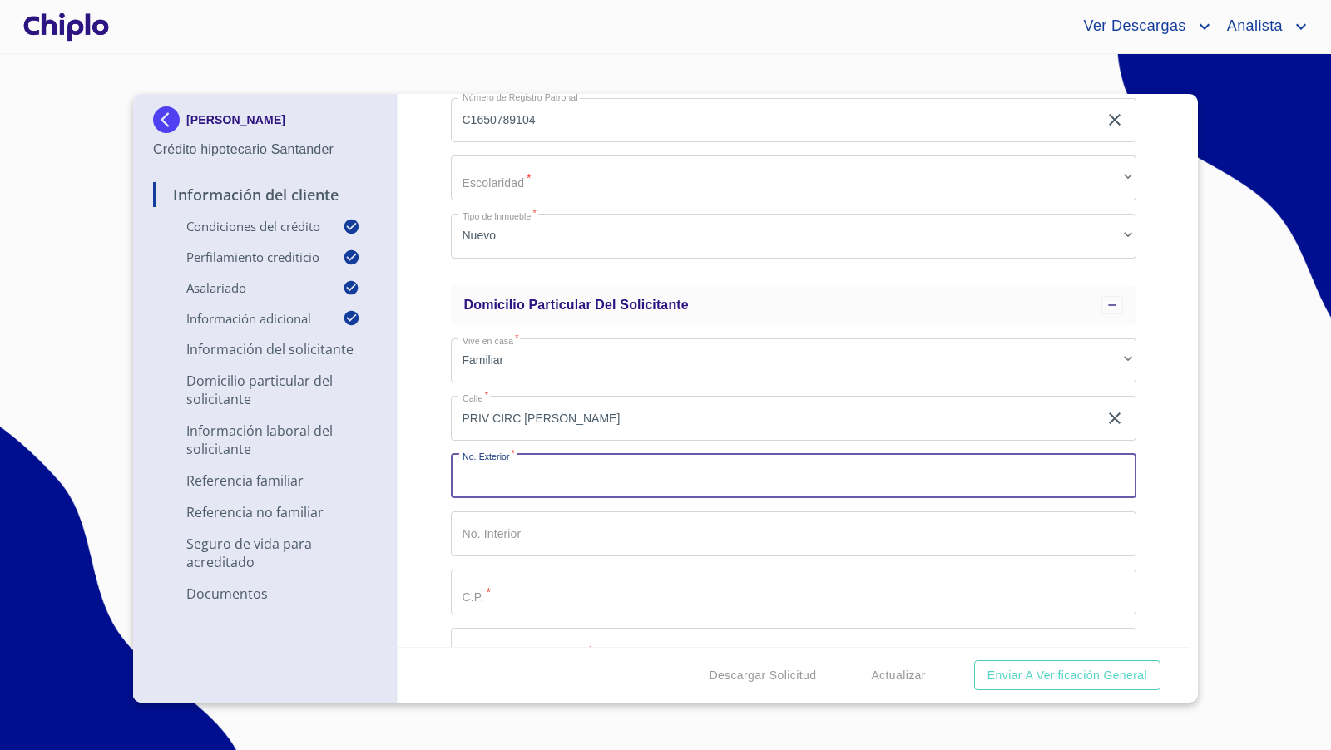
click at [518, 482] on input "Selecciona tu producto   *" at bounding box center [794, 476] width 686 height 45
type input "1550"
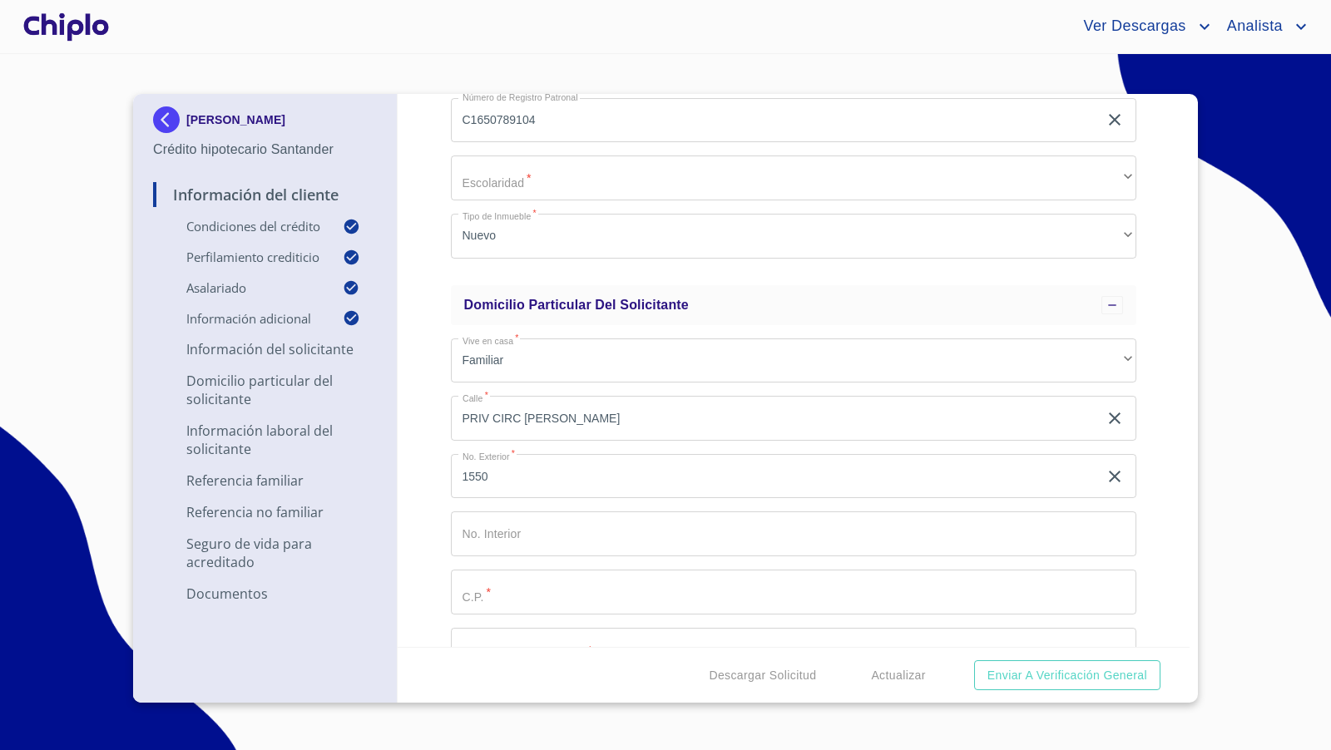
click at [430, 496] on div "Información del Cliente Condiciones del Crédito Selecciona tu producto   * Adqu…" at bounding box center [794, 370] width 793 height 553
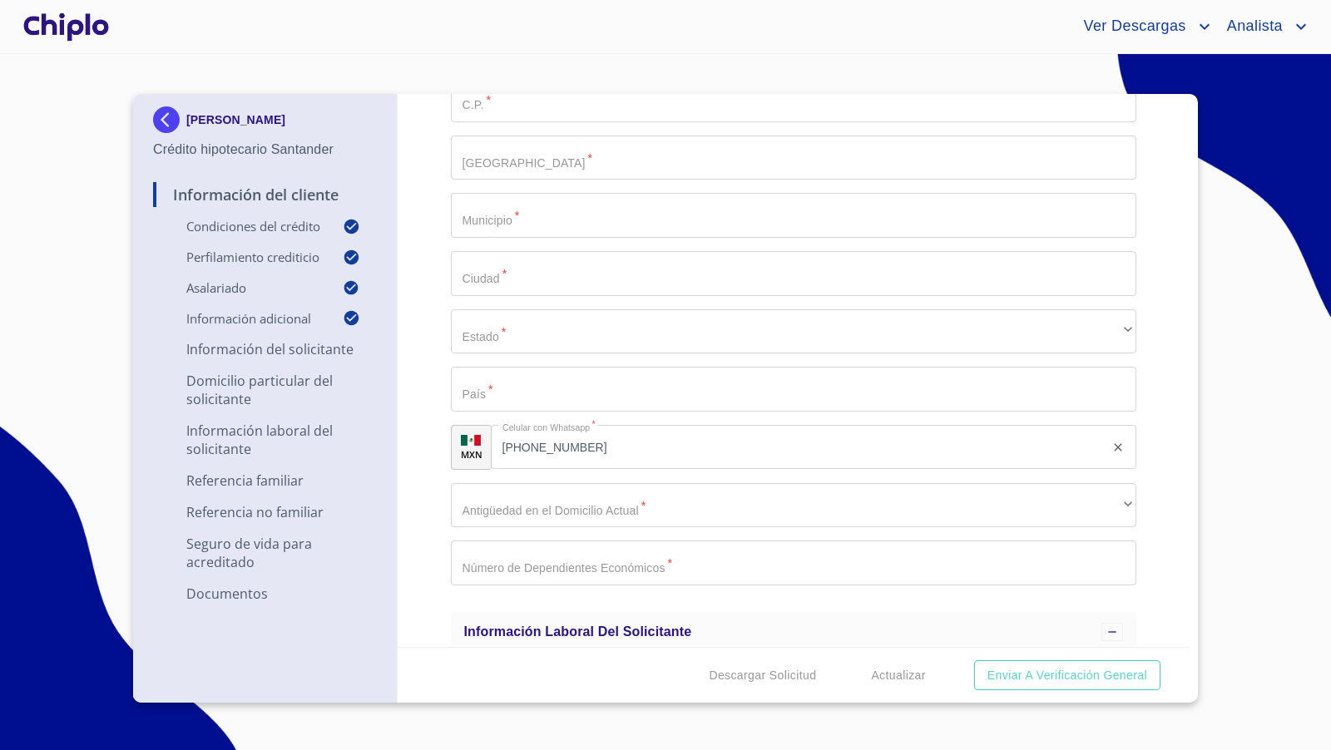
scroll to position [2982, 0]
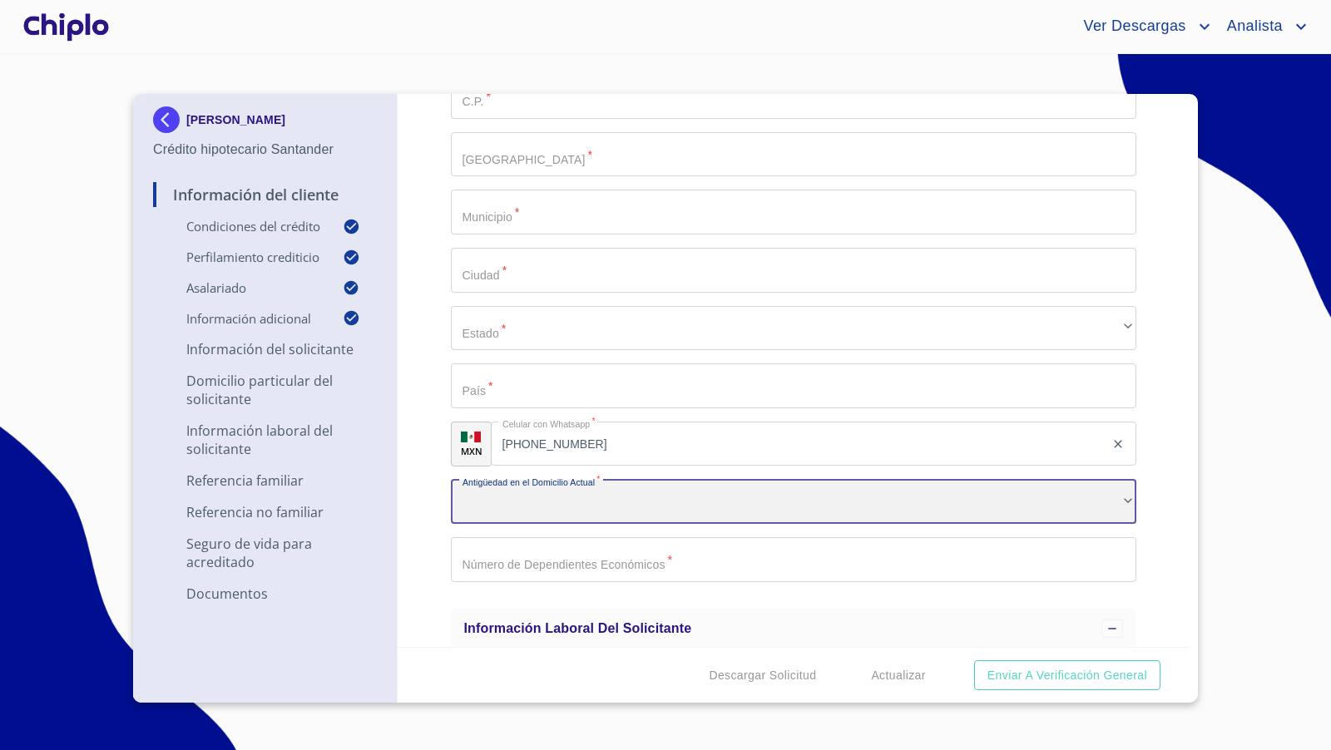
click at [565, 496] on div "​" at bounding box center [794, 502] width 686 height 45
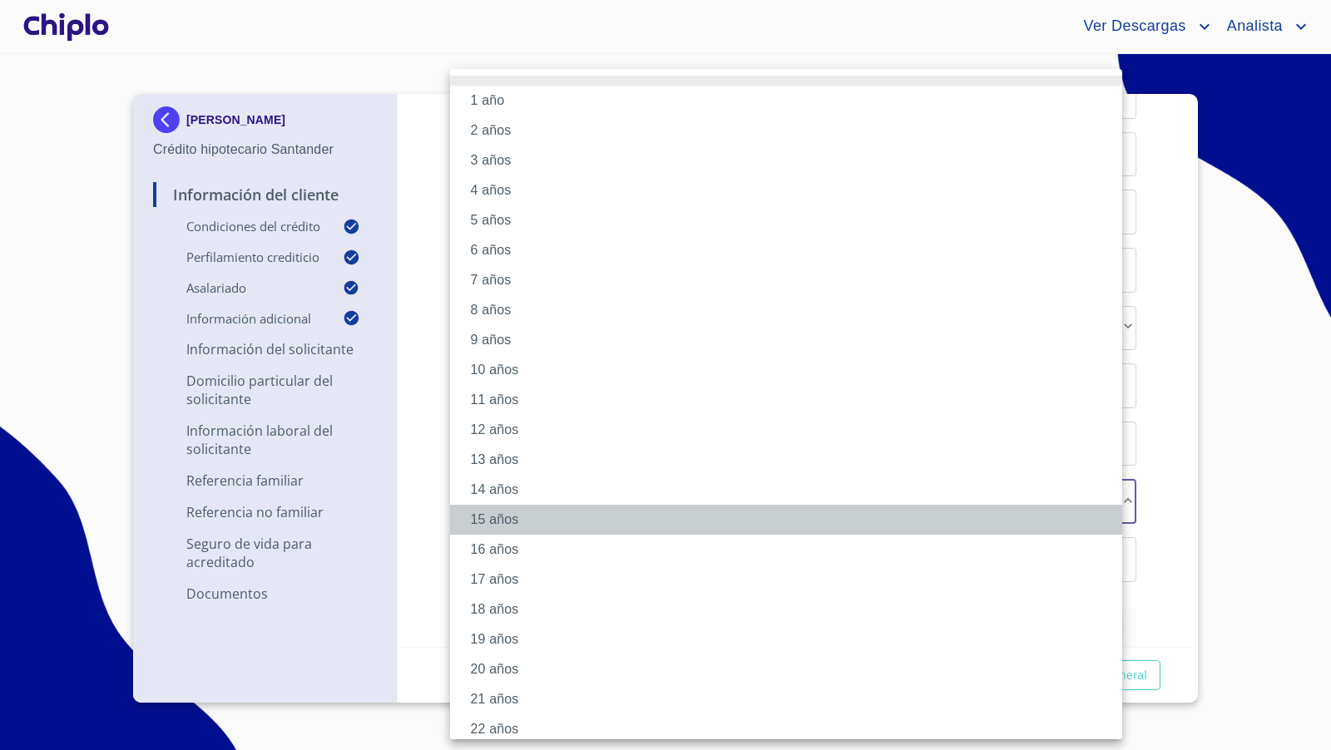
click at [537, 514] on li "15 años" at bounding box center [793, 520] width 686 height 30
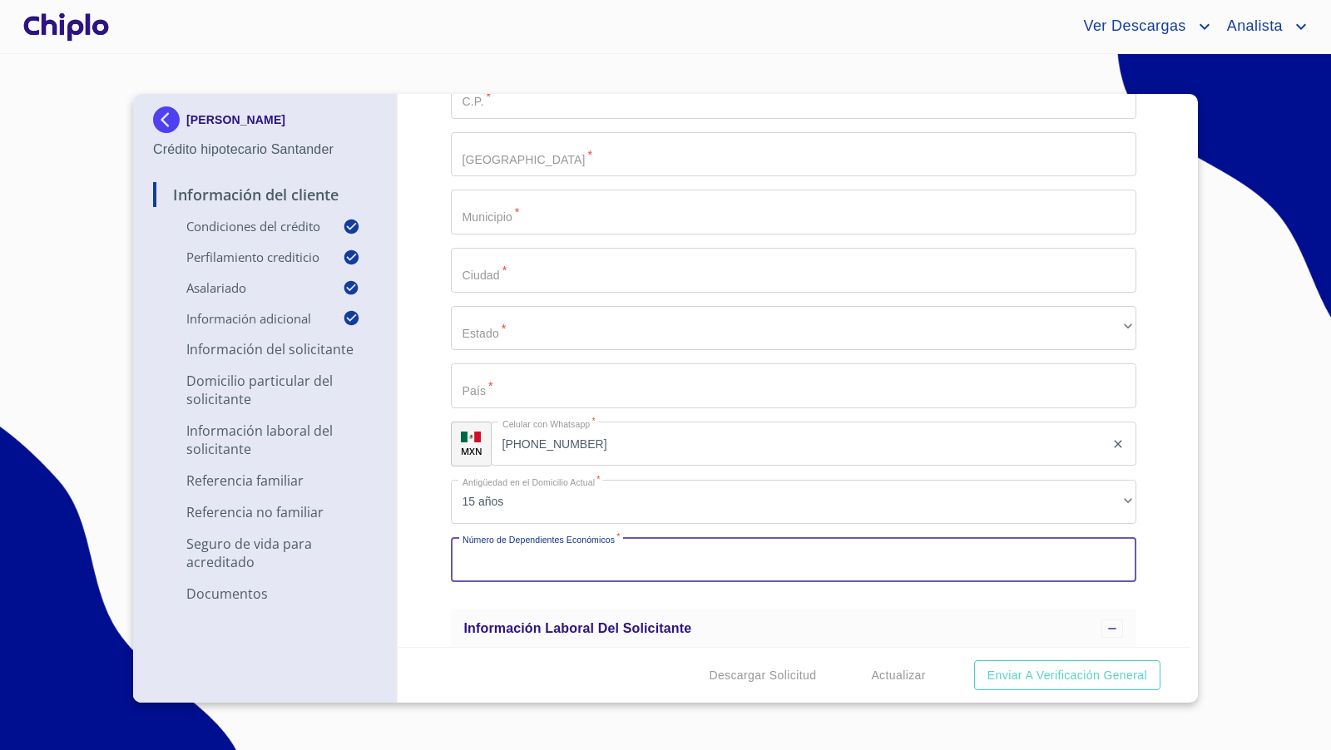
click at [551, 559] on input "Selecciona tu producto   *" at bounding box center [794, 559] width 686 height 45
type input "0"
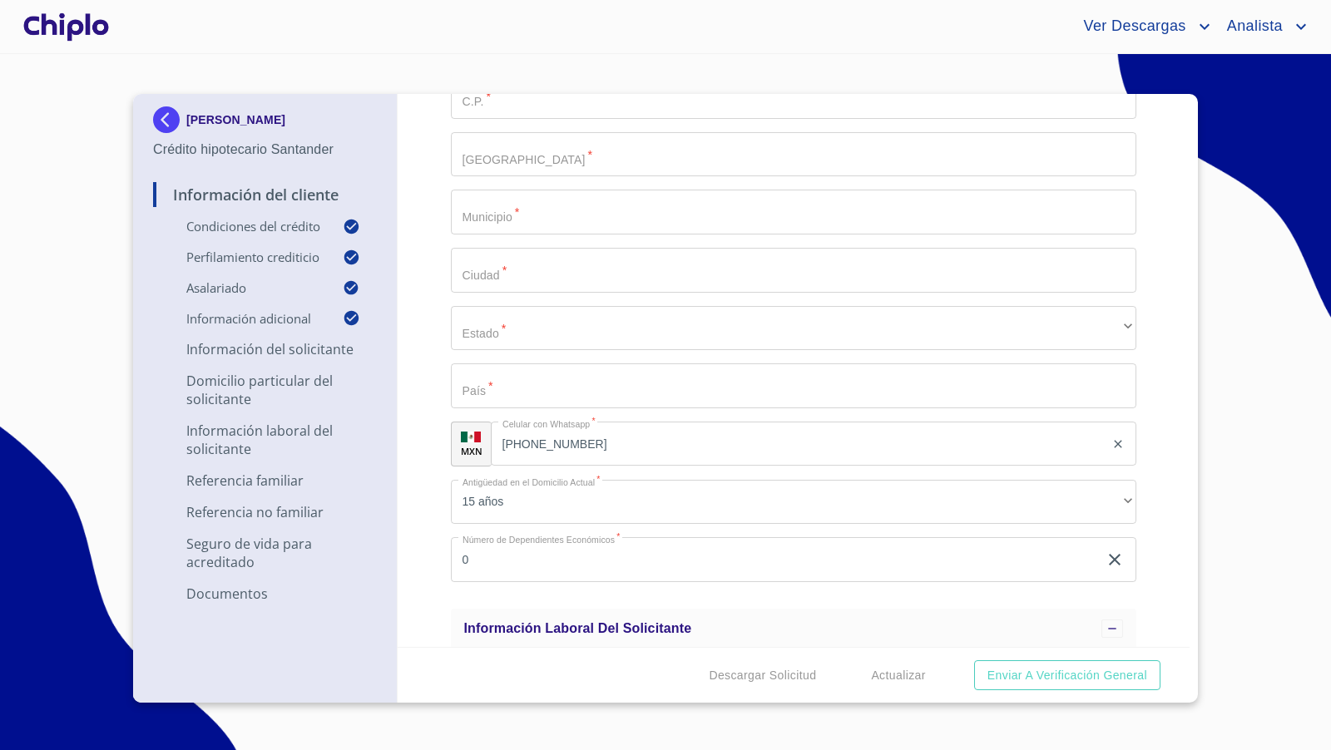
click at [422, 455] on div "Información del Cliente Condiciones del Crédito Selecciona tu producto   * Adqu…" at bounding box center [794, 370] width 793 height 553
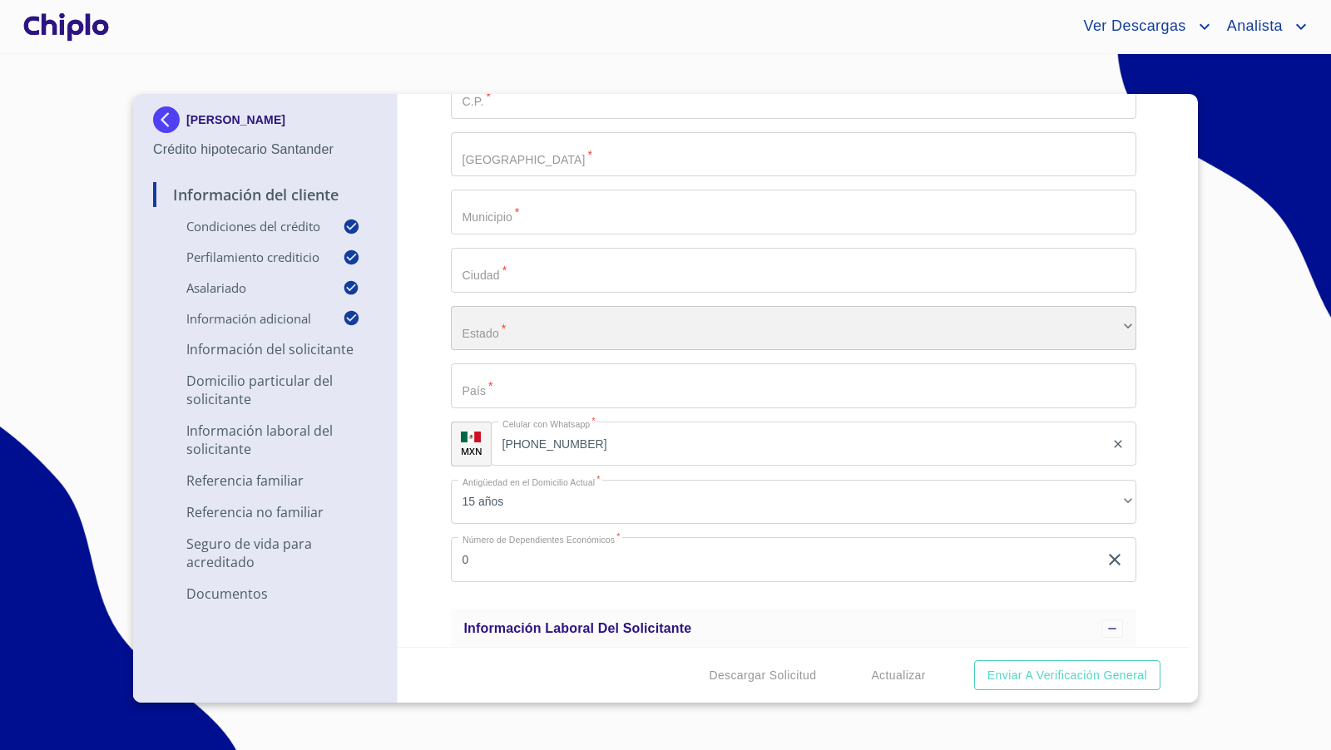
click at [529, 335] on div "​" at bounding box center [794, 328] width 686 height 45
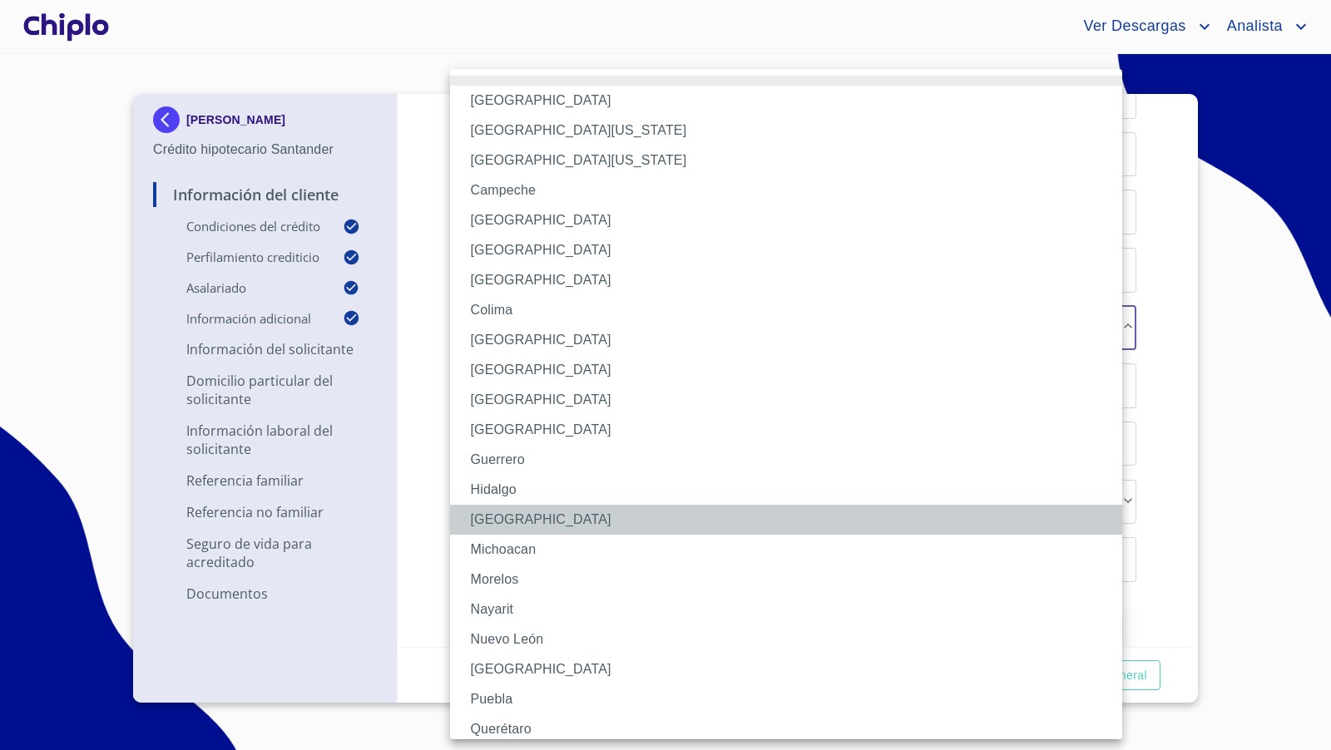
drag, startPoint x: 539, startPoint y: 517, endPoint x: 527, endPoint y: 447, distance: 71.6
click at [539, 516] on li "[GEOGRAPHIC_DATA]" at bounding box center [793, 520] width 686 height 30
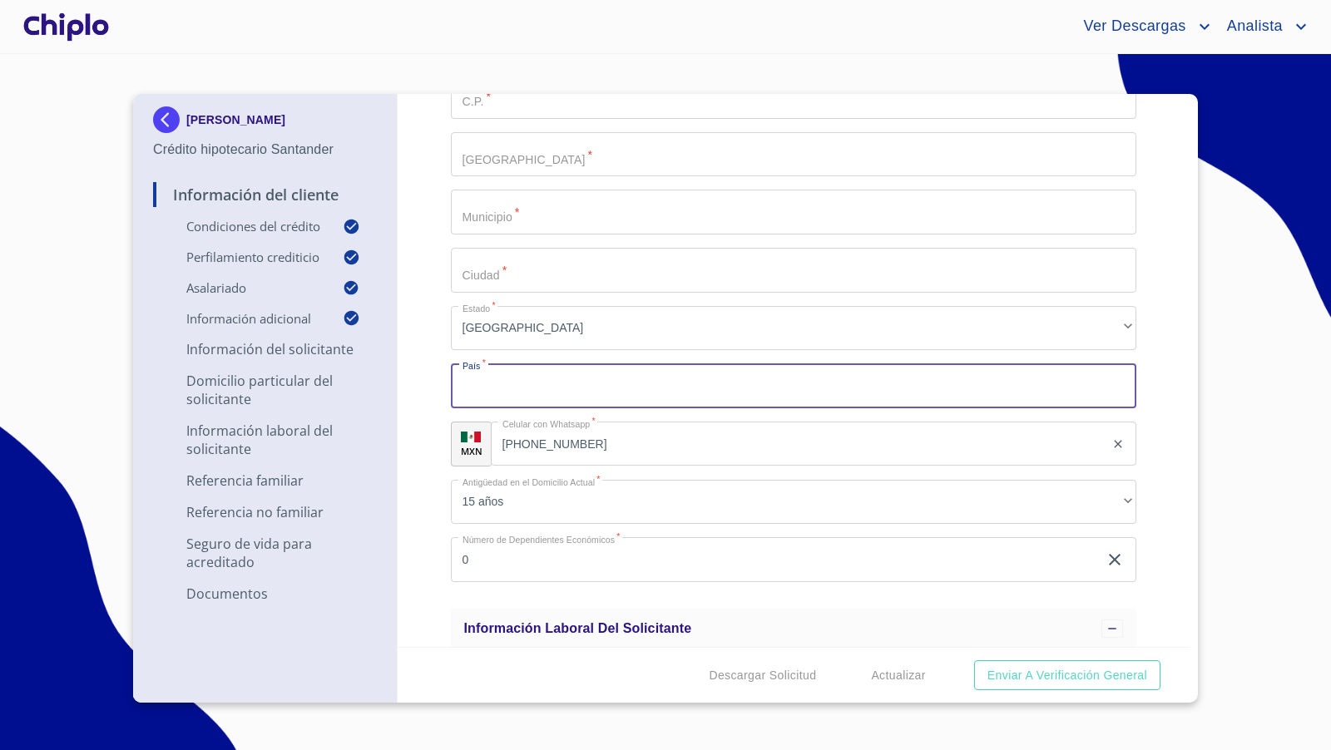
click at [509, 390] on input "Selecciona tu producto   *" at bounding box center [794, 385] width 686 height 45
type input "[GEOGRAPHIC_DATA]"
click at [428, 260] on div "Información del Cliente Condiciones del Crédito Selecciona tu producto   * Adqu…" at bounding box center [794, 370] width 793 height 553
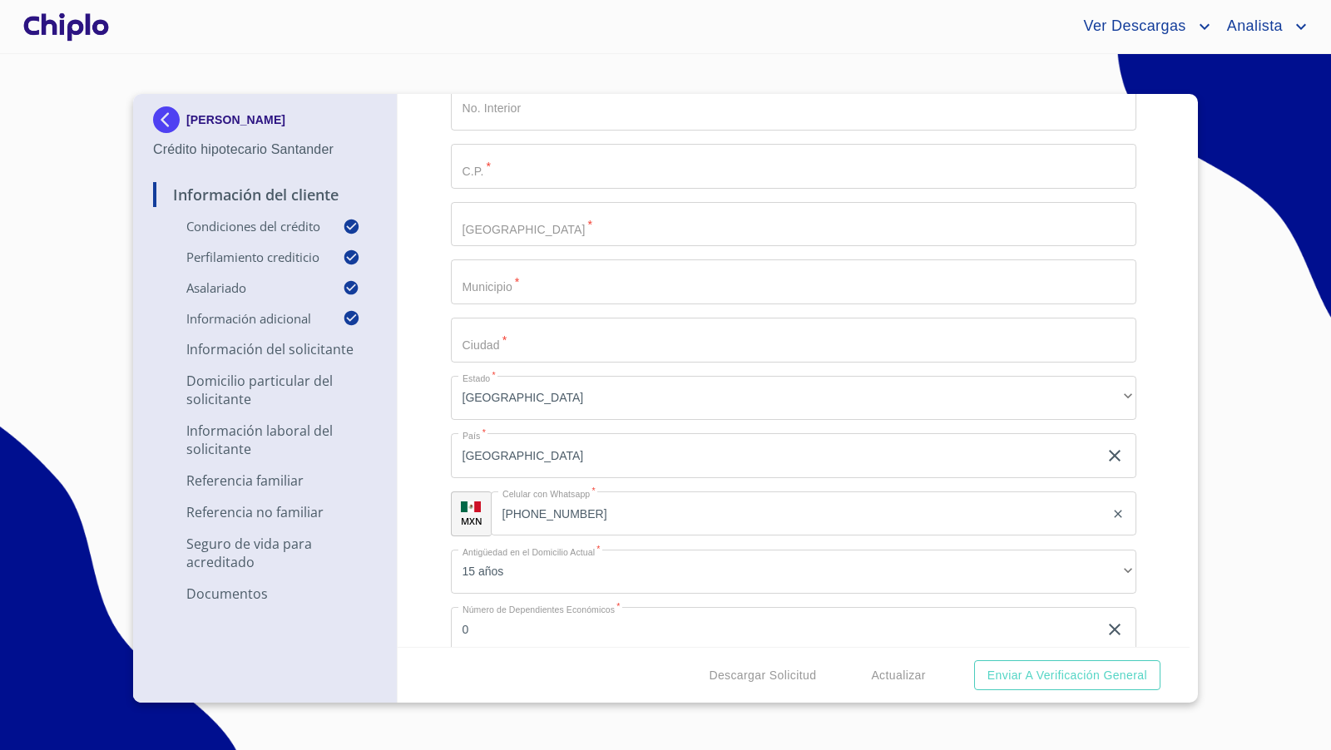
scroll to position [2906, 0]
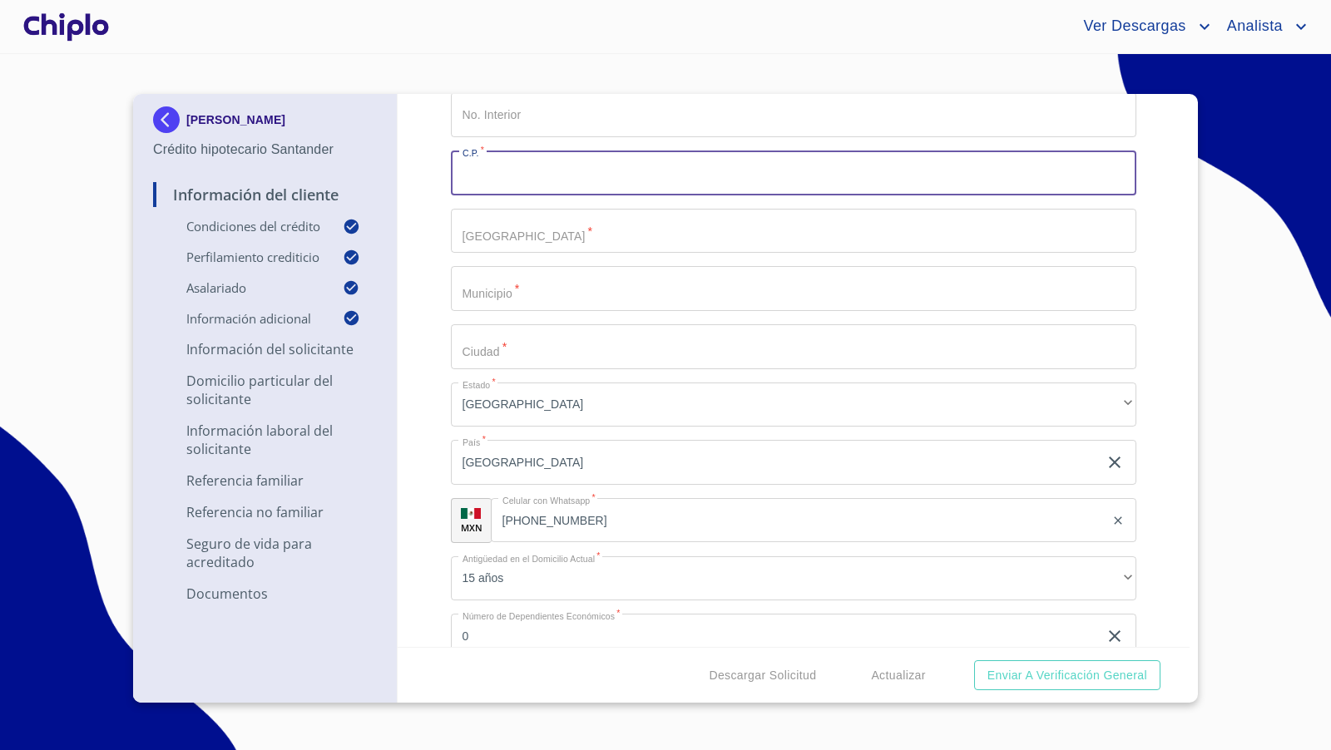
click at [498, 173] on input "Selecciona tu producto   *" at bounding box center [794, 173] width 686 height 45
paste input "44660"
type input "44660"
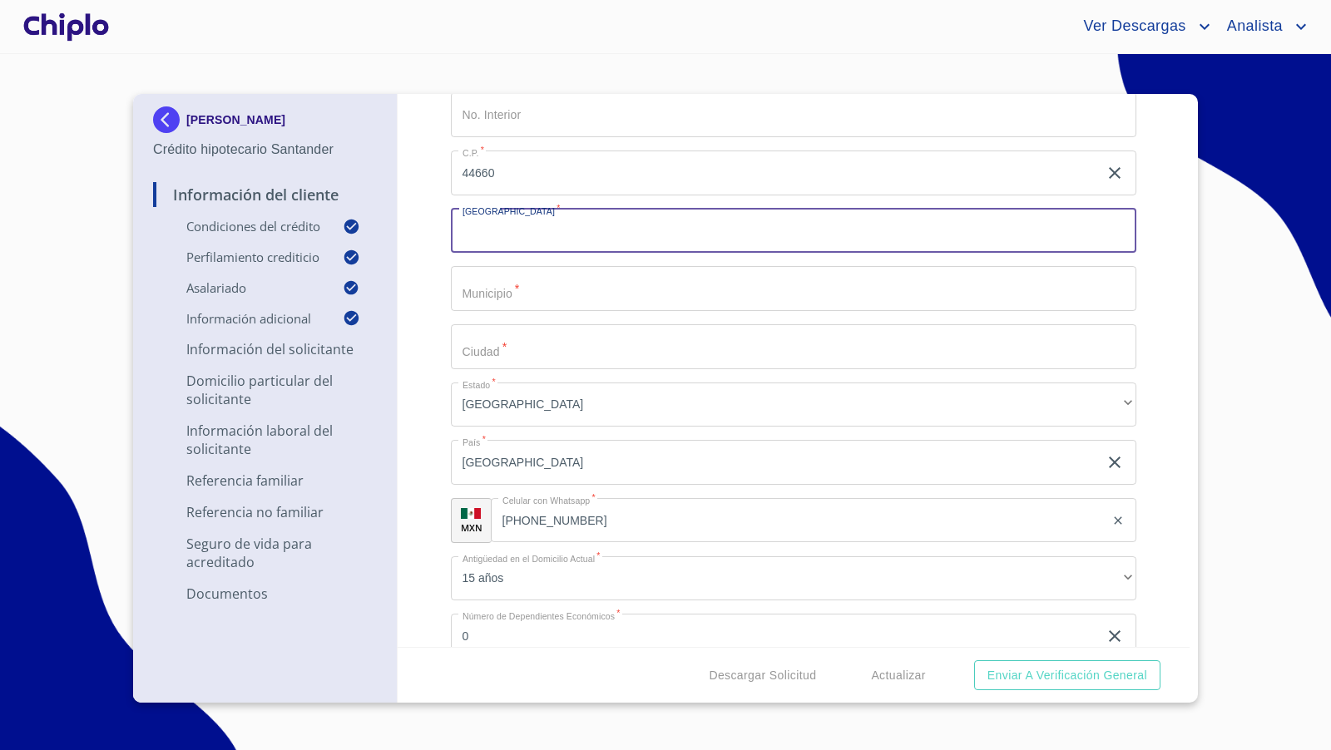
click at [509, 221] on input "Selecciona tu producto   *" at bounding box center [794, 231] width 686 height 45
type input "COLINAS DE [GEOGRAPHIC_DATA][PERSON_NAME]"
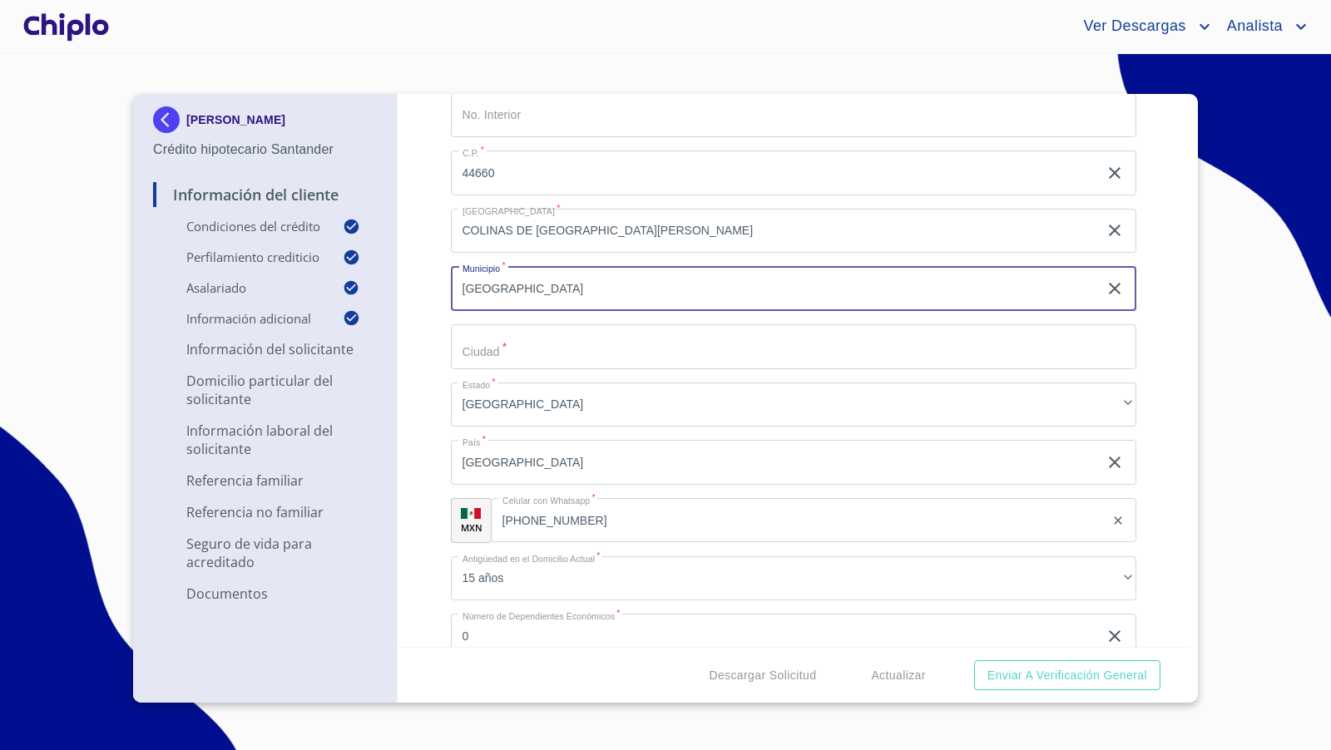
type input "[GEOGRAPHIC_DATA]"
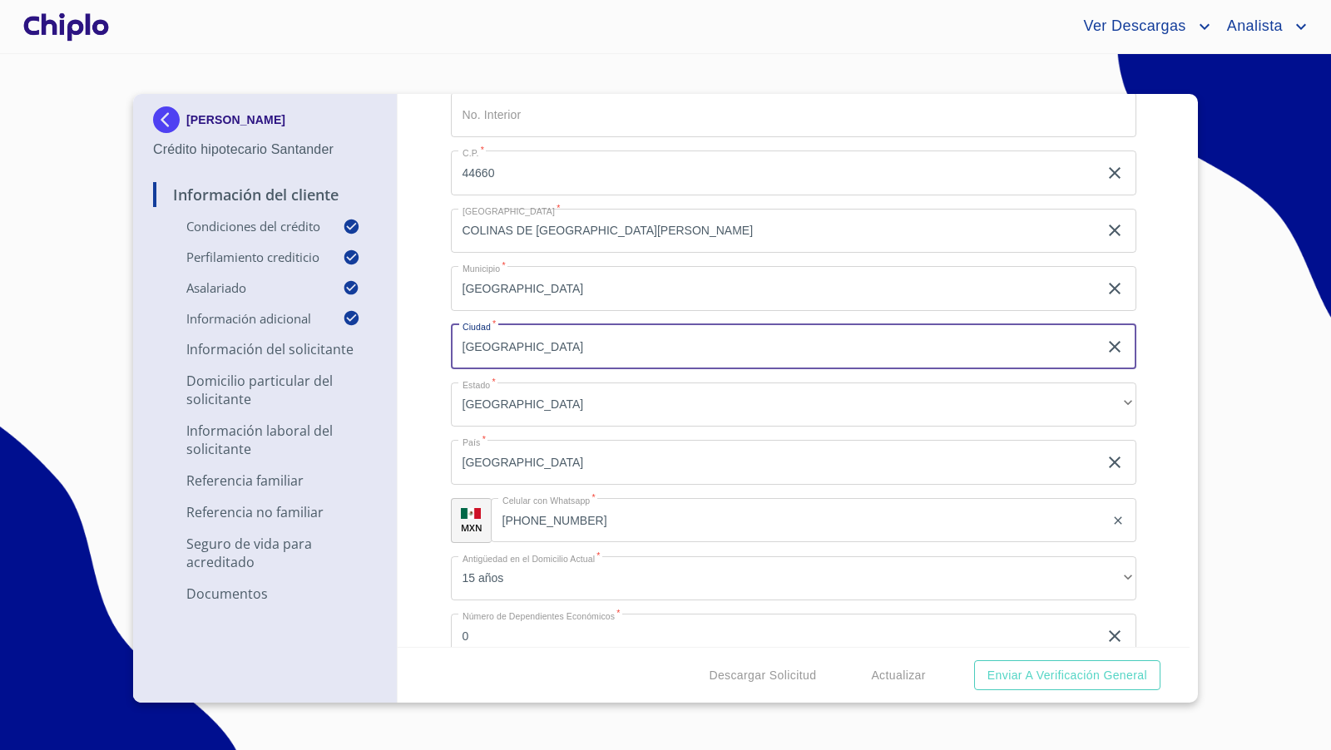
type input "[GEOGRAPHIC_DATA]"
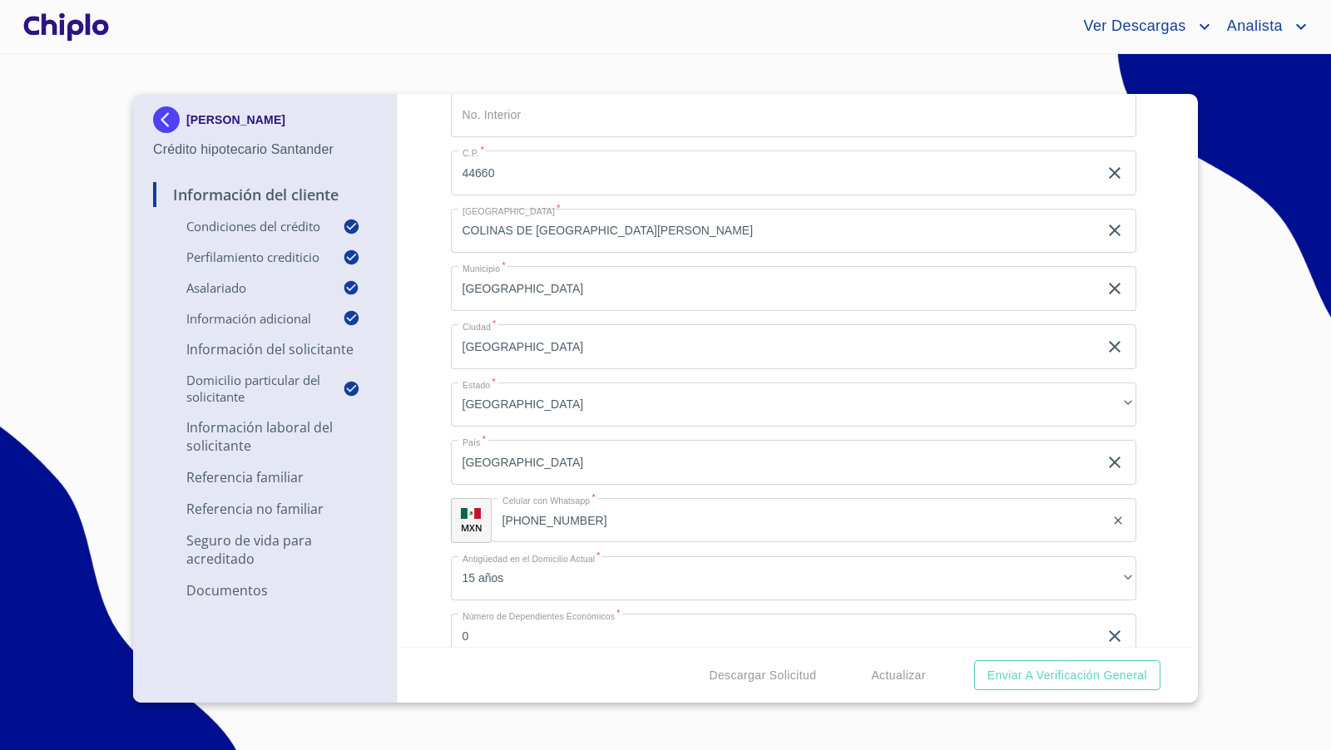
click at [421, 336] on div "Información del Cliente Condiciones del Crédito Selecciona tu producto   * Adqu…" at bounding box center [794, 370] width 793 height 553
click at [1152, 435] on div "Información del Cliente Condiciones del Crédito Selecciona tu producto   * Adqu…" at bounding box center [794, 370] width 793 height 553
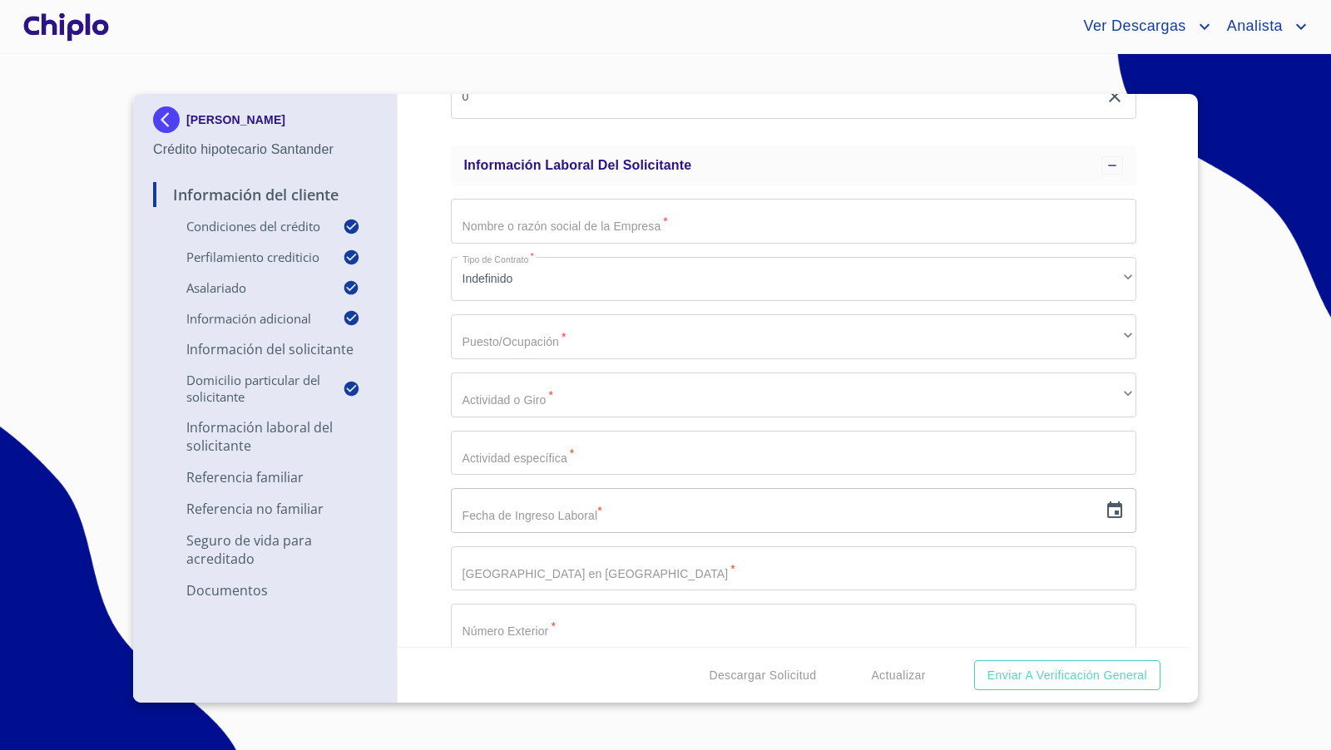
scroll to position [3456, 0]
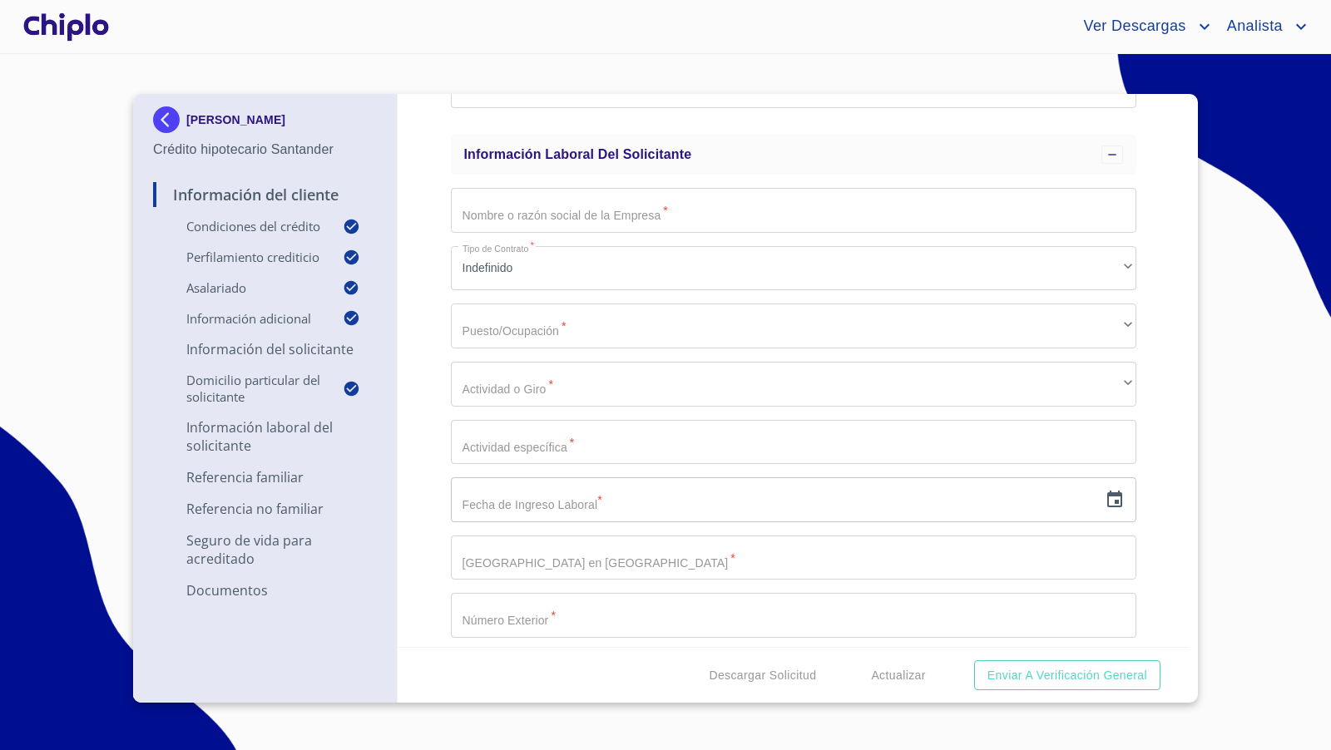
click at [520, 210] on input "Selecciona tu producto   *" at bounding box center [794, 210] width 686 height 45
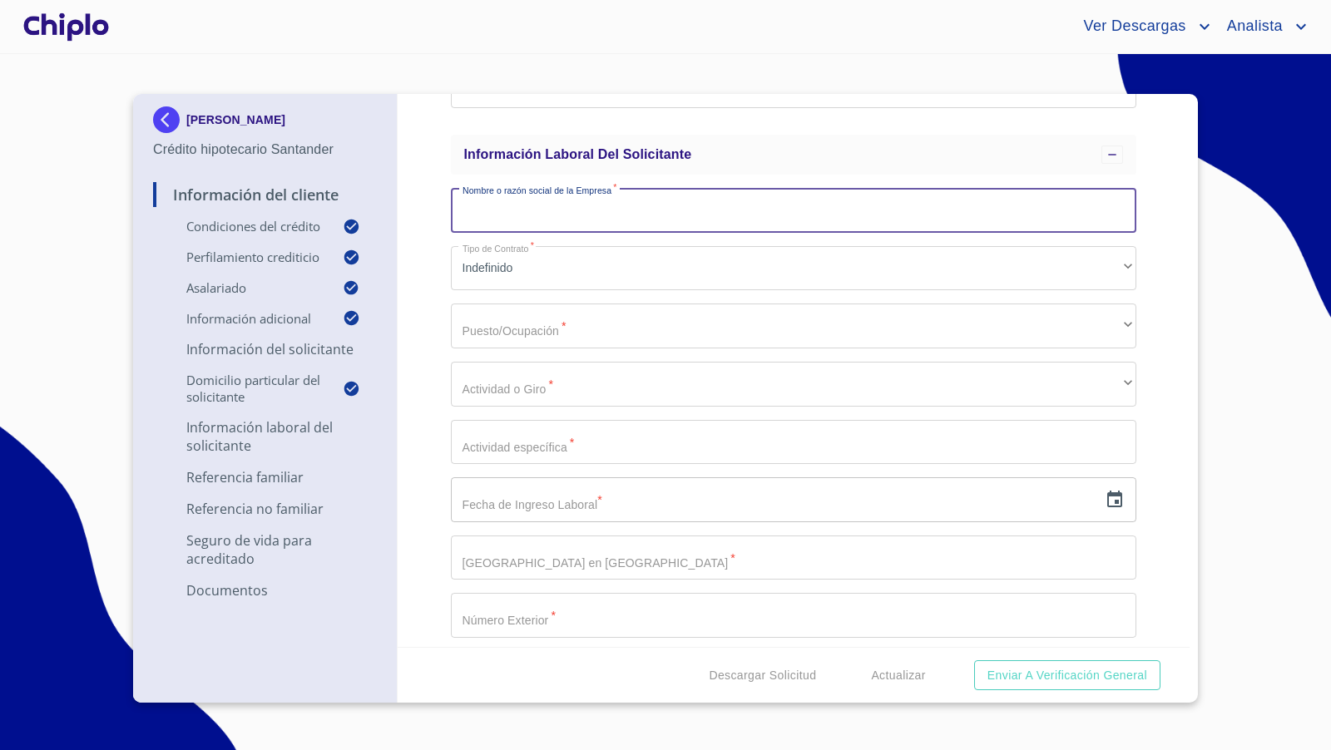
paste input "[DEMOGRAPHIC_DATA] QUIMICOS POTOSINOS"
type input "[DEMOGRAPHIC_DATA] QUIMICOS POTOSINOS"
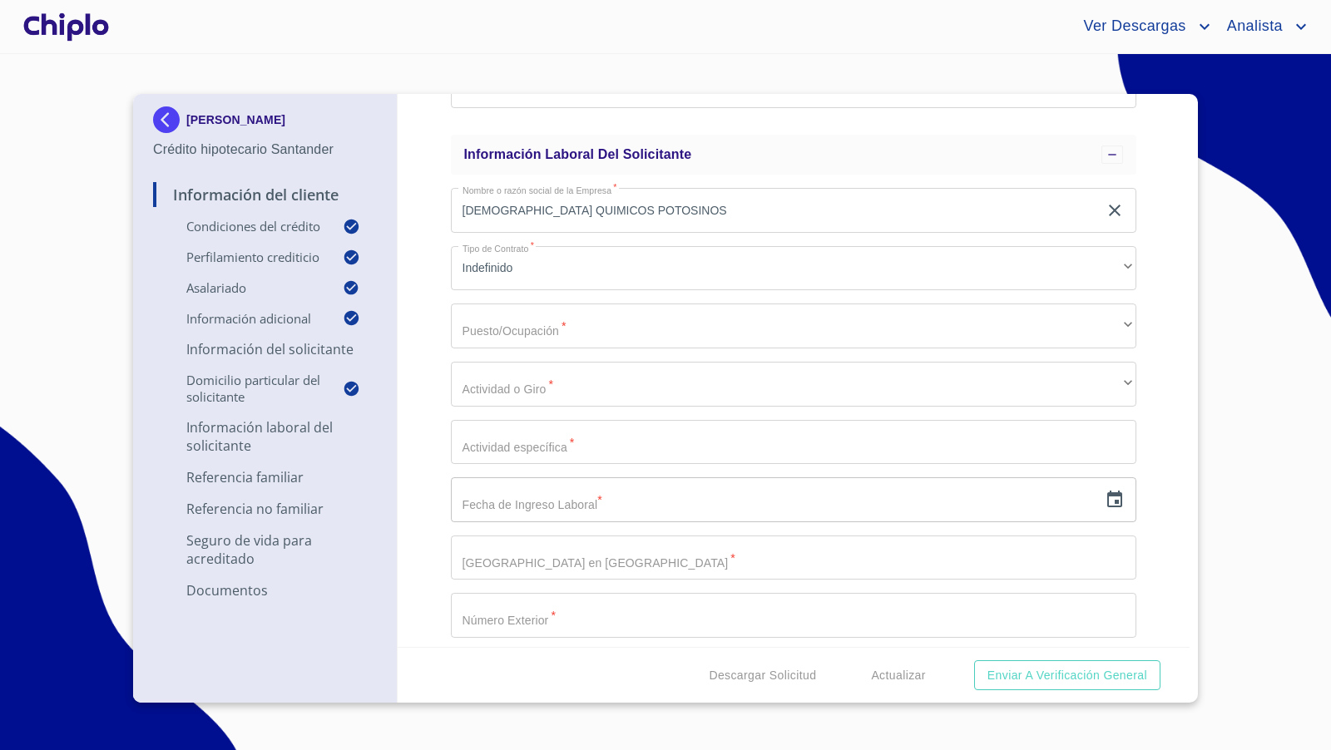
click at [422, 305] on div "Información del Cliente Condiciones del Crédito Selecciona tu producto   * Adqu…" at bounding box center [794, 370] width 793 height 553
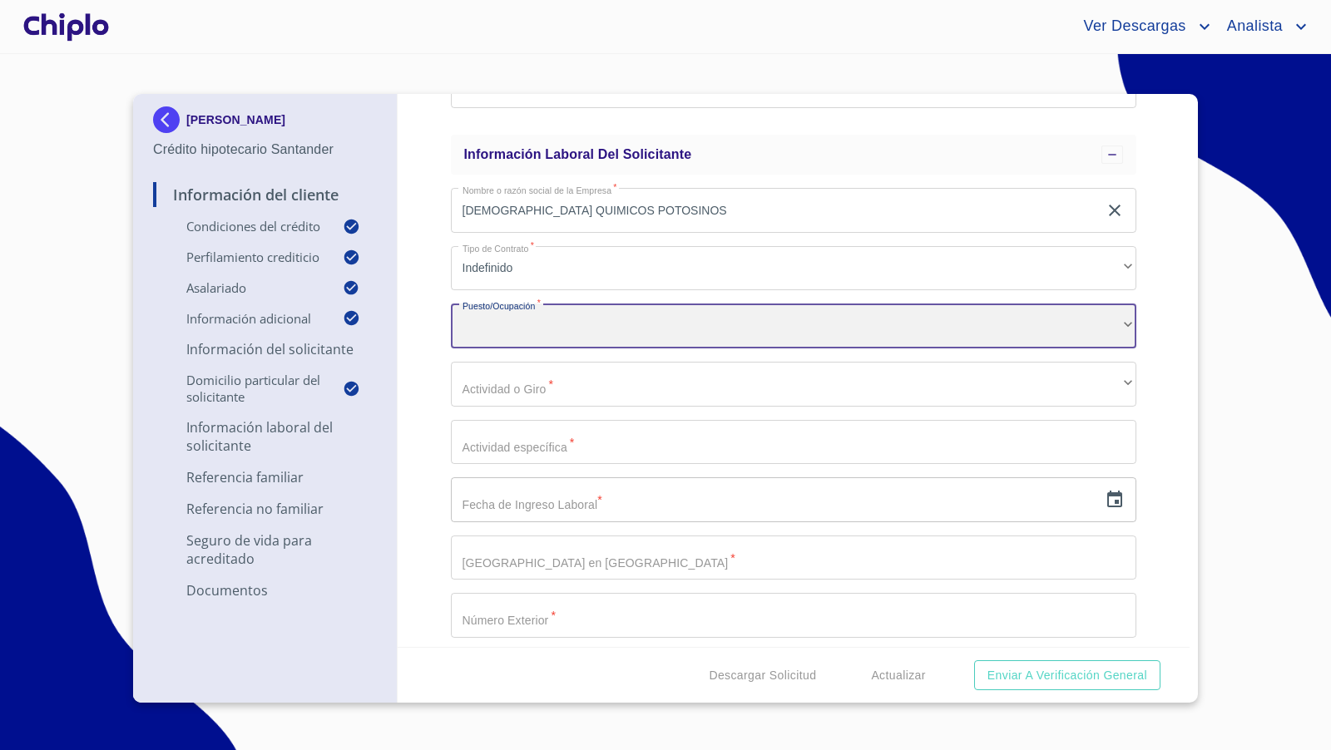
click at [492, 321] on div "​" at bounding box center [794, 326] width 686 height 45
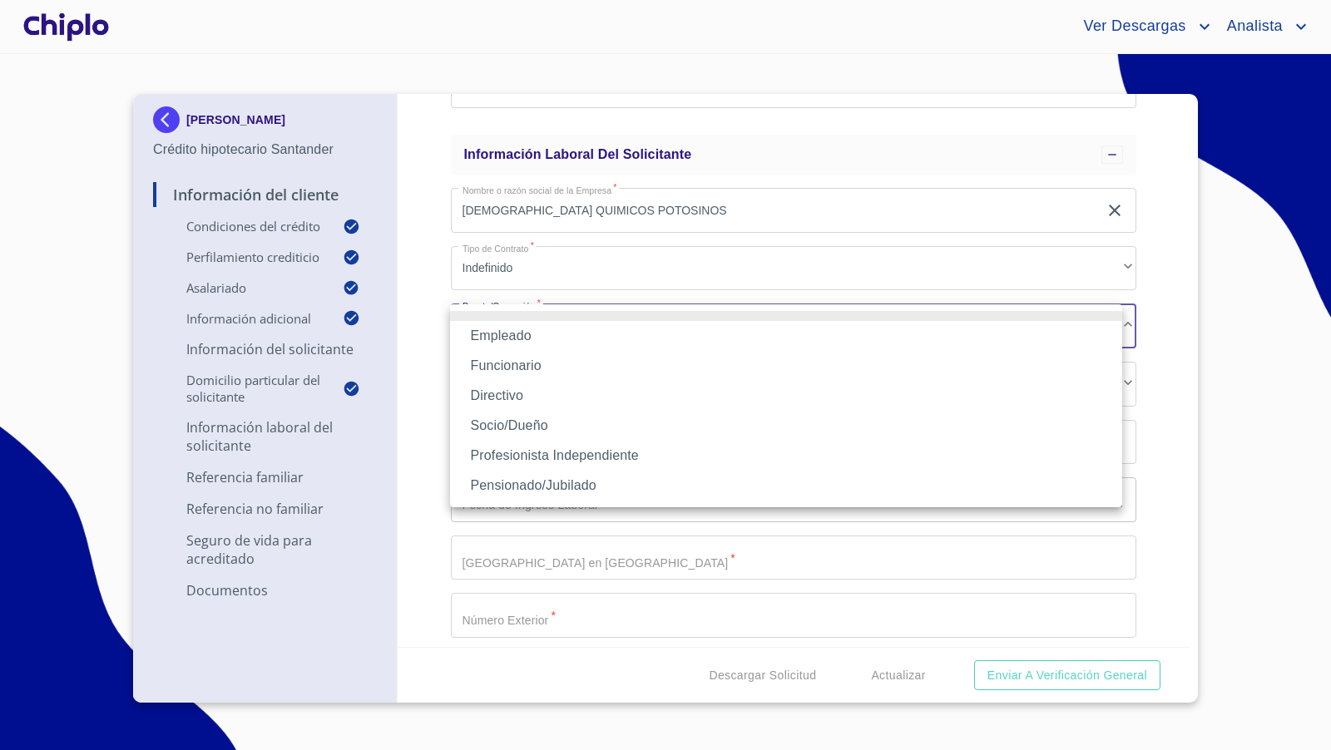
click at [510, 338] on li "Empleado" at bounding box center [786, 336] width 672 height 30
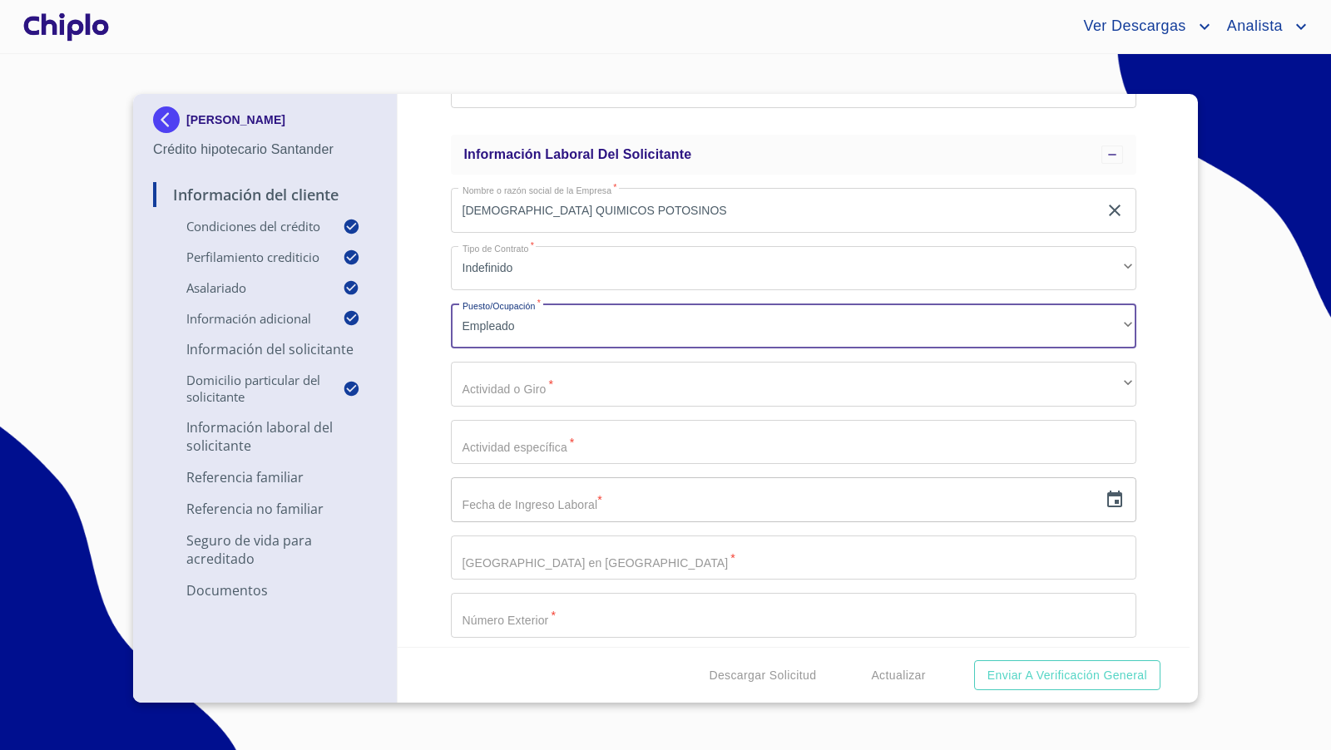
click at [490, 442] on input "Selecciona tu producto   *" at bounding box center [794, 442] width 686 height 45
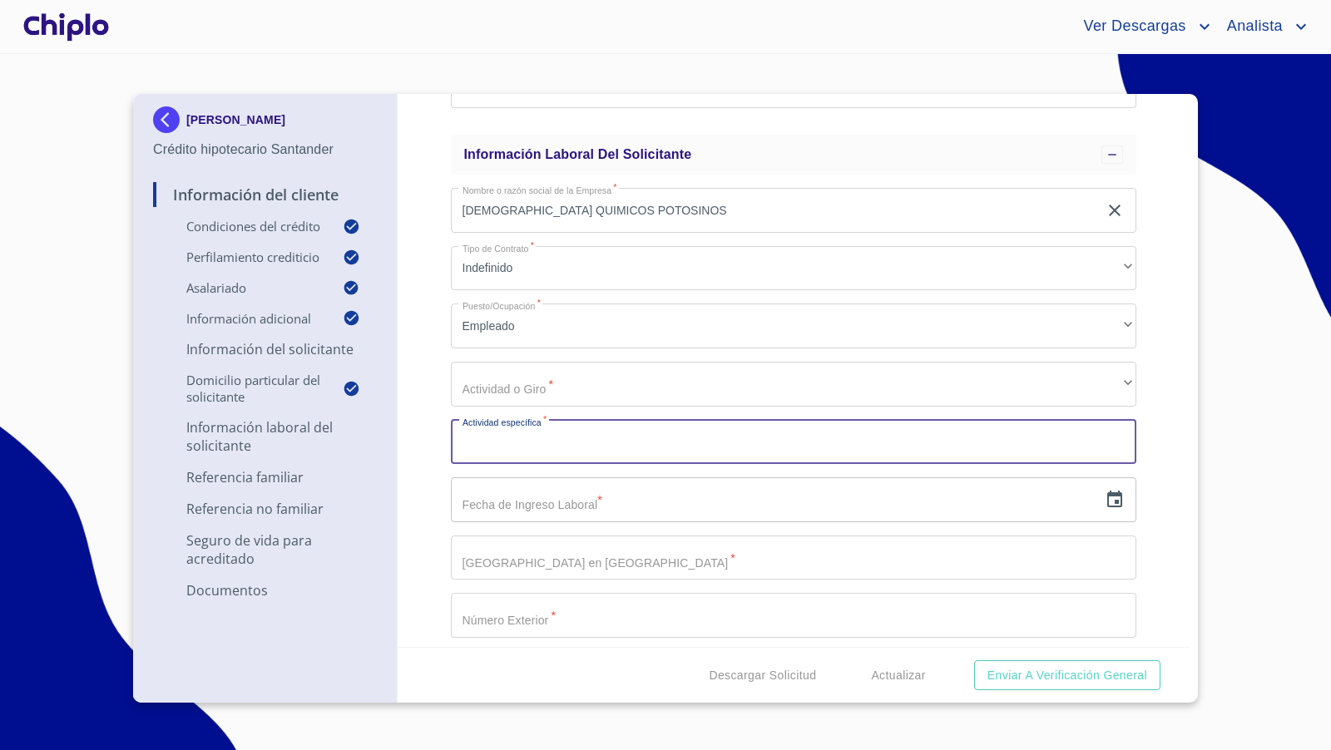
paste input "Asistente administrativo"
type input "Asistente administrativo"
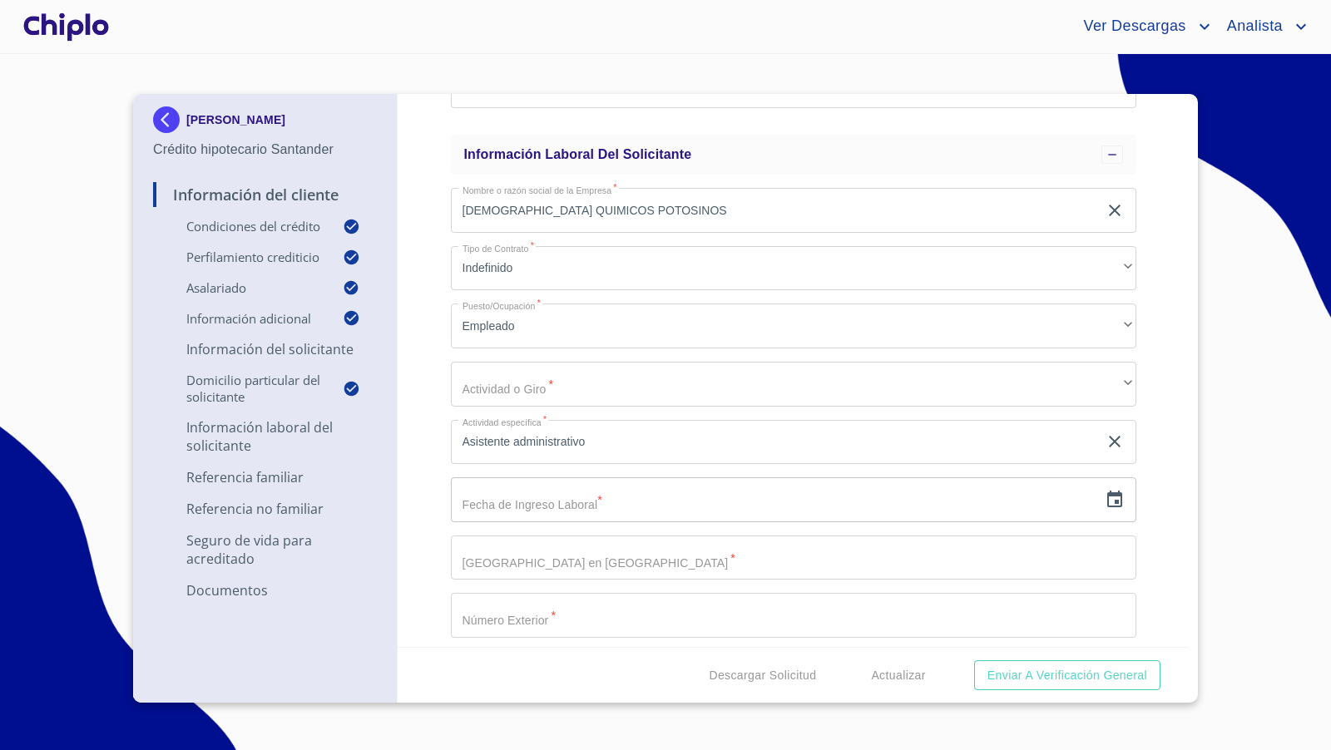
click at [421, 478] on div "Información del Cliente Condiciones del Crédito Selecciona tu producto   * Adqu…" at bounding box center [794, 370] width 793 height 553
click at [1107, 501] on icon "button" at bounding box center [1114, 499] width 15 height 17
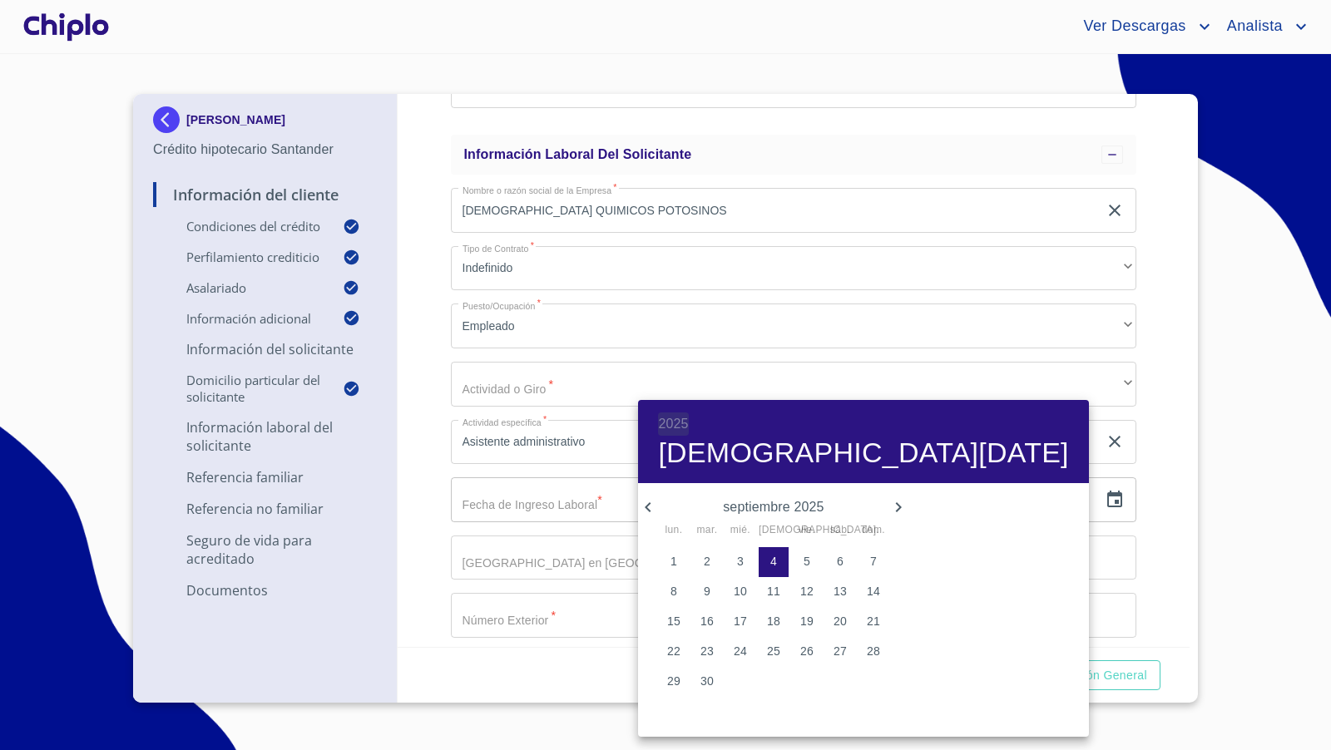
drag, startPoint x: 663, startPoint y: 418, endPoint x: 674, endPoint y: 429, distance: 15.9
click at [664, 420] on h6 "2025" at bounding box center [673, 423] width 30 height 23
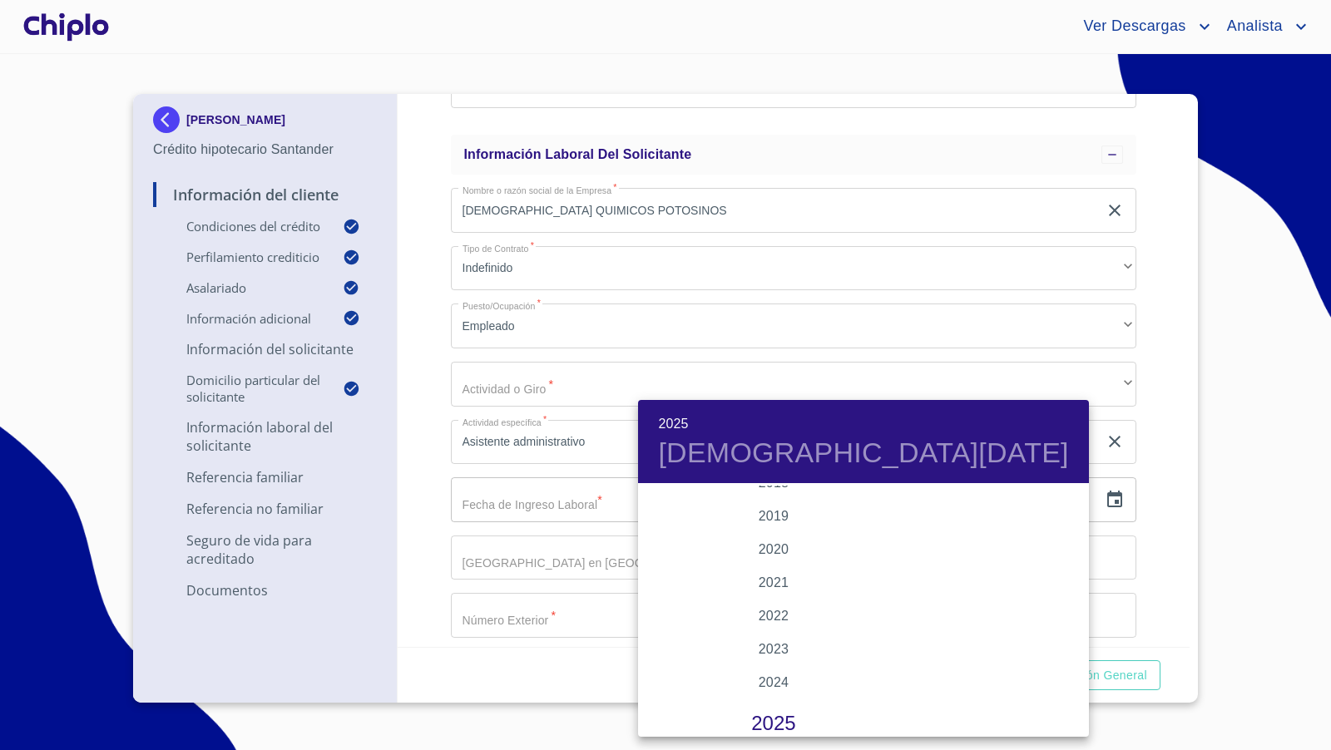
scroll to position [3094, 0]
click at [772, 573] on div "2020" at bounding box center [773, 568] width 270 height 33
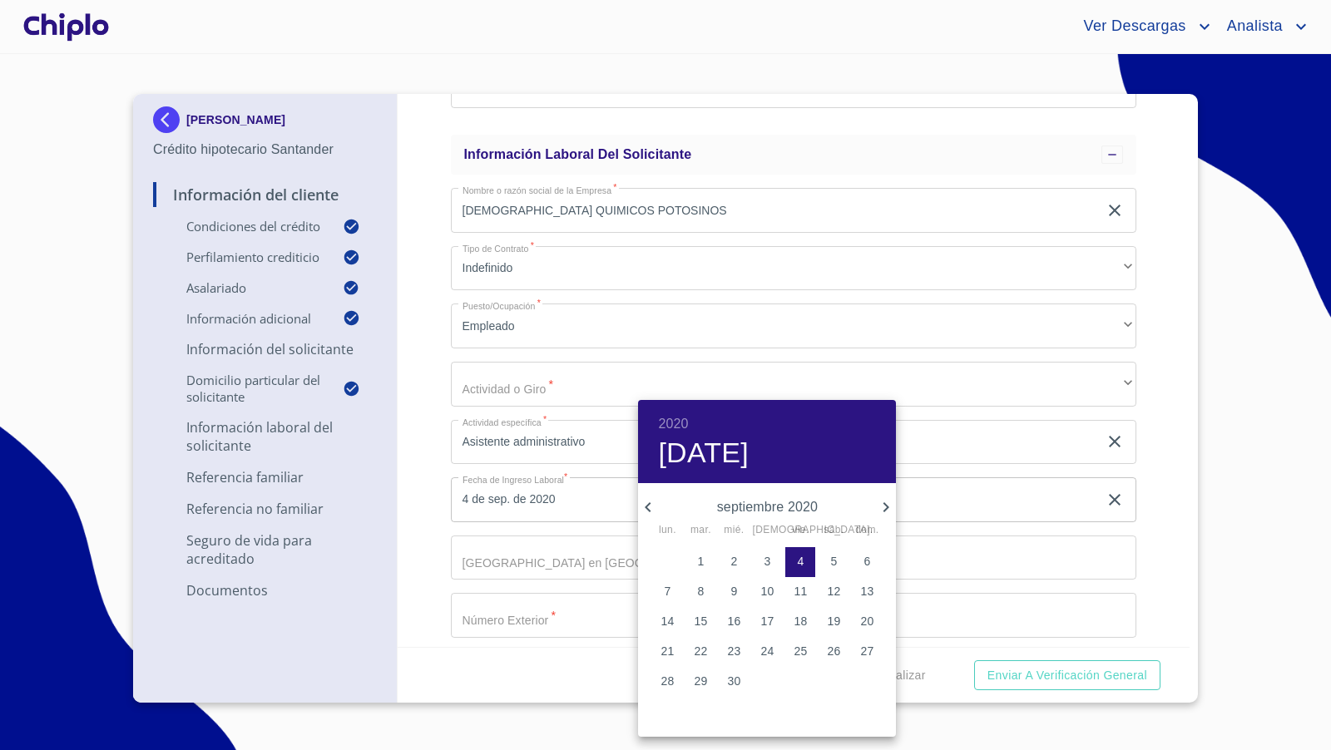
click at [884, 508] on icon "button" at bounding box center [886, 507] width 20 height 20
click at [866, 560] on p "4" at bounding box center [866, 561] width 7 height 17
type input "4 de oct. de 2020"
click at [427, 480] on div at bounding box center [665, 375] width 1331 height 750
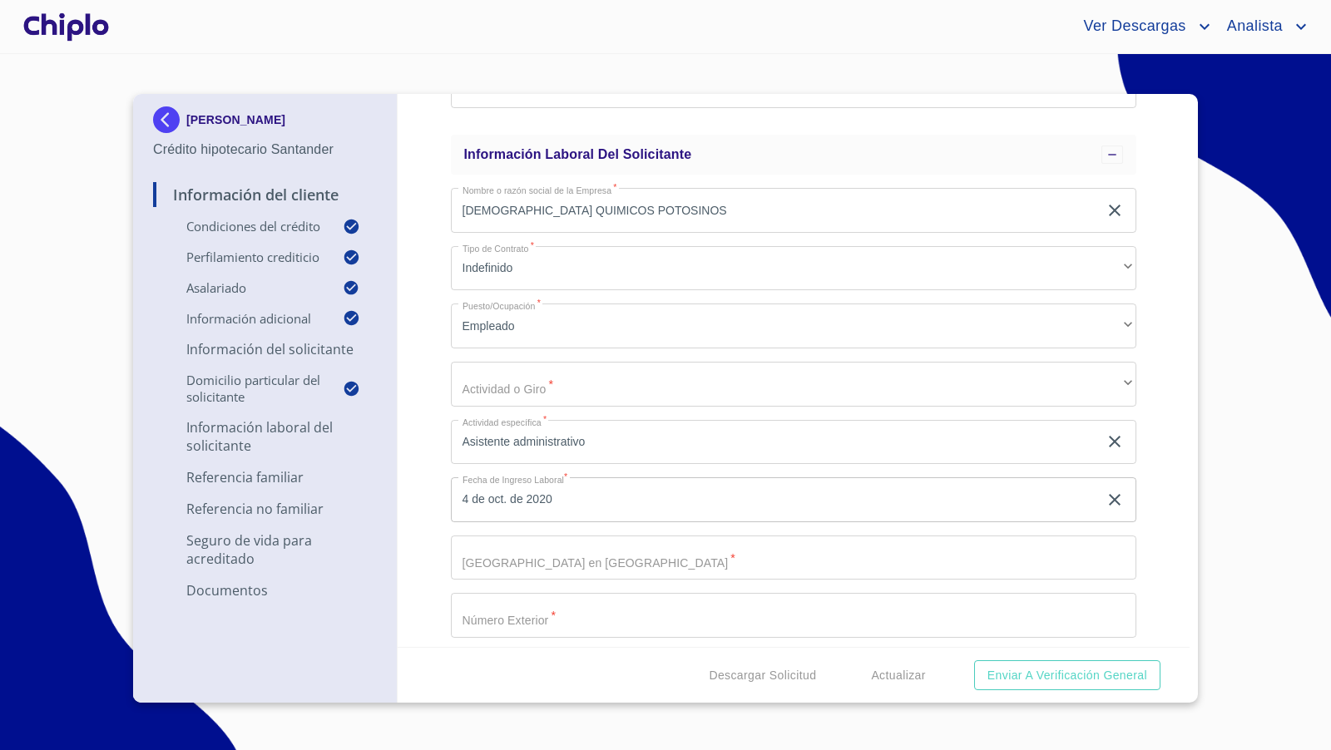
drag, startPoint x: 1163, startPoint y: 412, endPoint x: 1181, endPoint y: 358, distance: 56.8
click at [1162, 406] on div "Información del Cliente Condiciones del Crédito Selecciona tu producto   * Adqu…" at bounding box center [794, 370] width 793 height 553
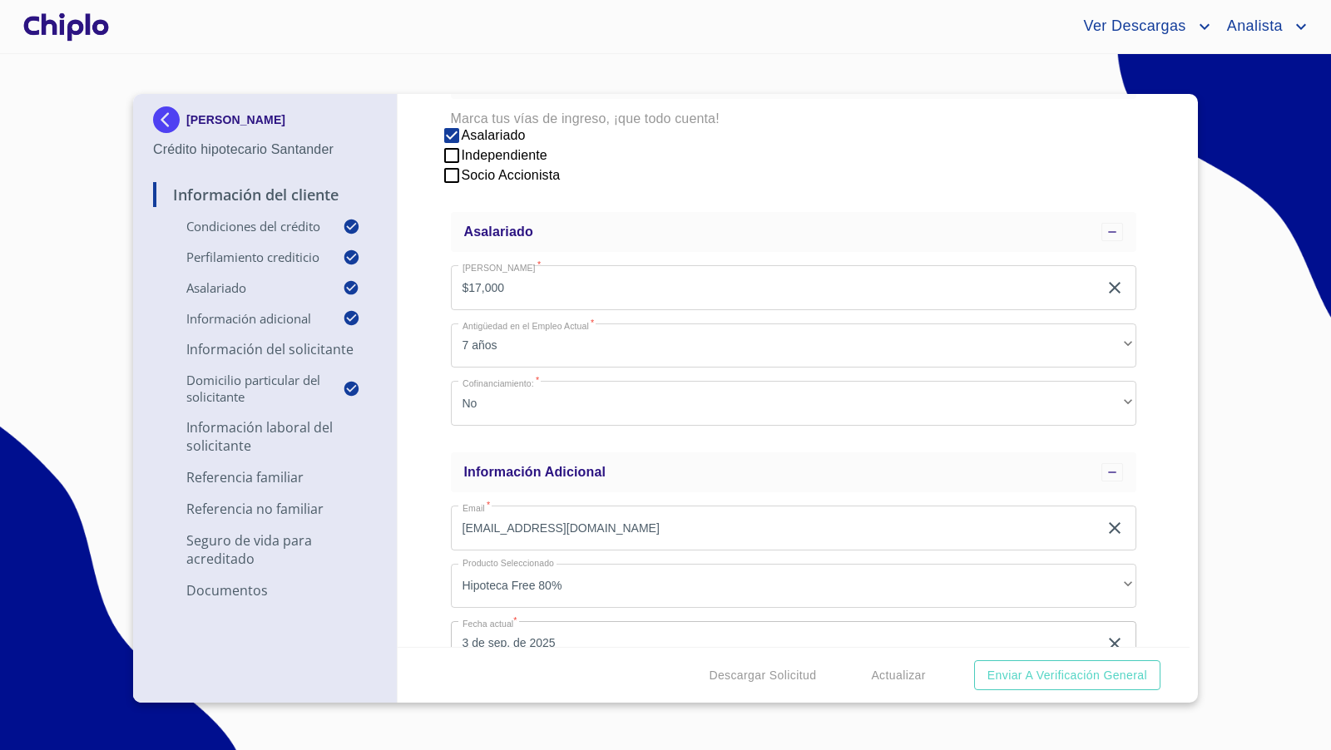
scroll to position [674, 0]
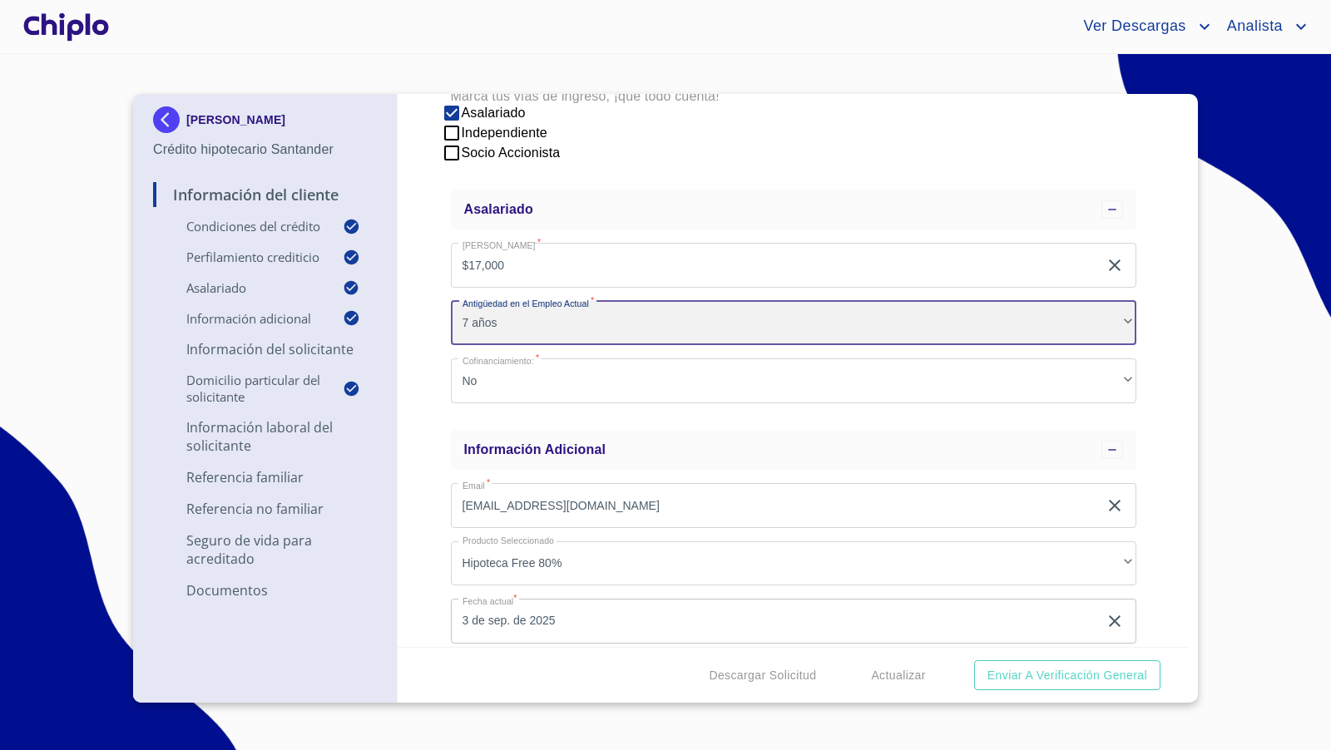
click at [1104, 314] on div "7 años" at bounding box center [794, 323] width 686 height 45
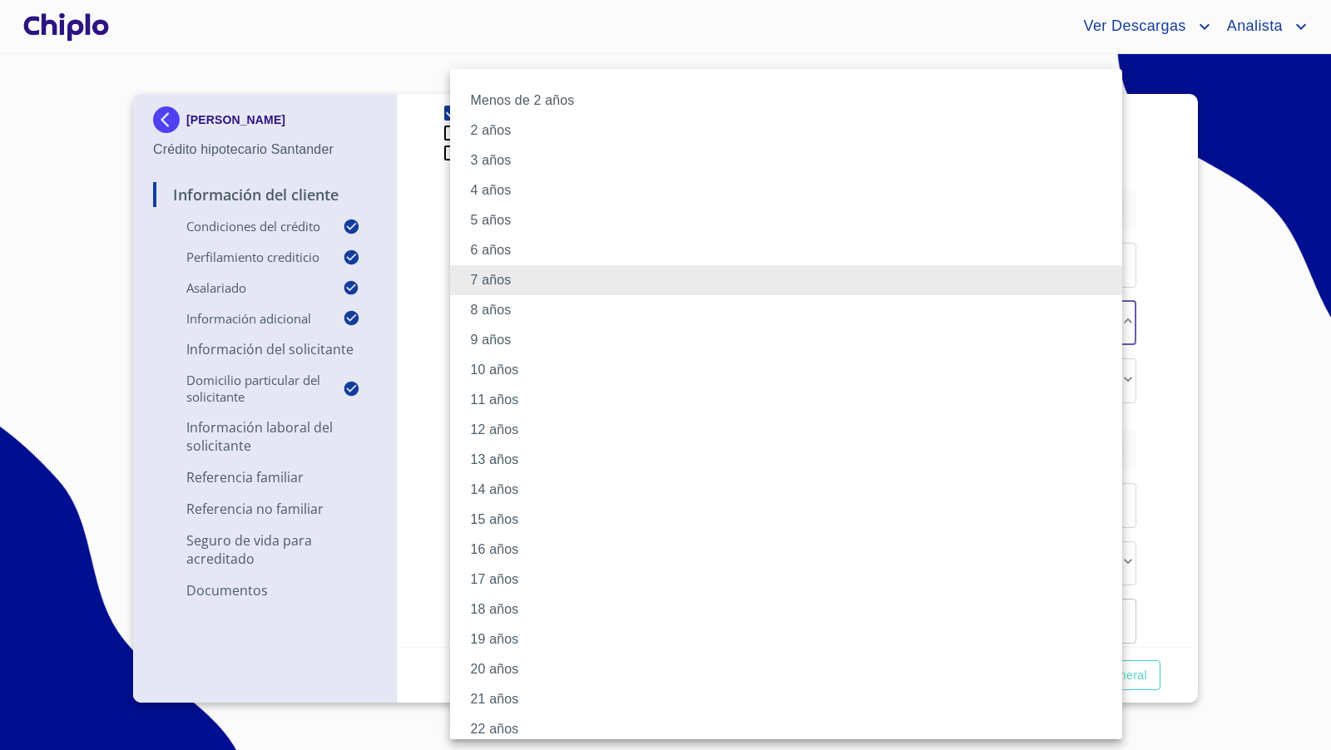
click at [520, 220] on li "5 años" at bounding box center [793, 220] width 686 height 30
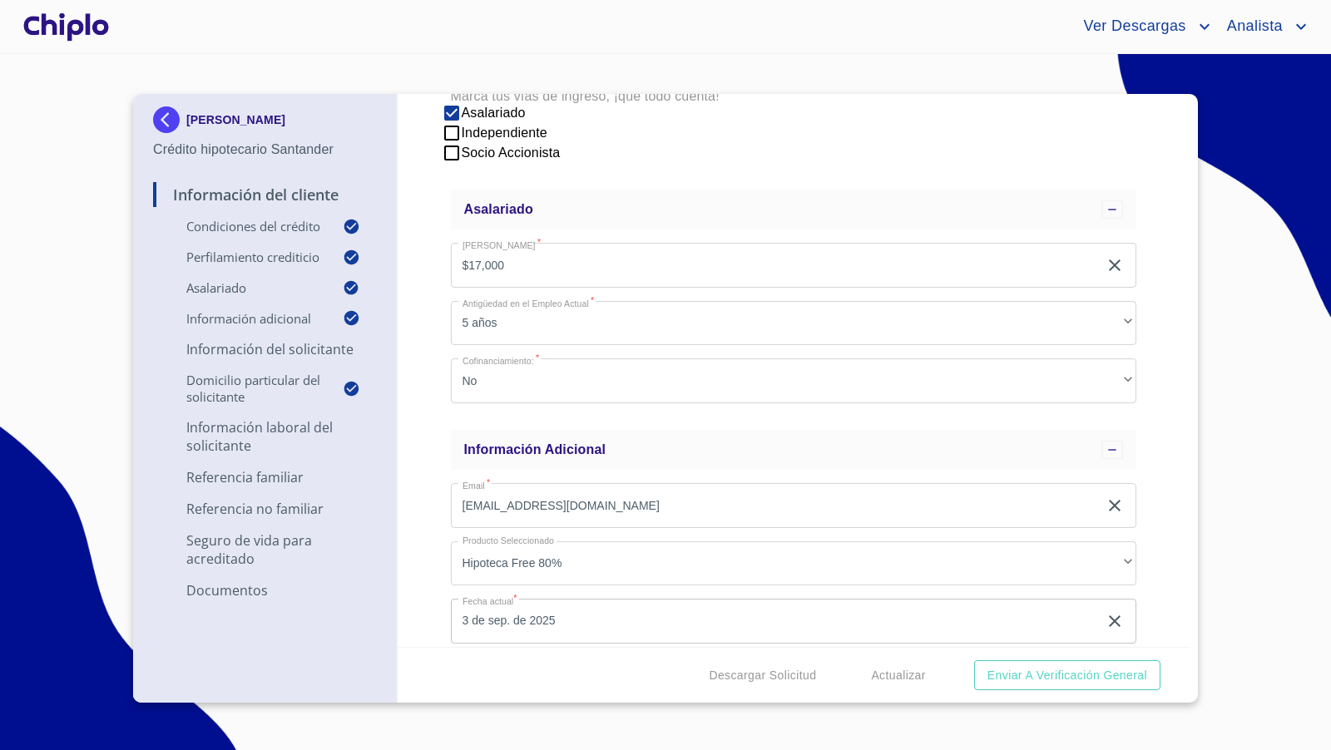
click at [422, 310] on div "Información del Cliente Condiciones del Crédito Selecciona tu producto   * Adqu…" at bounding box center [794, 370] width 793 height 553
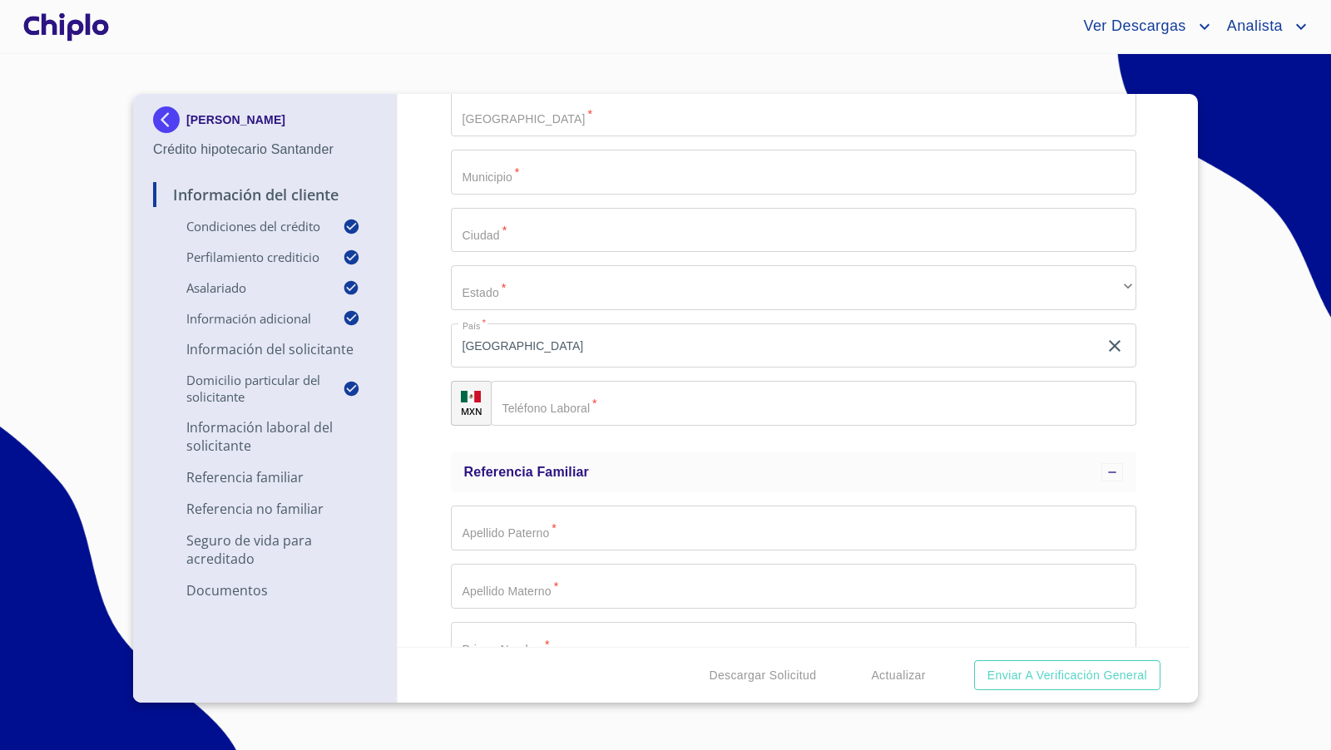
scroll to position [4139, 0]
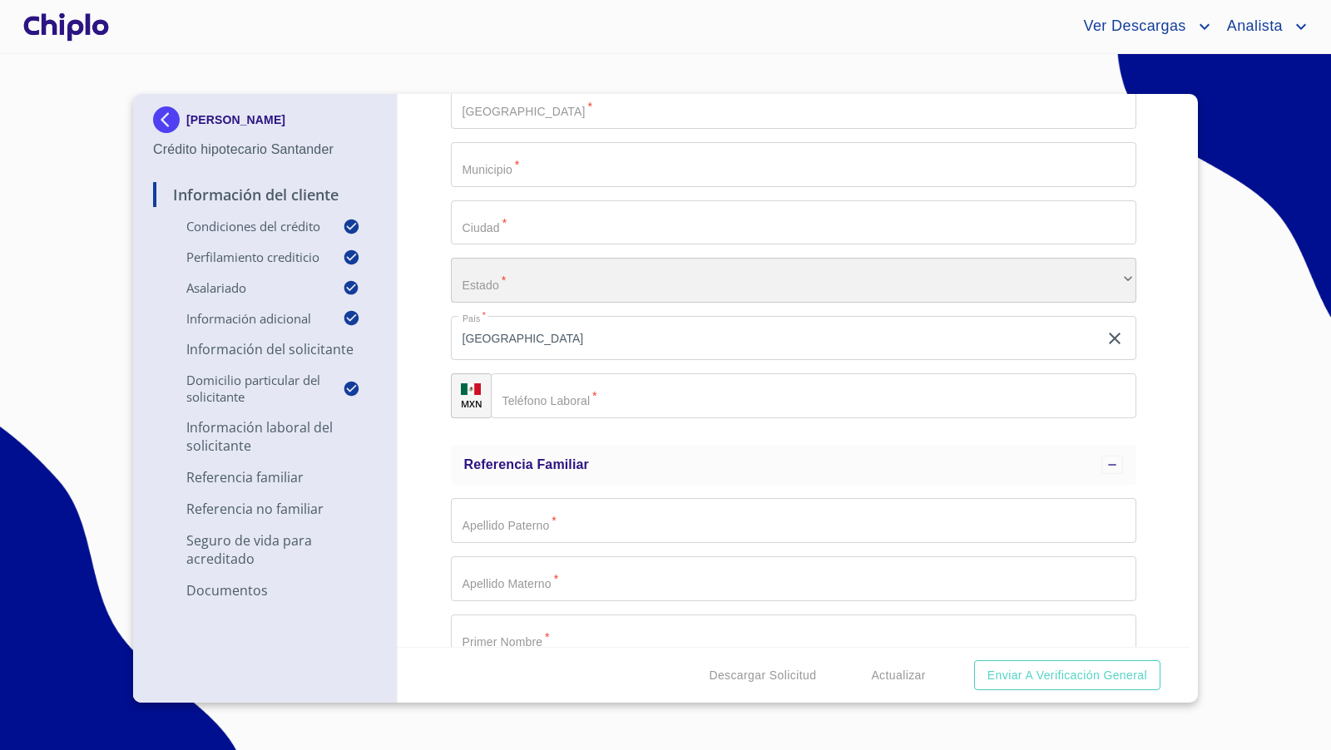
click at [502, 276] on div "​" at bounding box center [794, 280] width 686 height 45
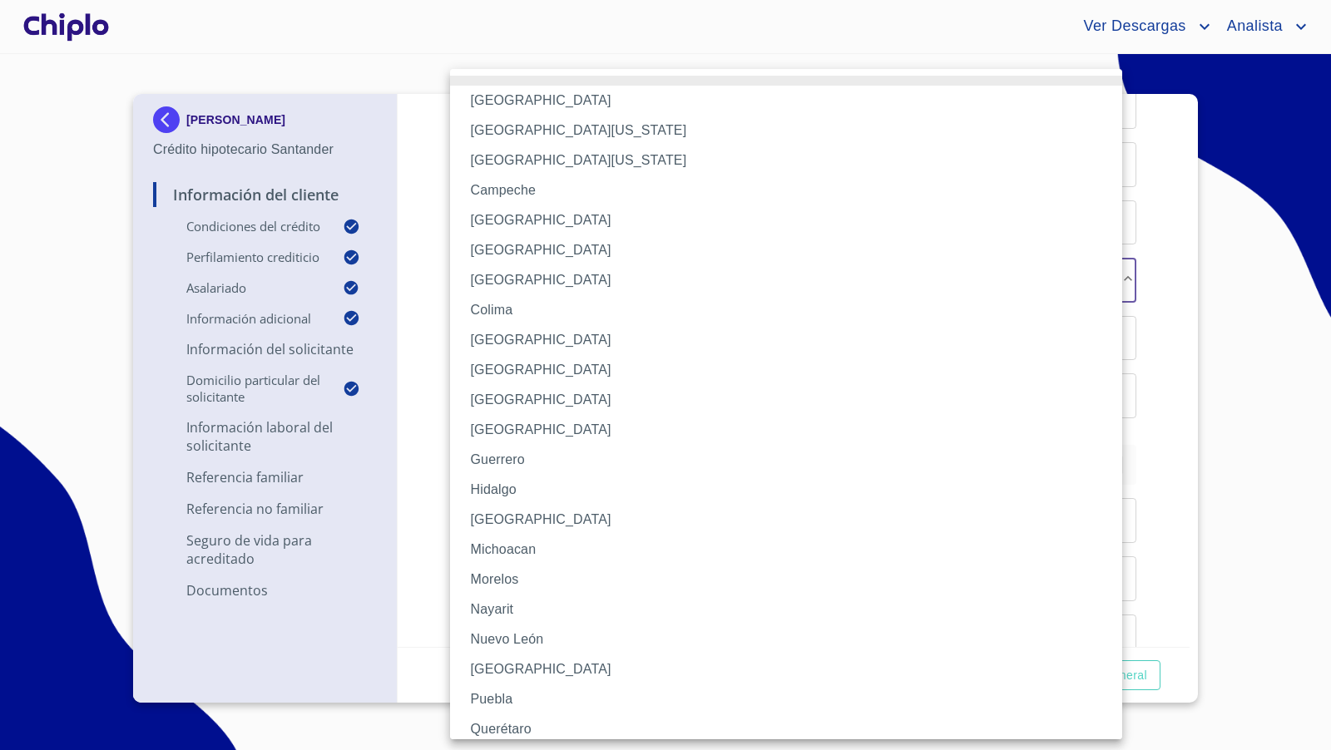
click at [507, 518] on li "[GEOGRAPHIC_DATA]" at bounding box center [793, 520] width 686 height 30
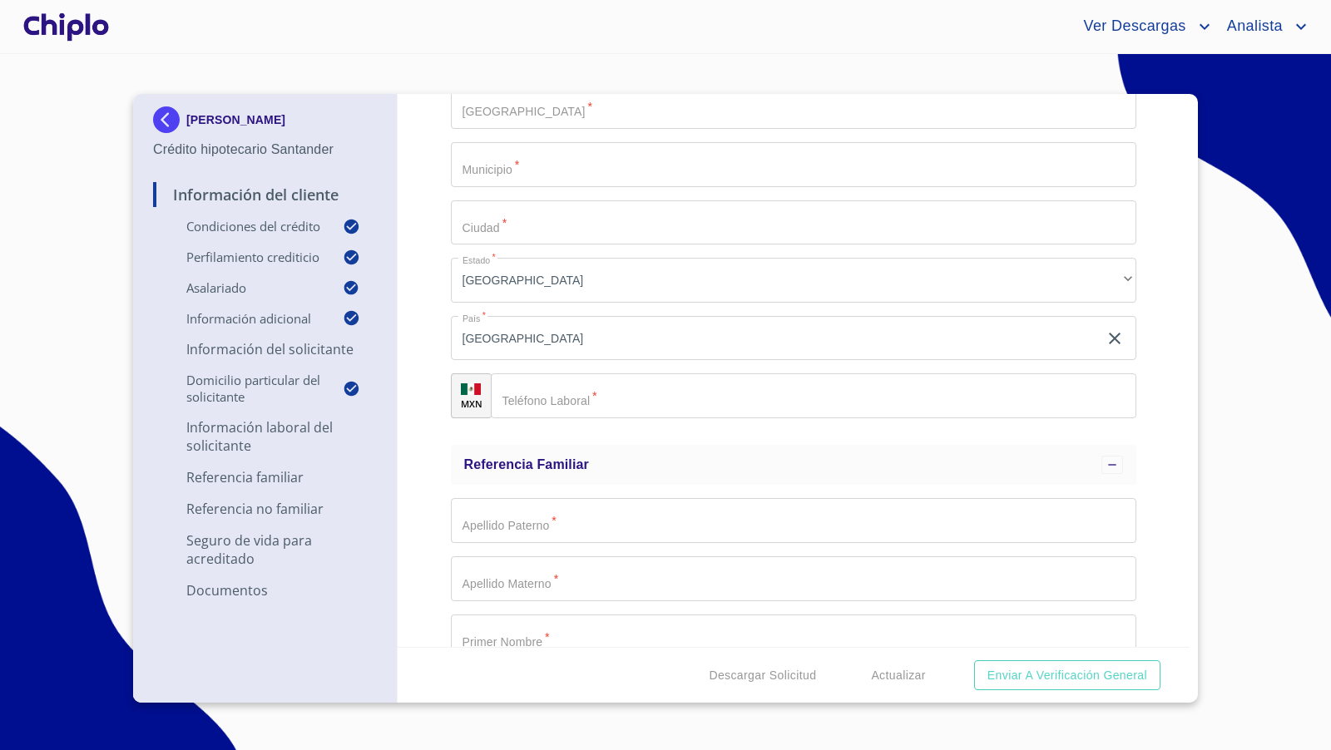
drag, startPoint x: 426, startPoint y: 420, endPoint x: 471, endPoint y: 416, distance: 45.1
click at [426, 420] on div "Información del Cliente Condiciones del Crédito Selecciona tu producto   * Adqu…" at bounding box center [794, 370] width 793 height 553
click at [1153, 458] on div "Información del Cliente Condiciones del Crédito Selecciona tu producto   * Adqu…" at bounding box center [794, 370] width 793 height 553
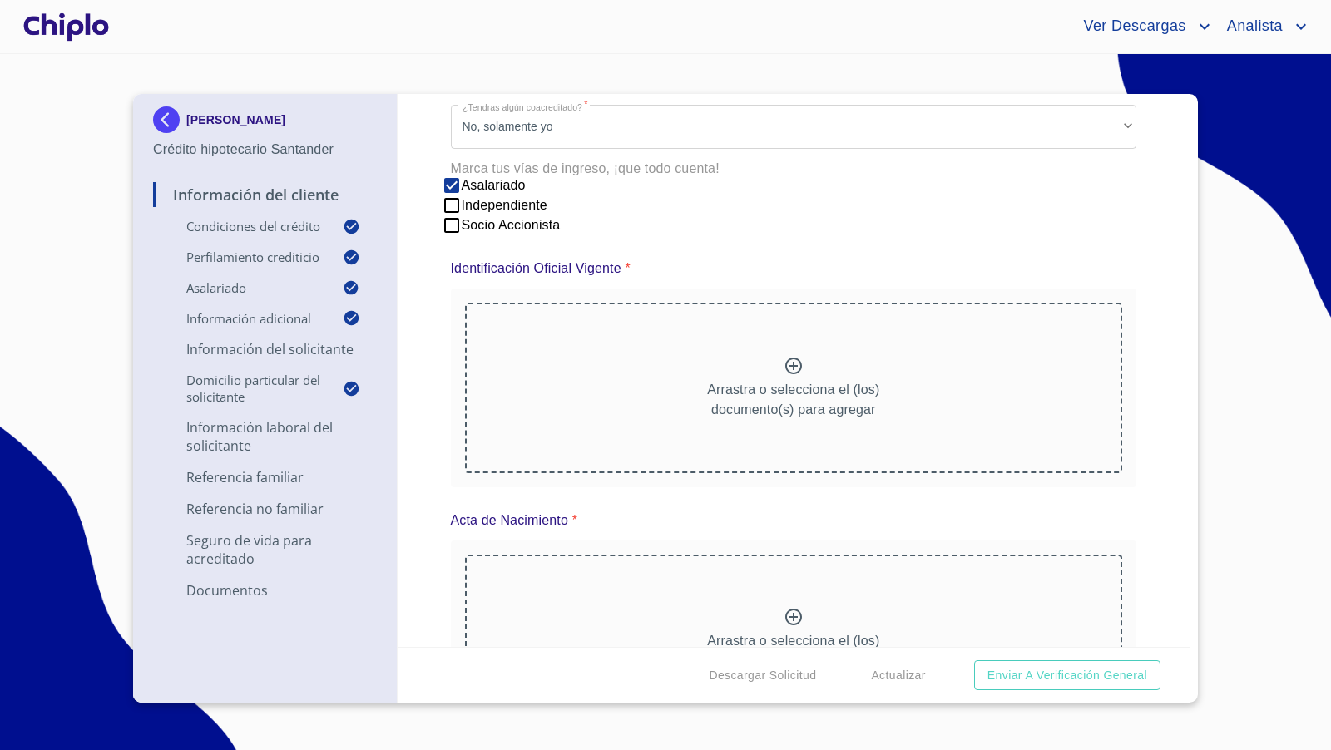
scroll to position [7064, 0]
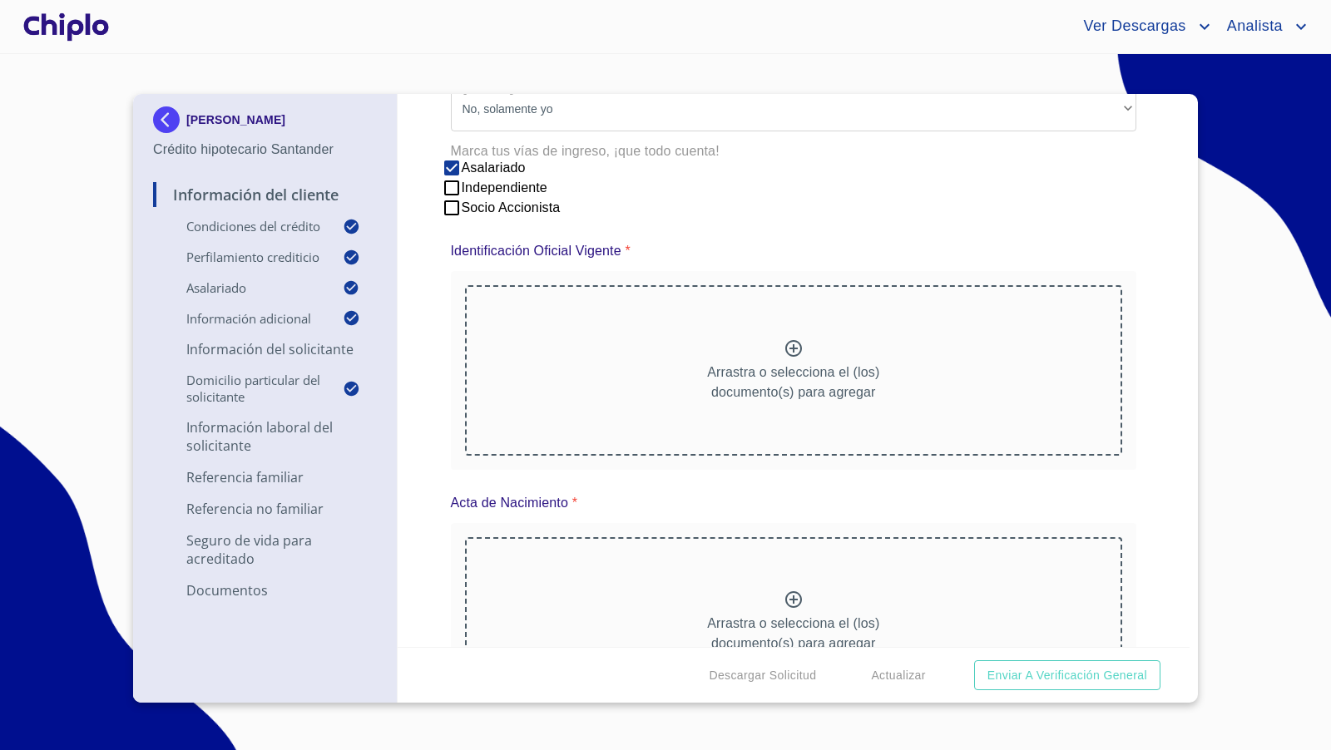
click at [789, 345] on icon at bounding box center [793, 348] width 17 height 17
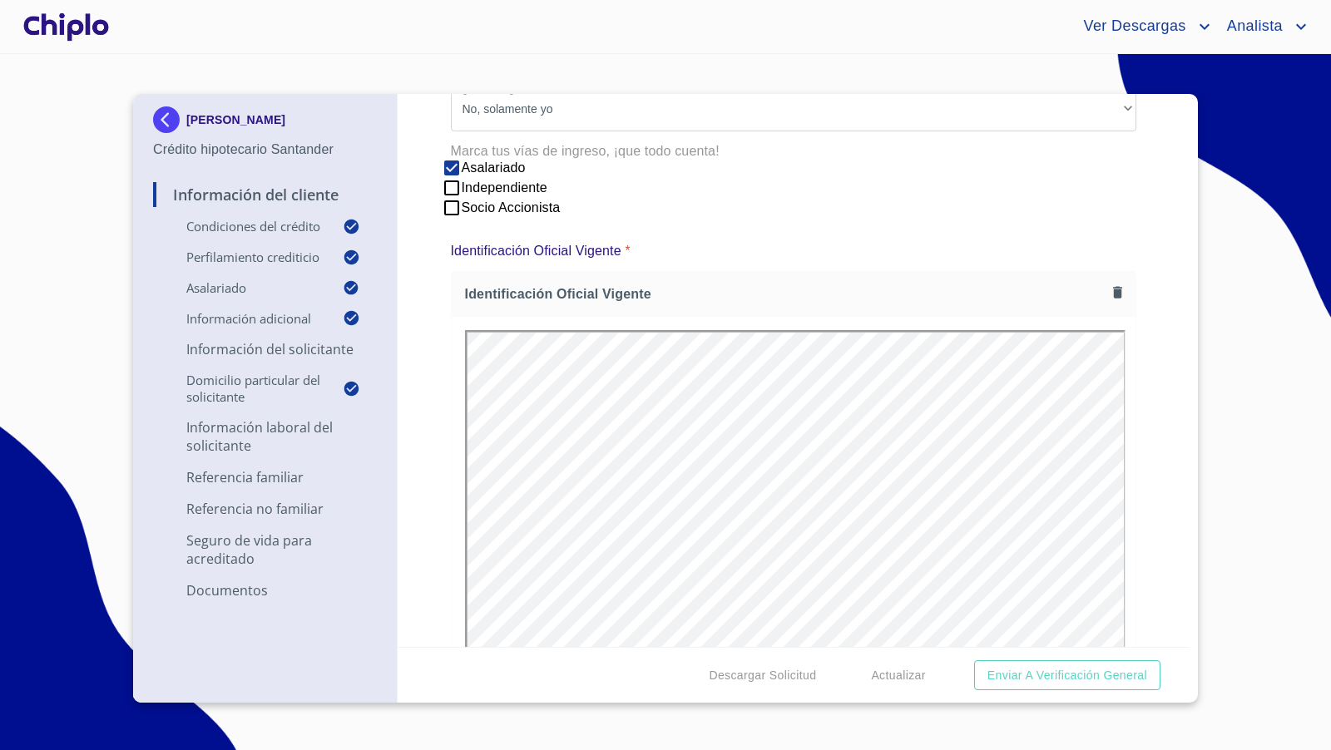
scroll to position [0, 0]
click at [1127, 408] on div "Información del Cliente Condiciones del Crédito Selecciona tu producto   * Adqu…" at bounding box center [794, 370] width 793 height 553
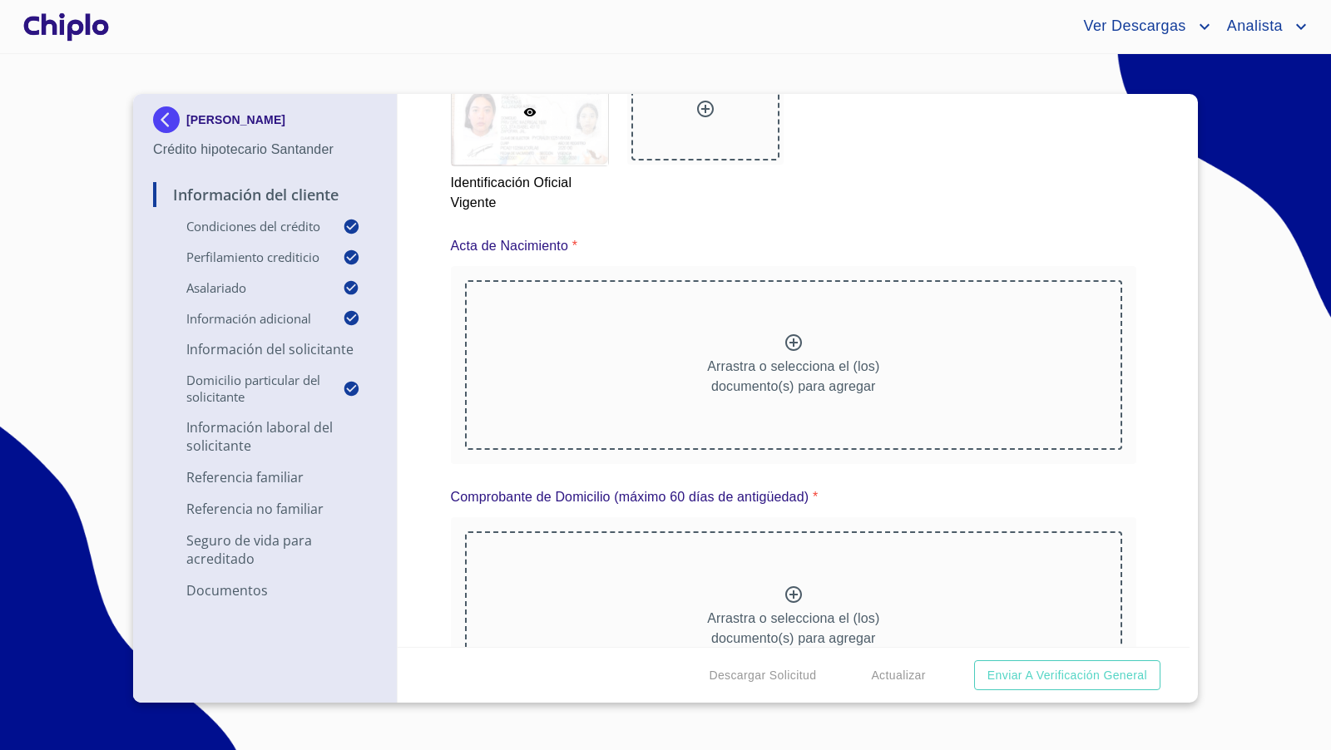
scroll to position [7807, 0]
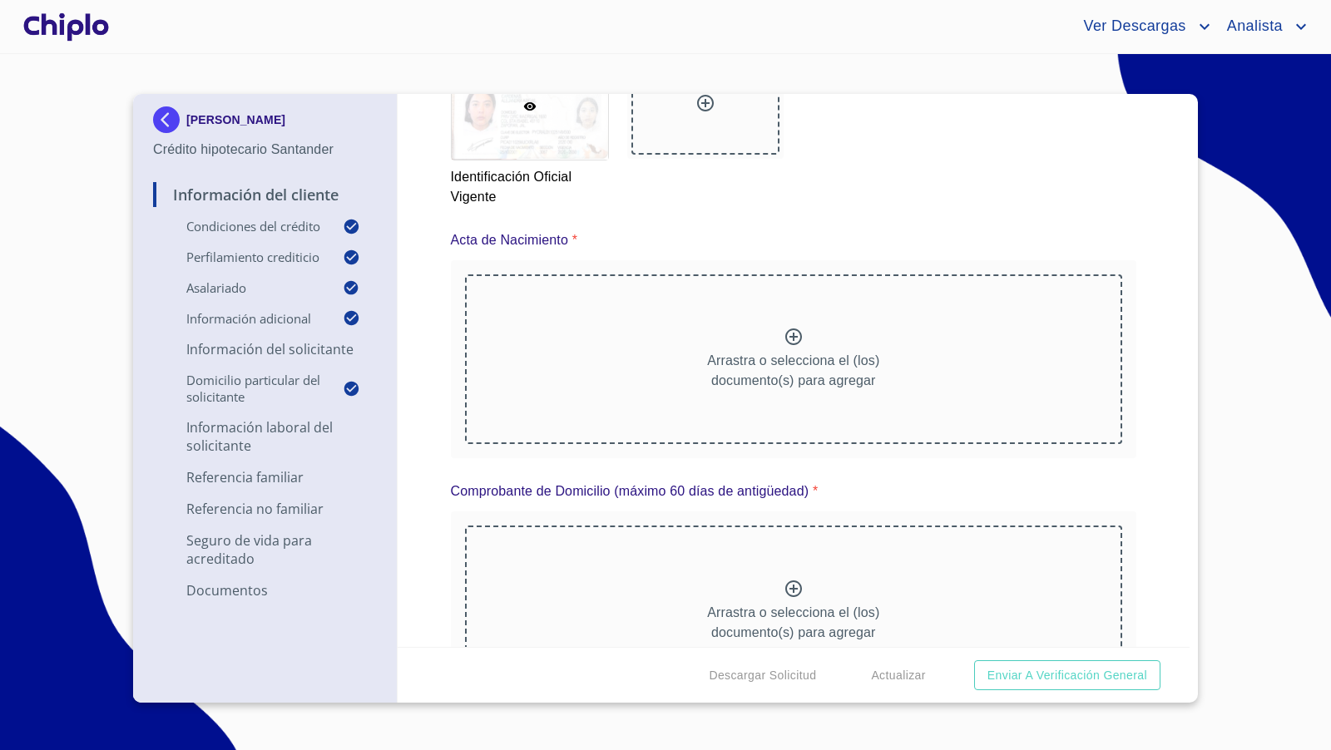
click at [783, 332] on icon at bounding box center [793, 337] width 20 height 20
